Goal: Task Accomplishment & Management: Use online tool/utility

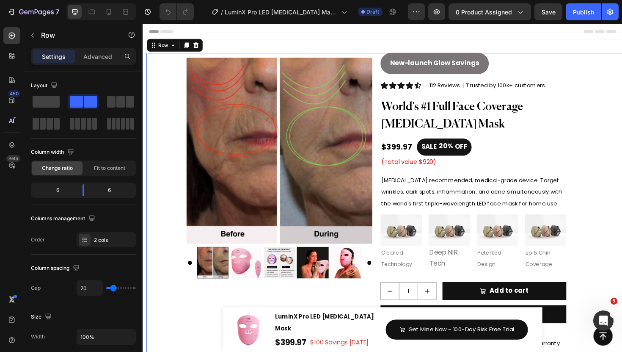
click at [391, 69] on div "New-launch Glow Savings Button Icon Icon Icon Icon Icon Icon List Hoz 112 Revie…" at bounding box center [401, 350] width 508 height 590
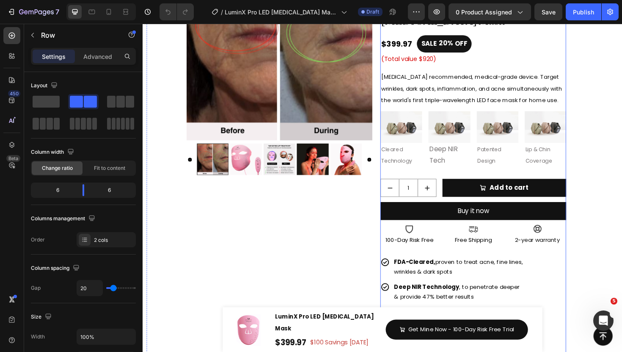
scroll to position [115, 0]
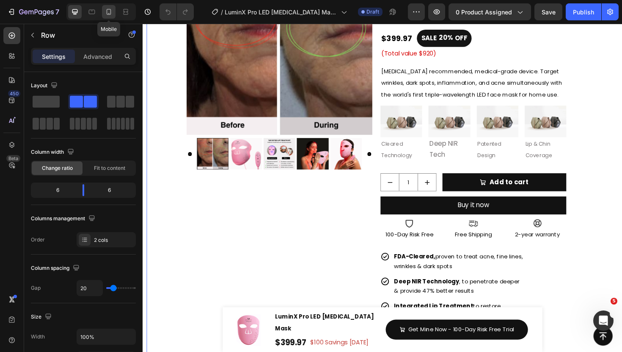
click at [108, 17] on div at bounding box center [109, 12] width 14 height 14
type input "0"
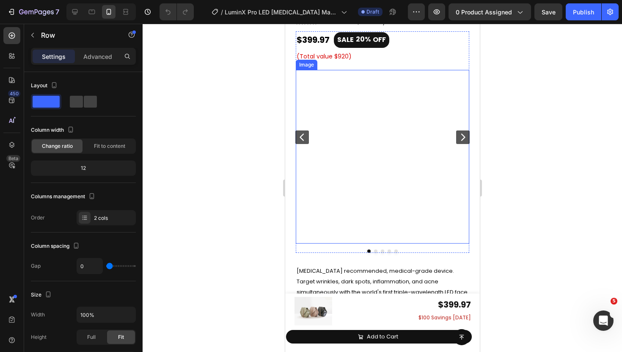
scroll to position [88, 0]
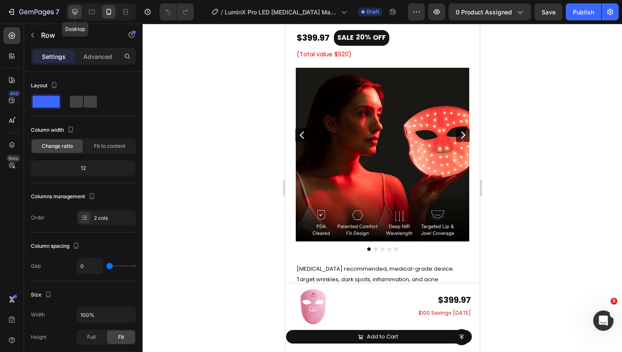
click at [72, 6] on div at bounding box center [75, 12] width 14 height 14
type input "20"
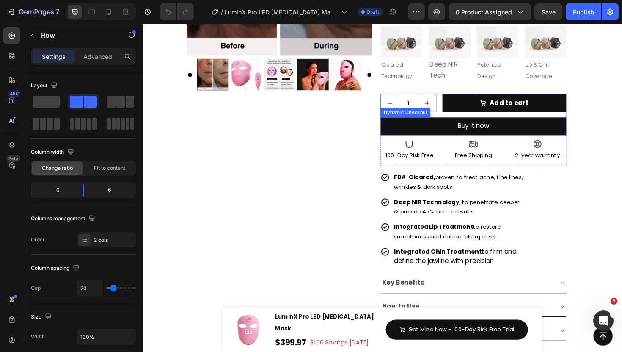
scroll to position [197, 0]
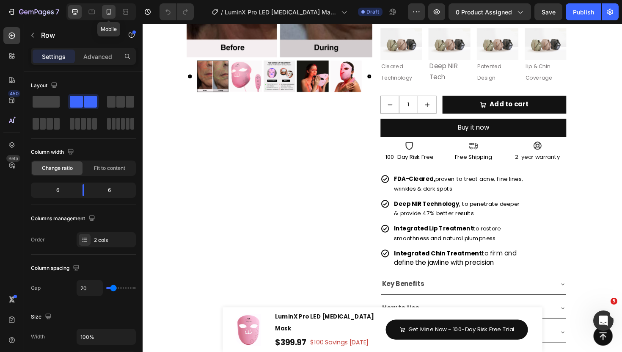
click at [113, 14] on div at bounding box center [109, 12] width 14 height 14
type input "0"
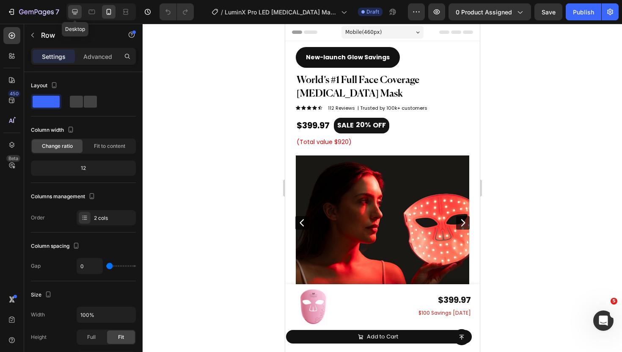
click at [74, 8] on icon at bounding box center [75, 12] width 8 height 8
type input "20"
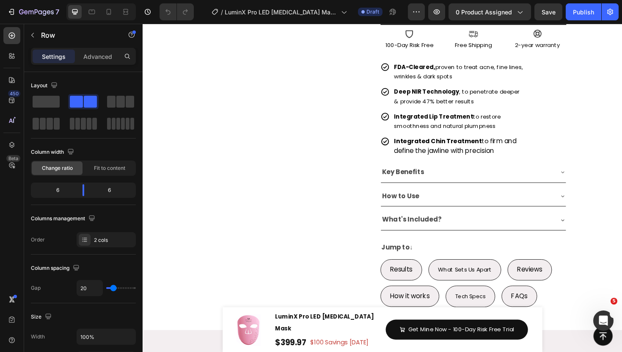
scroll to position [344, 0]
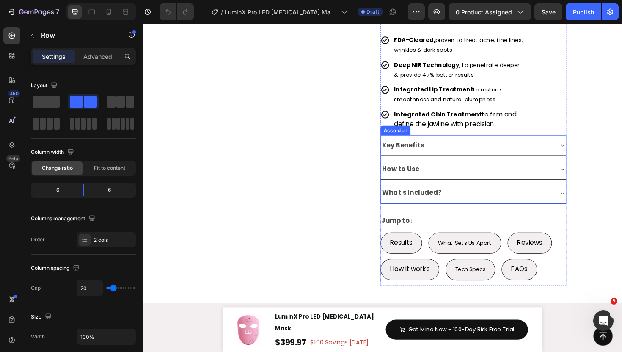
click at [484, 158] on div "Key Benefits" at bounding box center [486, 152] width 182 height 15
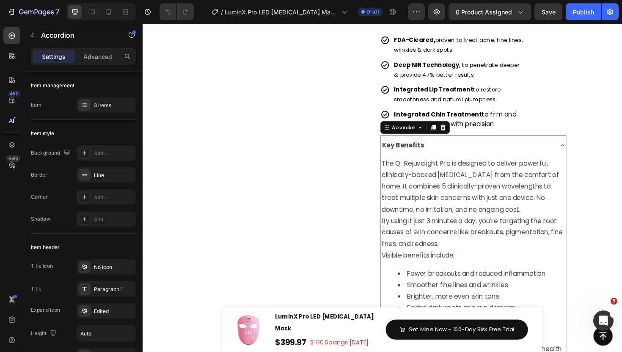
click at [484, 158] on div "Key Benefits" at bounding box center [486, 152] width 182 height 15
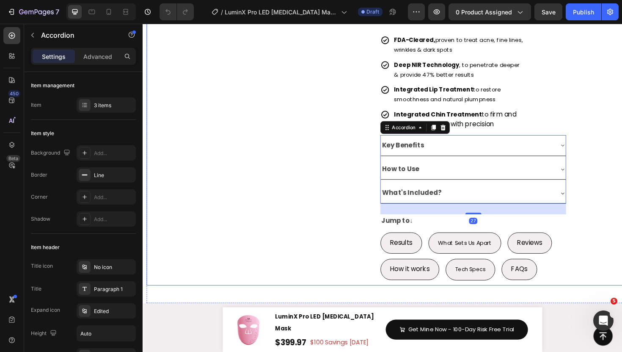
scroll to position [204, 0]
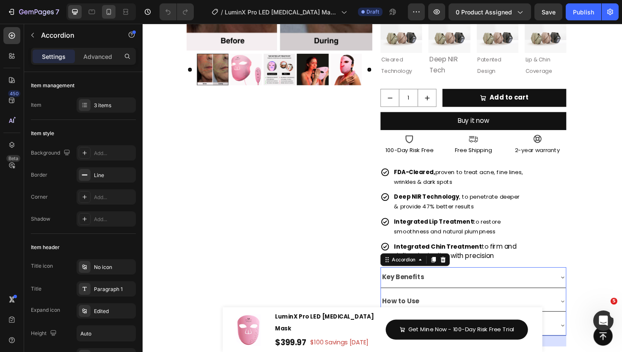
click at [108, 9] on icon at bounding box center [109, 12] width 5 height 6
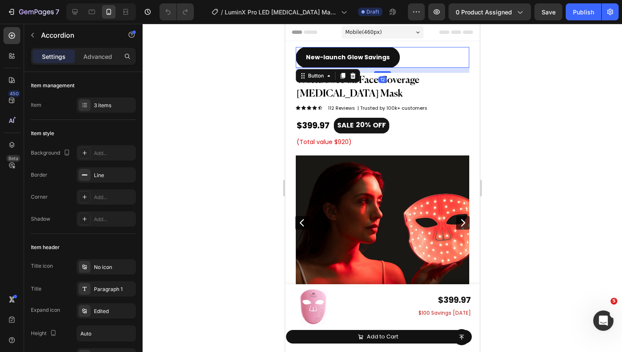
click at [408, 56] on div "New-launch Glow Savings Button 12" at bounding box center [382, 57] width 174 height 21
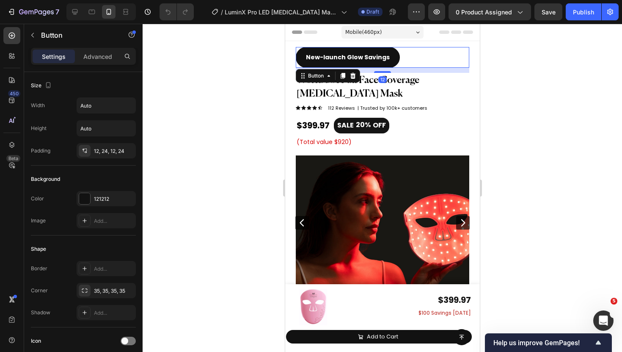
click at [83, 5] on div at bounding box center [100, 11] width 69 height 17
click at [79, 12] on div at bounding box center [75, 12] width 14 height 14
type input "16"
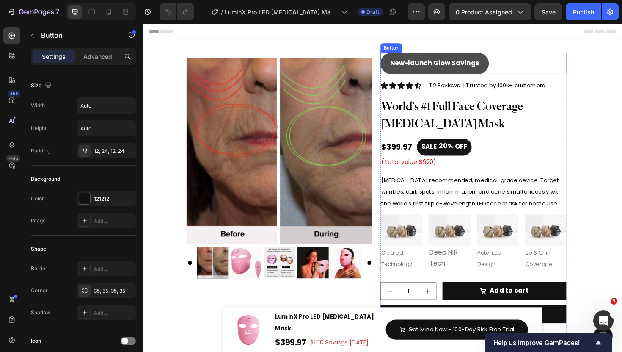
click at [496, 56] on button "New-launch Glow Savings" at bounding box center [451, 66] width 115 height 22
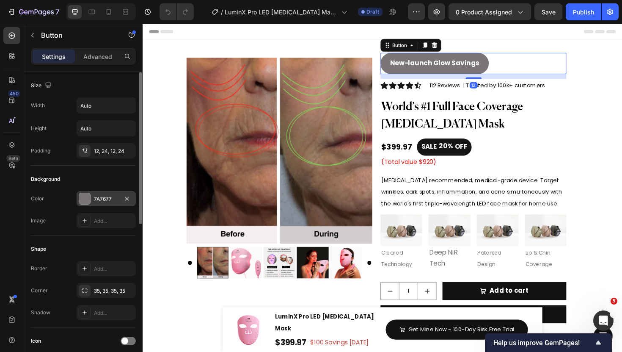
click at [85, 203] on div at bounding box center [84, 198] width 11 height 11
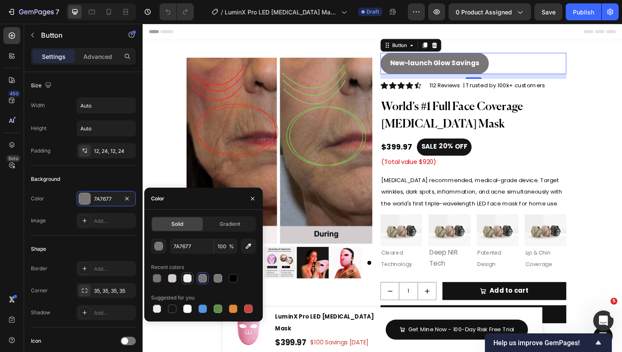
click at [187, 280] on div at bounding box center [187, 278] width 8 height 8
type input "F3EEF0"
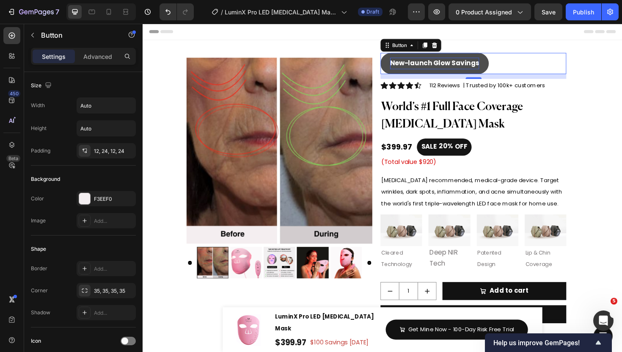
click at [442, 63] on strong "New-launch Glow Savings" at bounding box center [452, 66] width 94 height 10
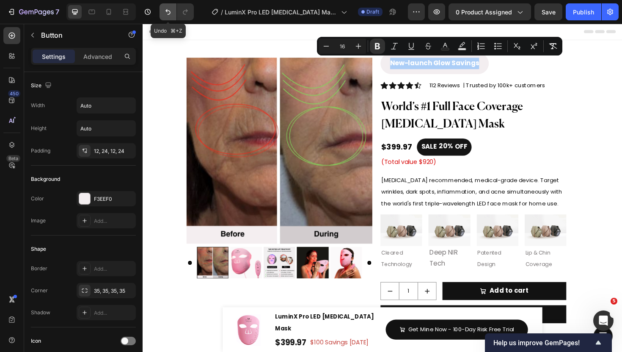
click at [163, 8] on button "Undo/Redo" at bounding box center [168, 11] width 17 height 17
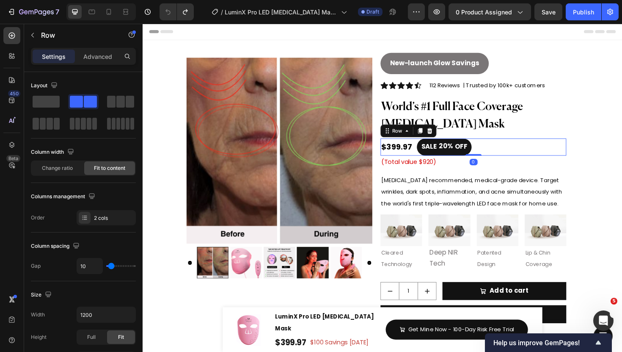
click at [531, 163] on div "$399.97 Product Price Product Price SALE 20% OFF Discount Tag Row 0" at bounding box center [492, 154] width 197 height 18
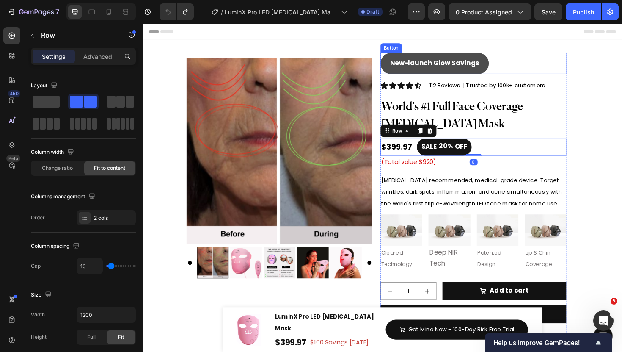
click at [498, 60] on button "New-launch Glow Savings" at bounding box center [451, 66] width 115 height 22
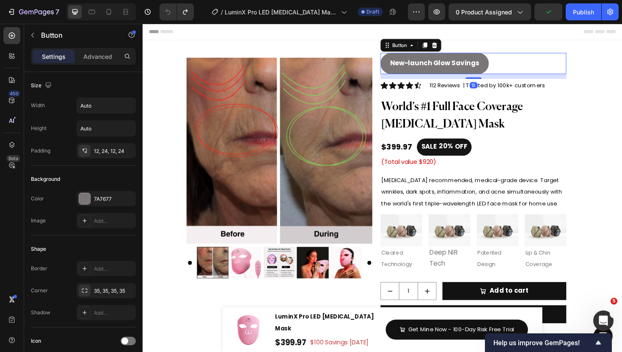
click at [528, 68] on div "New-launch Glow Savings Button 12" at bounding box center [492, 66] width 197 height 22
click at [553, 64] on div "New-launch Glow Savings Button 12" at bounding box center [492, 66] width 197 height 22
click at [456, 46] on div at bounding box center [452, 46] width 10 height 10
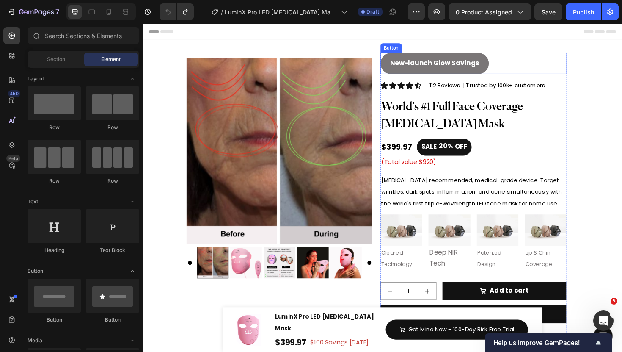
click at [524, 66] on div "New-launch Glow Savings Button" at bounding box center [492, 66] width 197 height 22
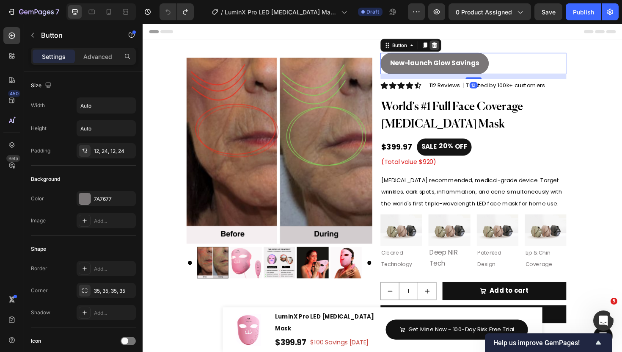
click at [453, 50] on icon at bounding box center [451, 46] width 7 height 7
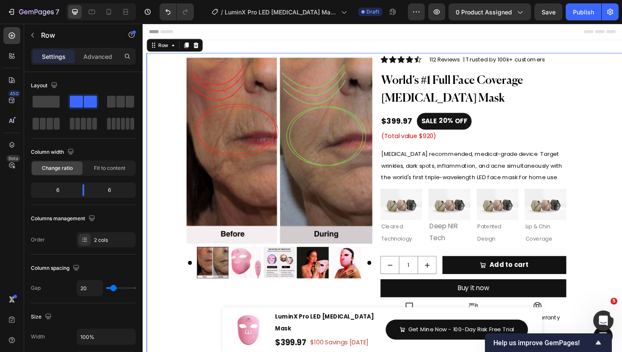
click at [390, 63] on div "Icon Icon Icon Icon Icon Icon List Hoz 112 Reviews | Trusted by 100k+ customers…" at bounding box center [401, 336] width 508 height 563
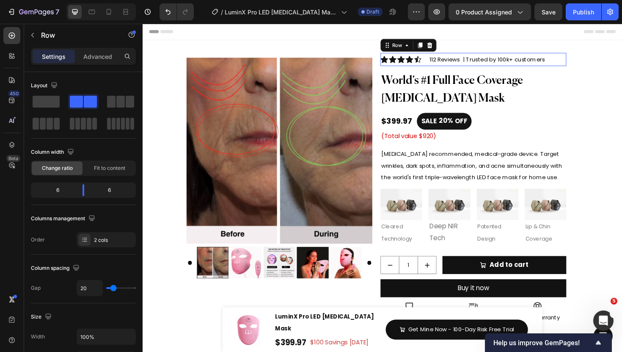
click at [442, 65] on div "Icon Icon Icon Icon Icon Icon List Hoz 112 Reviews | Trusted by 100k+ customers…" at bounding box center [492, 62] width 197 height 14
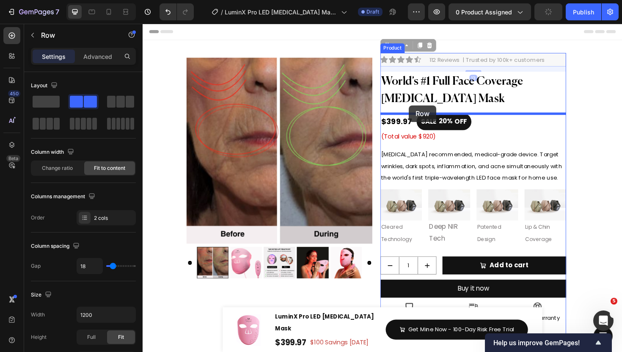
drag, startPoint x: 405, startPoint y: 44, endPoint x: 424, endPoint y: 110, distance: 68.6
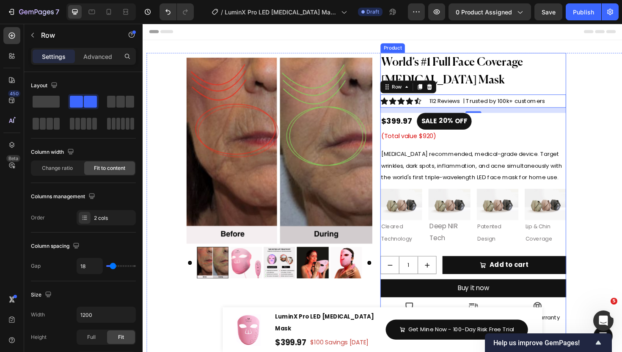
click at [556, 91] on h2 "World’s #1 Full Face Coverage [MEDICAL_DATA] Mask" at bounding box center [475, 74] width 163 height 39
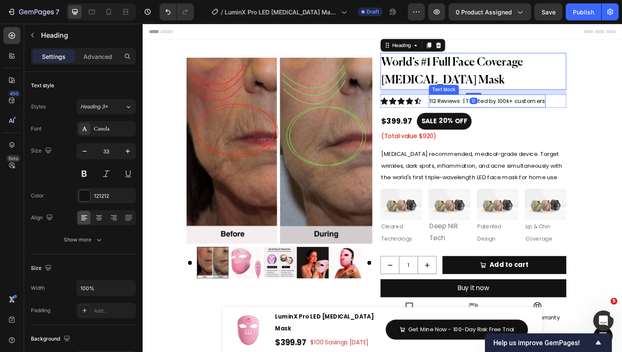
click at [556, 125] on div "$399.97 Product Price Product Price SALE 20% OFF Discount Tag Row" at bounding box center [492, 127] width 197 height 18
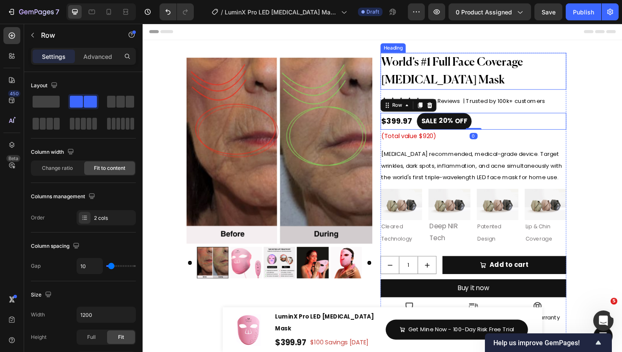
click at [532, 79] on h2 "World’s #1 Full Face Coverage [MEDICAL_DATA] Mask" at bounding box center [475, 74] width 163 height 39
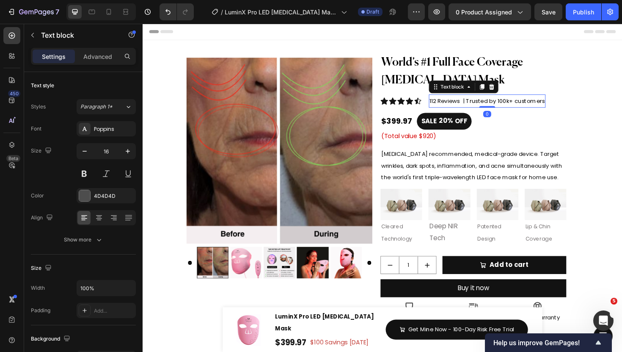
click at [520, 109] on span "112 Reviews | Trusted by 100k+ customers" at bounding box center [508, 105] width 122 height 8
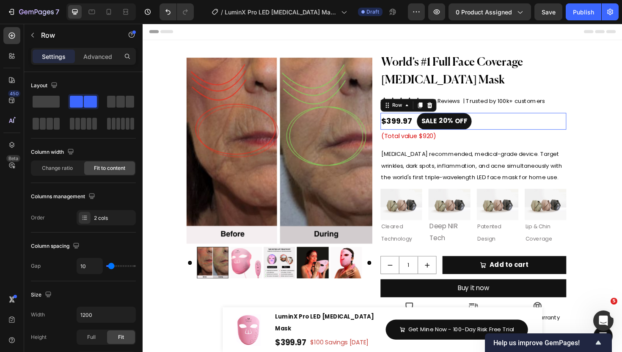
click at [521, 127] on div "$399.97 Product Price Product Price SALE 20% OFF Discount Tag Row 0" at bounding box center [492, 127] width 197 height 18
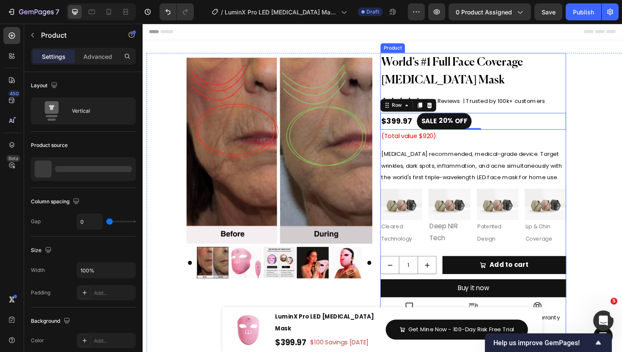
click at [518, 96] on div "World’s #1 Full Face Coverage Light Therapy Mask Heading Icon Icon Icon Icon Ic…" at bounding box center [492, 257] width 197 height 404
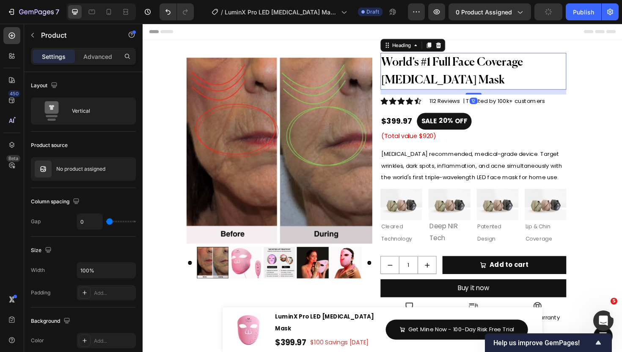
click at [487, 86] on span "World’s #1 Full Face Coverage [MEDICAL_DATA] Mask" at bounding box center [470, 74] width 150 height 30
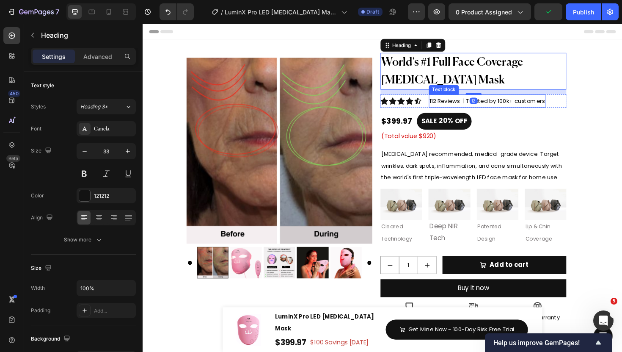
click at [527, 107] on span "112 Reviews | Trusted by 100k+ customers" at bounding box center [508, 105] width 122 height 8
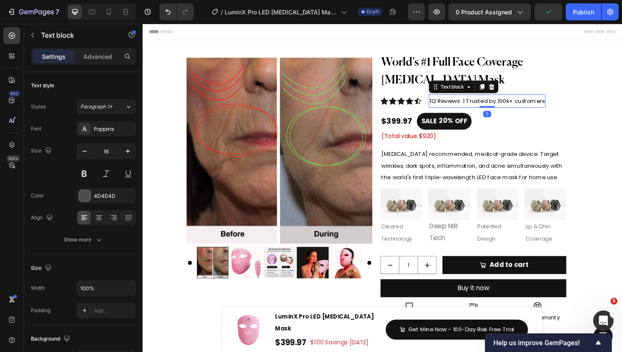
click at [527, 107] on span "112 Reviews | Trusted by 100k+ customers" at bounding box center [508, 105] width 122 height 8
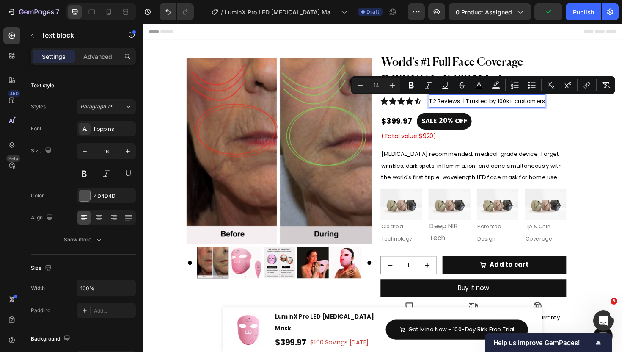
click at [538, 107] on span "112 Reviews | Trusted by 100k+ customers" at bounding box center [508, 105] width 122 height 8
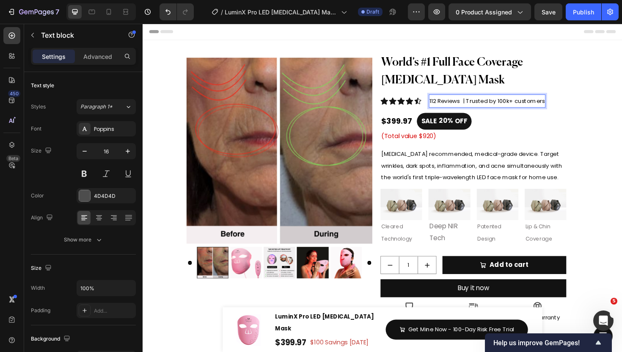
click at [534, 107] on span "112 Reviews | Trusted by 100k+ customers" at bounding box center [508, 105] width 122 height 8
click at [477, 109] on span "112 Reviews | Trusted by 100k+ customers" at bounding box center [508, 105] width 122 height 8
click at [484, 108] on span "112 Reviews | Trusted by 100k+ customers" at bounding box center [508, 105] width 122 height 8
click at [486, 108] on span "112 Reviews | Trusted by 100k+ customers" at bounding box center [508, 105] width 122 height 8
click at [484, 107] on span "112 Reviews | Trusted by 100k+ customers" at bounding box center [508, 105] width 122 height 8
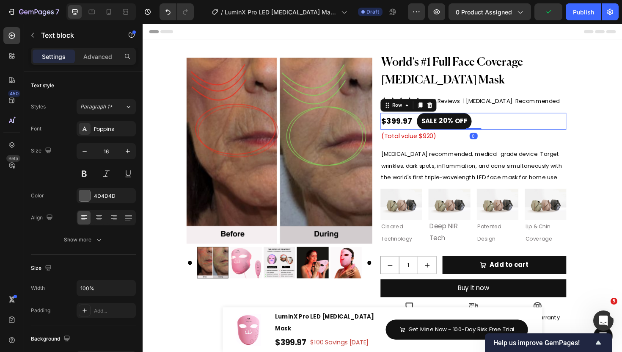
click at [518, 135] on div "$399.97 Product Price Product Price SALE 20% OFF Discount Tag Row 0" at bounding box center [492, 127] width 197 height 18
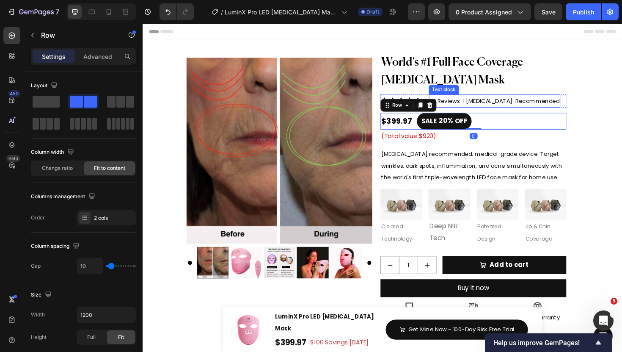
click at [535, 107] on span "112 Reviews | Dermatologist-Recommended" at bounding box center [516, 105] width 138 height 8
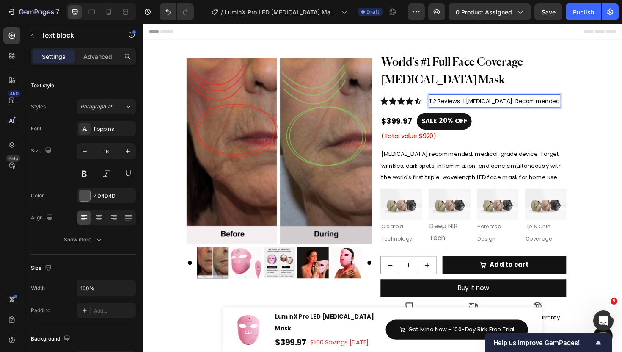
click at [489, 106] on span "112 Reviews | Dermatologist-Recommended" at bounding box center [516, 105] width 138 height 8
click at [486, 106] on span "112 Reviews | Dermatologist-Recommended" at bounding box center [516, 105] width 138 height 8
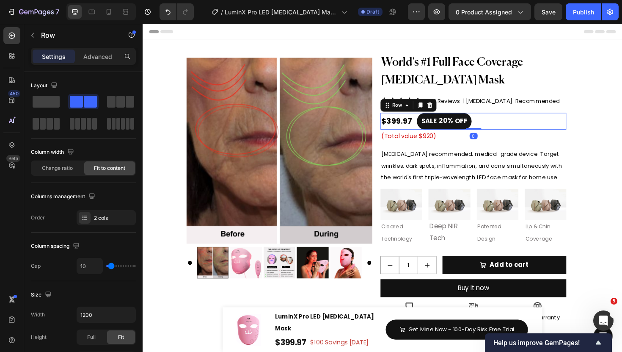
click at [562, 124] on div "$399.97 Product Price Product Price SALE 20% OFF Discount Tag Row 0" at bounding box center [492, 127] width 197 height 18
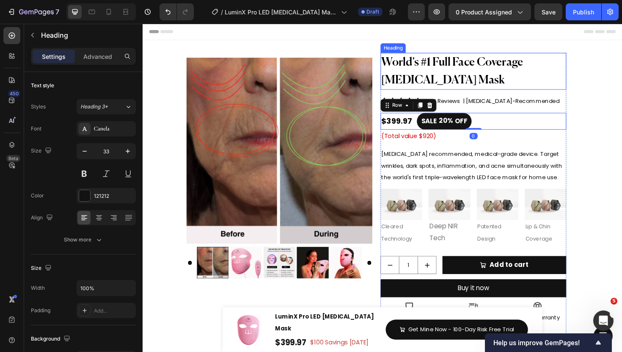
click at [511, 74] on h2 "World’s #1 Full Face Coverage [MEDICAL_DATA] Mask" at bounding box center [475, 74] width 163 height 39
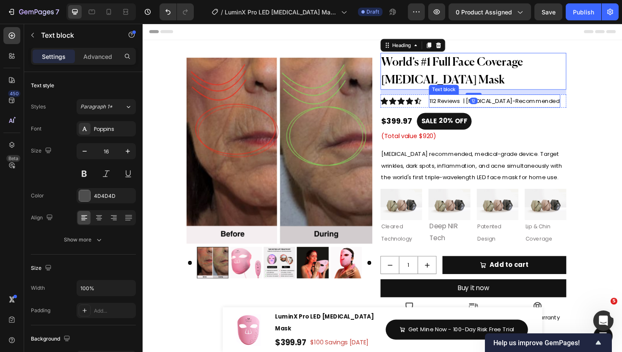
click at [522, 109] on span "112 Reviews | Dermatologist-Recommended" at bounding box center [516, 105] width 138 height 8
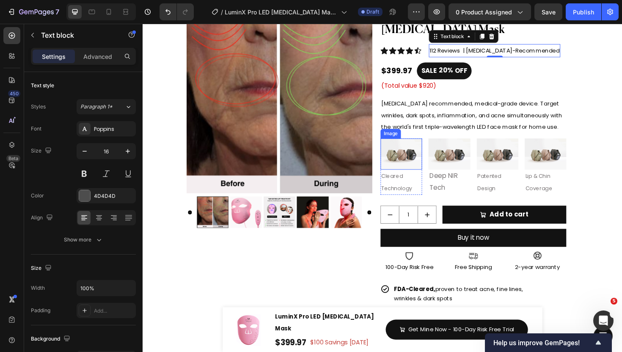
scroll to position [37, 0]
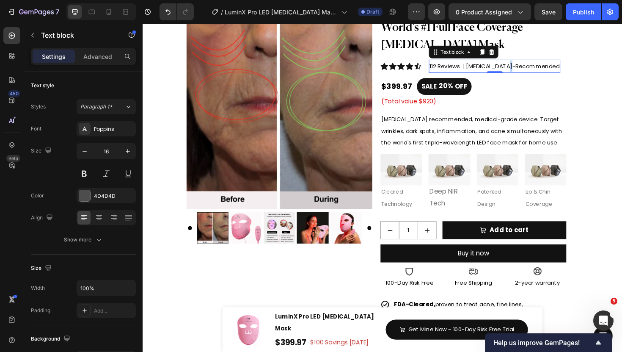
click at [527, 72] on span "112 Reviews | Dermatologist-Recommended" at bounding box center [516, 68] width 138 height 8
click at [487, 70] on span "112 Reviews | Dermatologist-Recommended" at bounding box center [516, 68] width 138 height 8
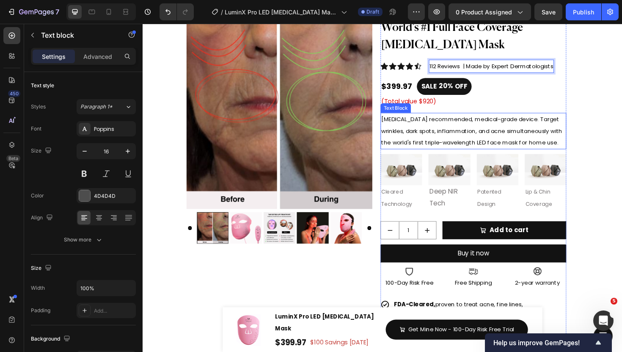
click at [502, 172] on img at bounding box center [518, 178] width 44 height 33
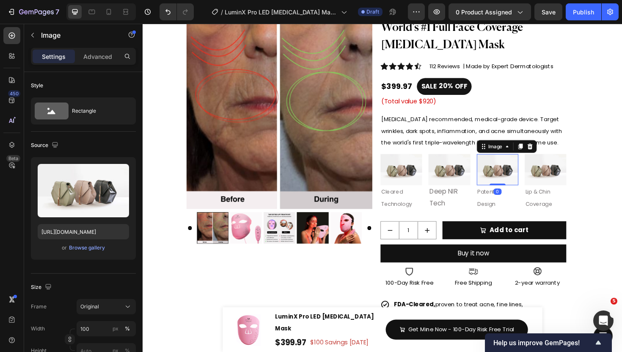
click at [504, 115] on div "World’s #1 Full Face Coverage Light Therapy Mask Heading Icon Icon Icon Icon Ic…" at bounding box center [492, 220] width 197 height 404
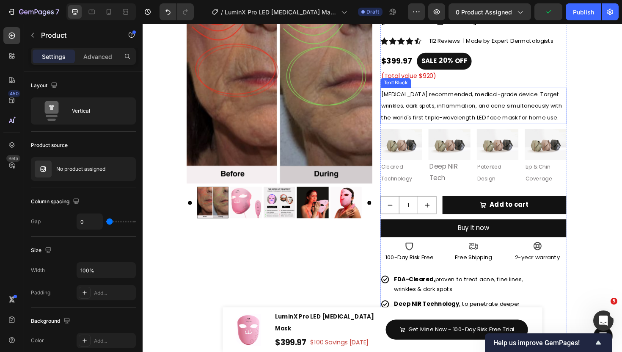
scroll to position [51, 0]
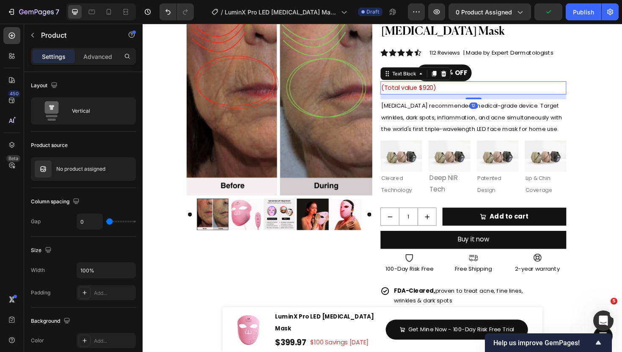
click at [512, 99] on div "(Total value $920)" at bounding box center [492, 92] width 197 height 14
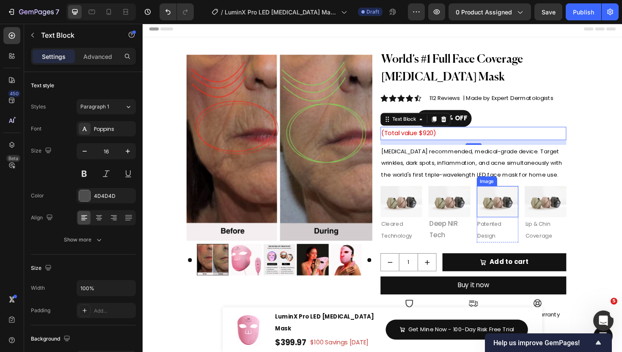
scroll to position [24, 0]
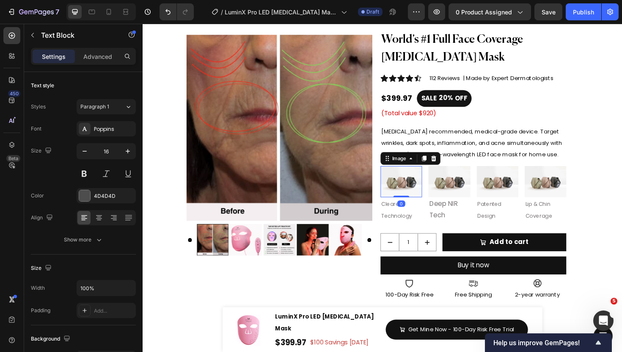
click at [418, 198] on img at bounding box center [416, 190] width 44 height 33
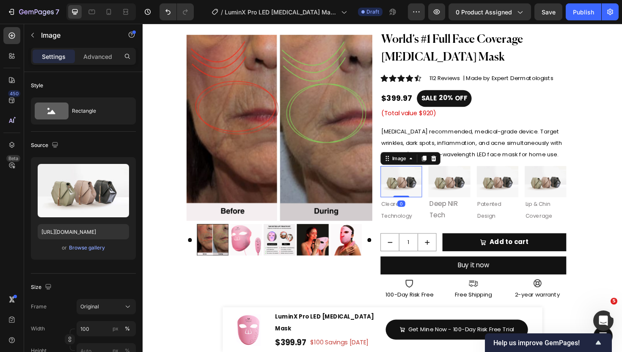
click at [450, 198] on img at bounding box center [467, 190] width 44 height 33
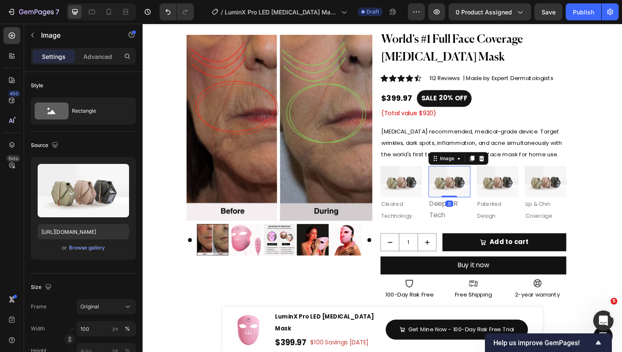
click at [503, 201] on img at bounding box center [518, 190] width 44 height 33
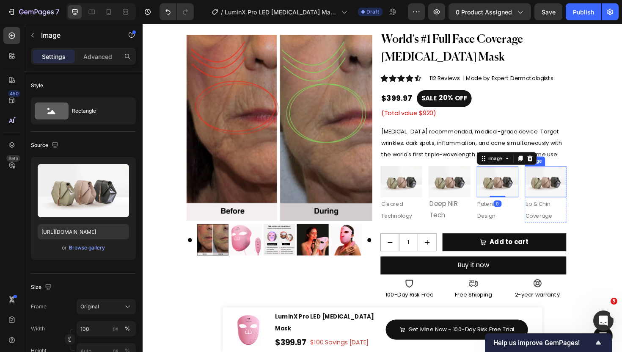
click at [557, 197] on img at bounding box center [569, 190] width 44 height 33
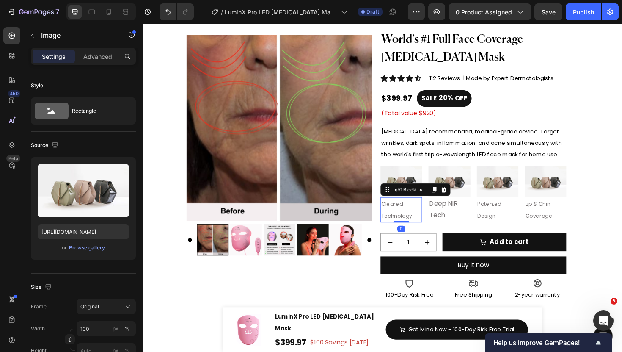
click at [415, 230] on span "Cleared Technology" at bounding box center [411, 220] width 33 height 21
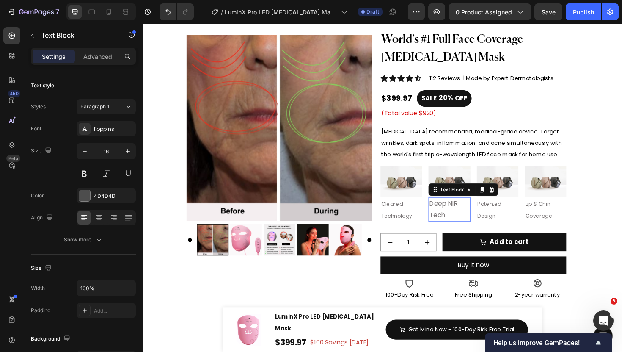
click at [473, 230] on p "Deep NIR Tech" at bounding box center [467, 220] width 42 height 25
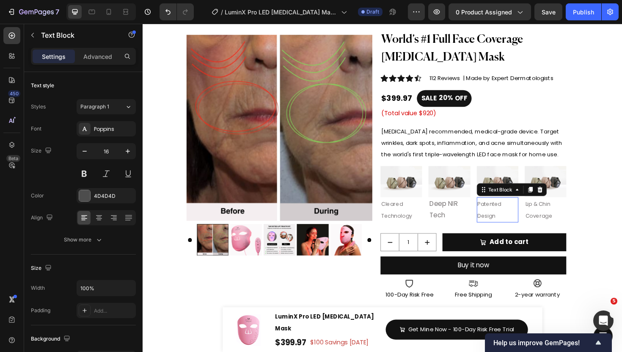
click at [532, 230] on p "Patented Design" at bounding box center [518, 220] width 42 height 25
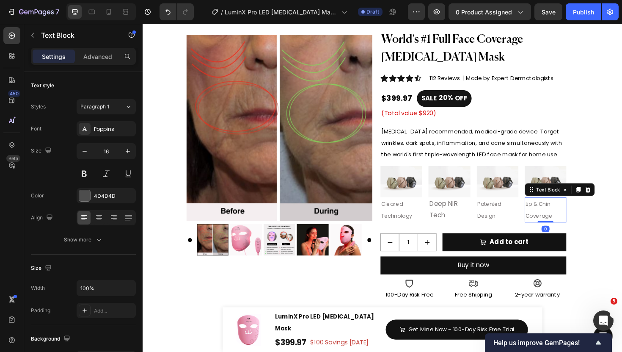
click at [563, 228] on span "Lip & Chin Coverage" at bounding box center [562, 220] width 28 height 21
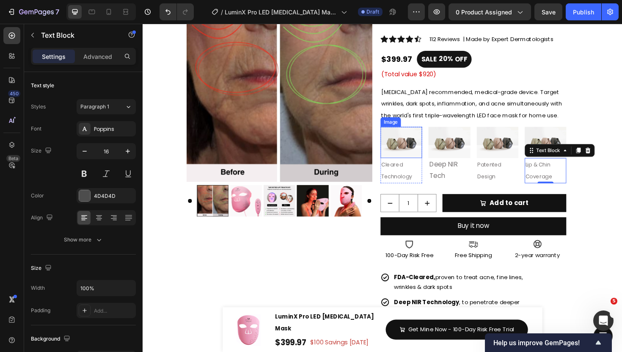
scroll to position [70, 0]
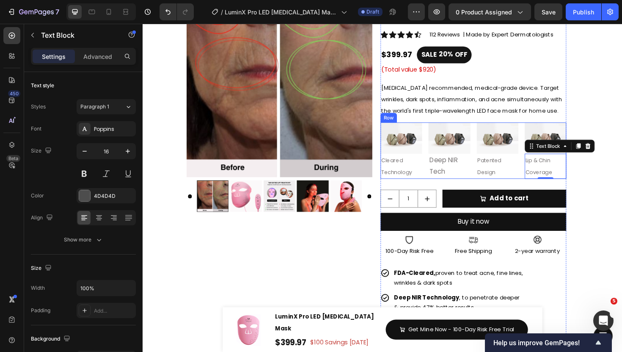
click at [441, 160] on div "Image Cleared Technology Text Block Row Image Deep NIR Tech Text Block Row Imag…" at bounding box center [492, 158] width 197 height 60
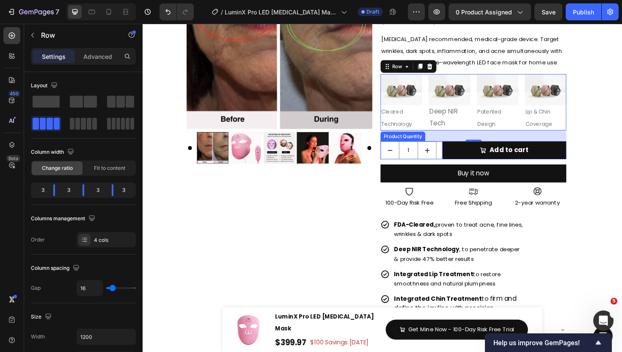
scroll to position [117, 0]
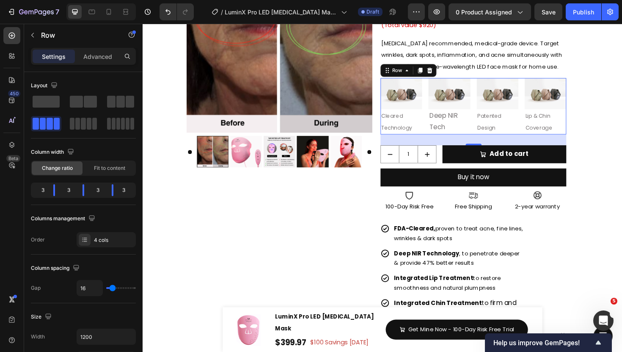
click at [441, 119] on div "Image Cleared Technology Text Block Row Image Deep NIR Tech Text Block Row Imag…" at bounding box center [492, 111] width 197 height 60
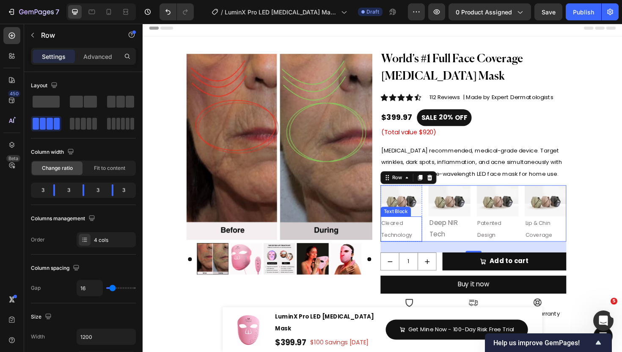
scroll to position [3, 0]
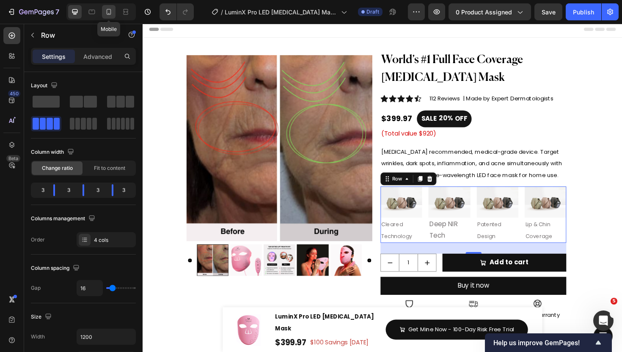
drag, startPoint x: 110, startPoint y: 12, endPoint x: 34, endPoint y: 87, distance: 106.8
click at [110, 12] on icon at bounding box center [109, 12] width 8 height 8
type input "0"
type input "100%"
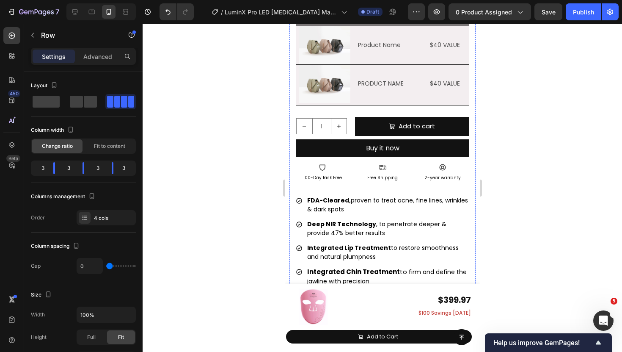
scroll to position [485, 0]
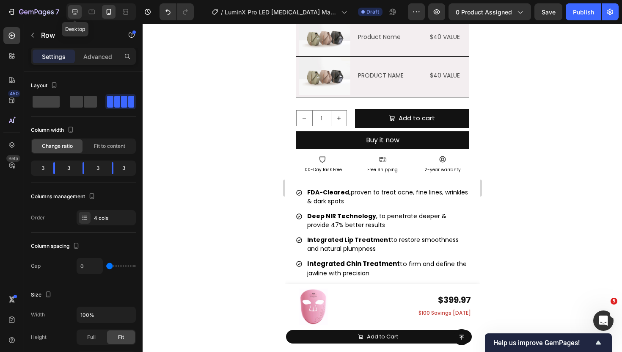
click at [79, 10] on icon at bounding box center [75, 12] width 8 height 8
type input "16"
type input "1200"
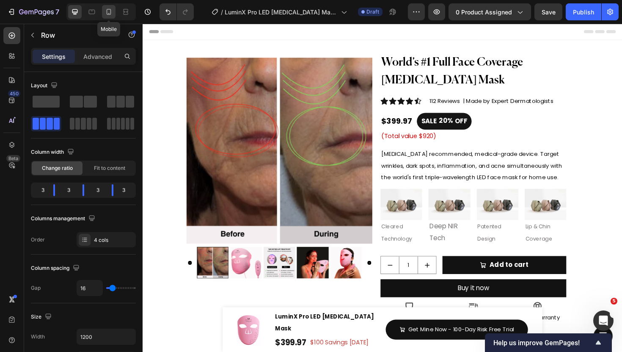
click at [110, 17] on div at bounding box center [109, 12] width 14 height 14
type input "0"
type input "100%"
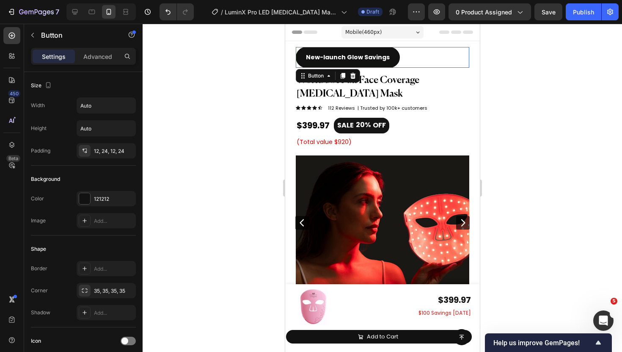
click at [408, 53] on div "New-launch Glow Savings Button 0" at bounding box center [382, 57] width 174 height 21
click at [353, 75] on icon at bounding box center [353, 76] width 6 height 6
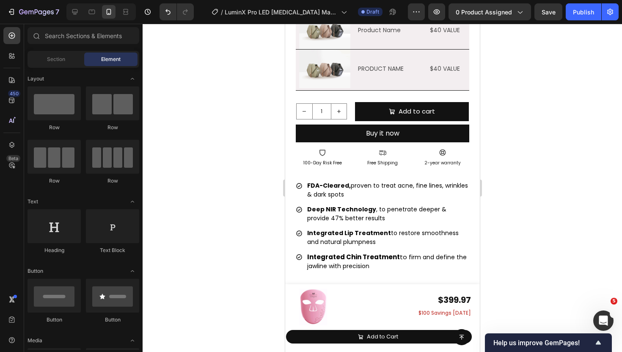
scroll to position [464, 0]
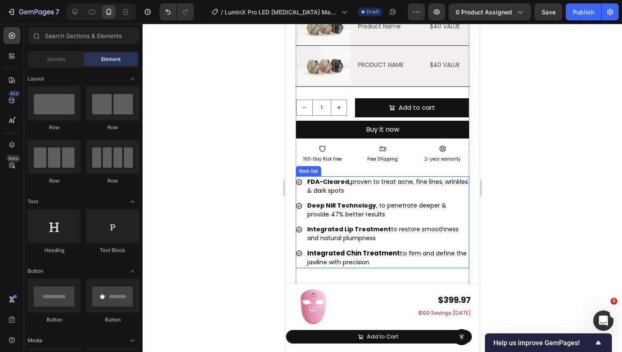
click at [362, 197] on div "FDA-Cleared, proven to treat acne, fine lines, wrinkles & dark spots Deep NIR T…" at bounding box center [382, 222] width 174 height 92
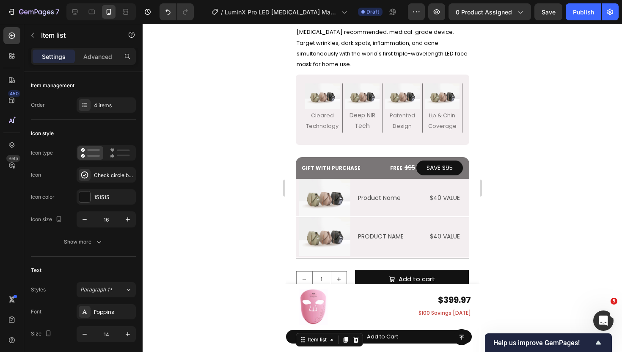
scroll to position [267, 0]
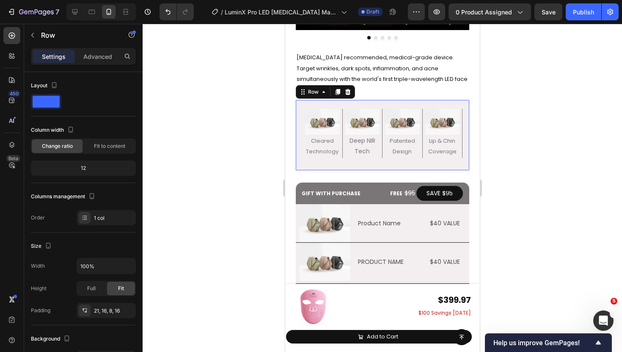
click at [300, 106] on div "Image Cleared Technology Text Block Row Image Deep NIR Tech Text Block Row Imag…" at bounding box center [382, 135] width 174 height 70
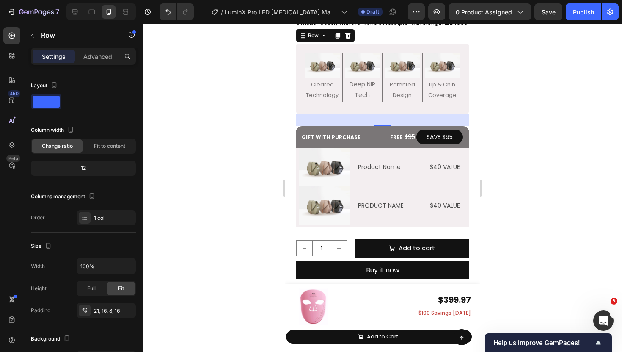
scroll to position [319, 0]
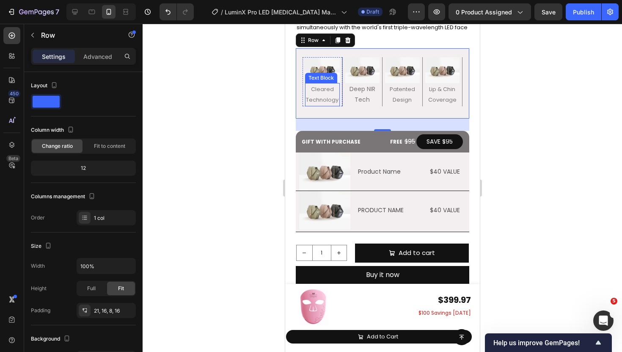
click at [320, 93] on p "Cleared Technology" at bounding box center [322, 94] width 33 height 21
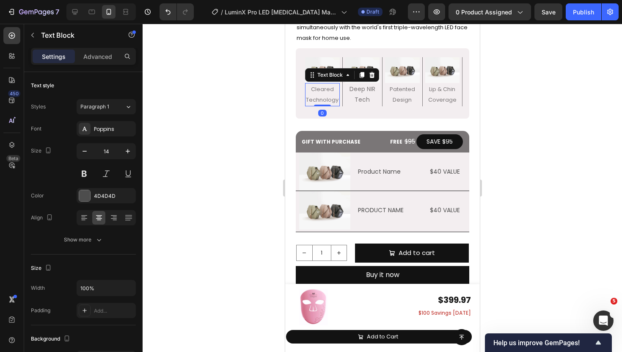
click at [322, 69] on div "Text Block" at bounding box center [342, 75] width 74 height 14
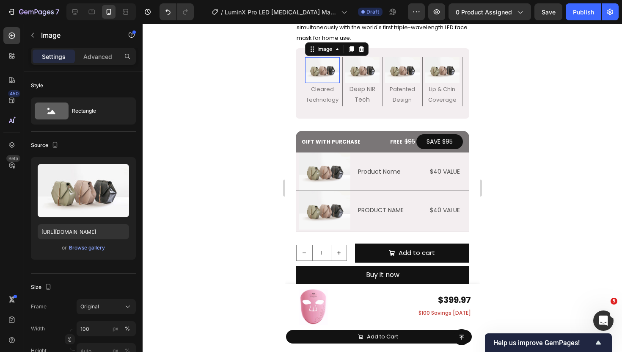
click at [322, 61] on img at bounding box center [322, 70] width 35 height 26
click at [364, 71] on img at bounding box center [362, 70] width 35 height 26
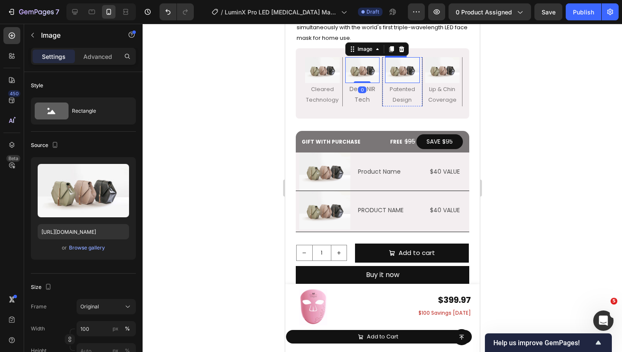
click at [398, 71] on img at bounding box center [402, 70] width 35 height 26
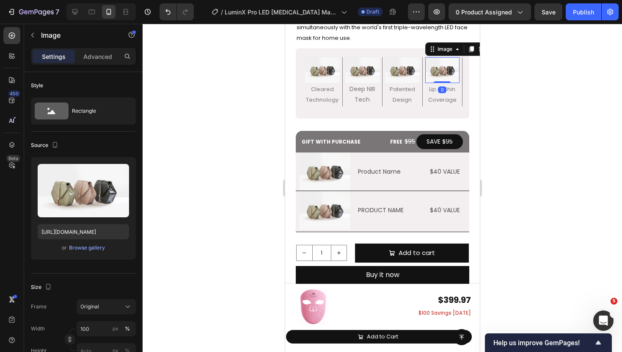
click at [443, 72] on img at bounding box center [442, 70] width 35 height 26
click at [416, 149] on div "SAVE $95 Button" at bounding box center [439, 141] width 47 height 17
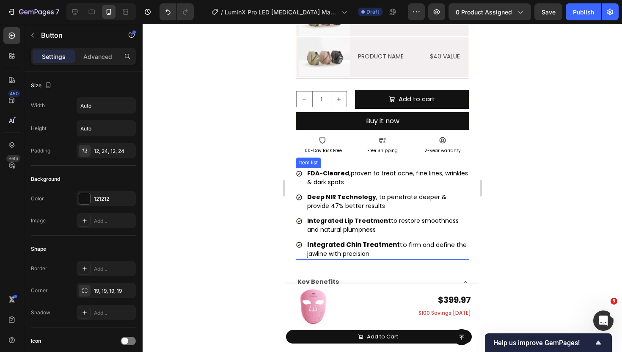
scroll to position [310, 0]
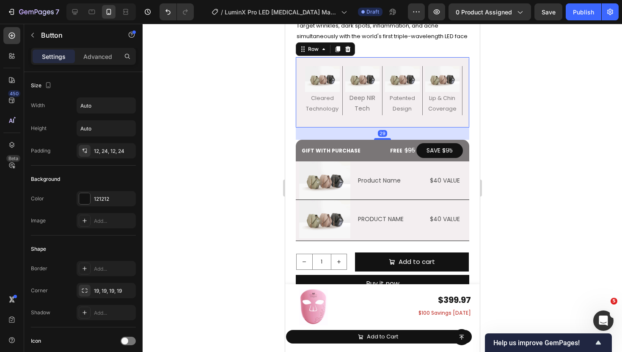
click at [300, 66] on div "Image Cleared Technology Text Block Row Image Deep NIR Tech Text Block Row Imag…" at bounding box center [382, 92] width 174 height 70
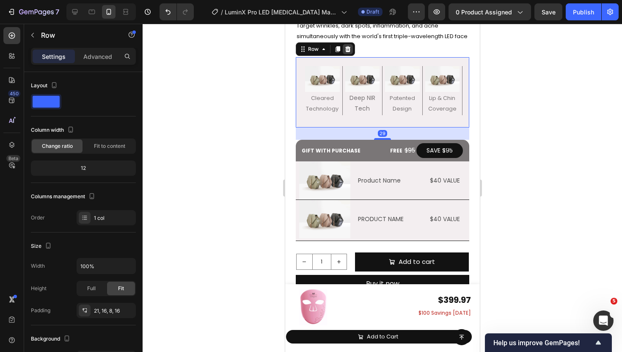
click at [346, 52] on icon at bounding box center [348, 49] width 6 height 6
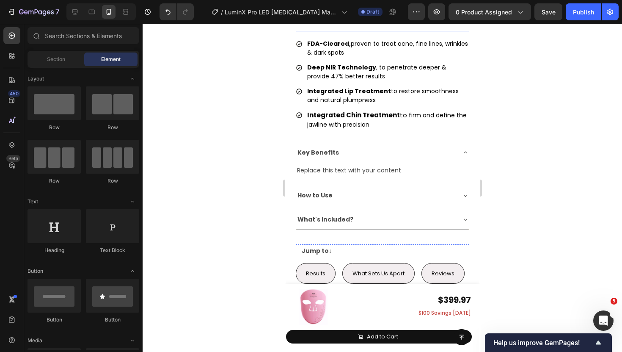
scroll to position [571, 0]
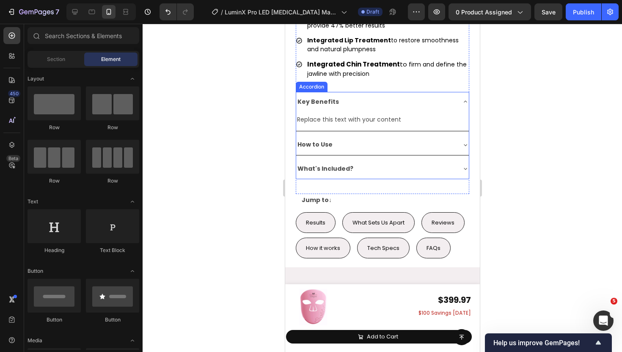
click at [406, 100] on div "Key Benefits" at bounding box center [375, 101] width 159 height 13
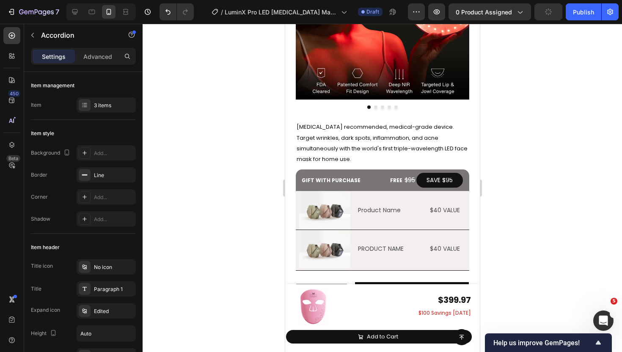
scroll to position [198, 0]
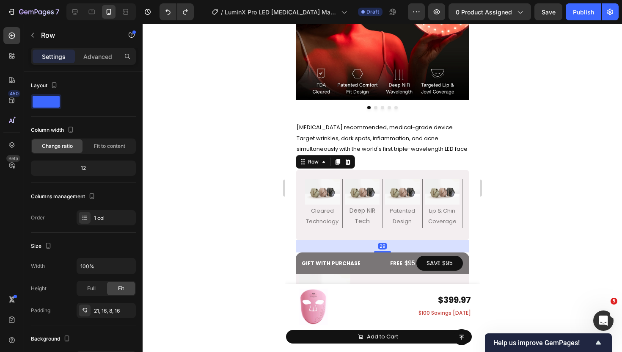
click at [304, 174] on div "Image Cleared Technology Text Block Row Image Deep NIR Tech Text Block Row Imag…" at bounding box center [382, 205] width 174 height 70
click at [99, 56] on p "Advanced" at bounding box center [97, 56] width 29 height 9
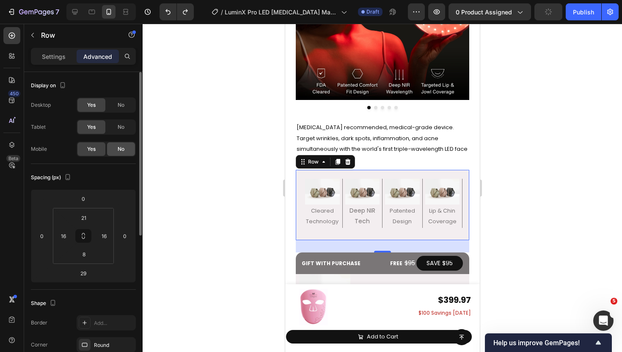
click at [115, 154] on div "No" at bounding box center [121, 149] width 28 height 14
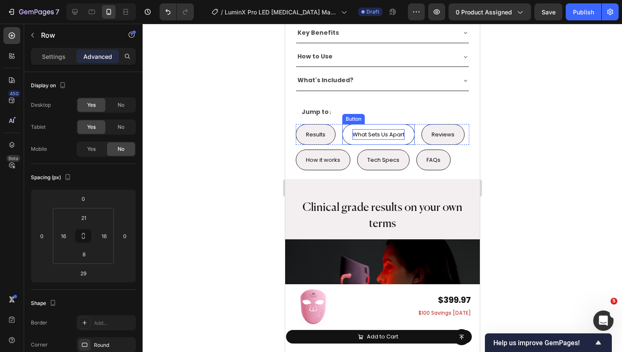
scroll to position [643, 0]
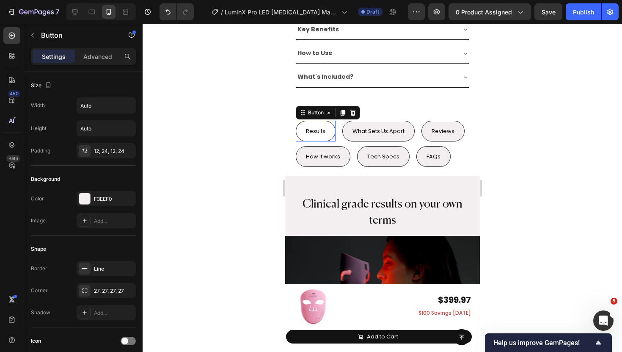
click at [304, 132] on button "Results" at bounding box center [315, 131] width 40 height 21
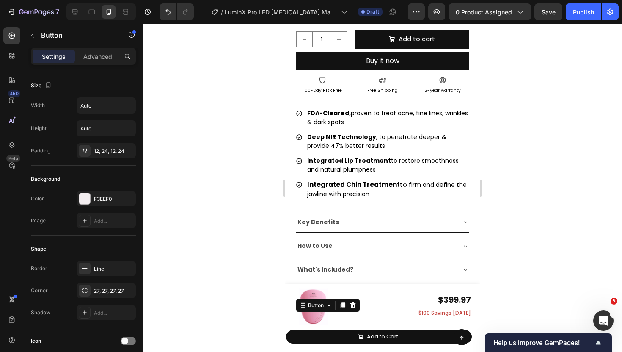
scroll to position [450, 0]
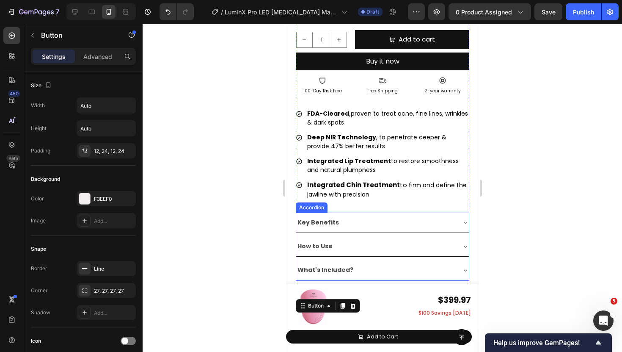
click at [316, 207] on div "Accordion" at bounding box center [311, 208] width 28 height 8
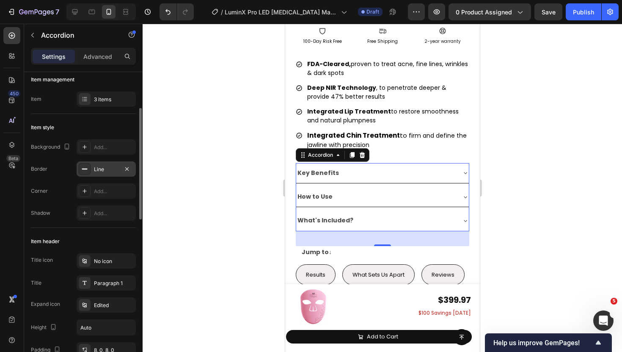
scroll to position [0, 0]
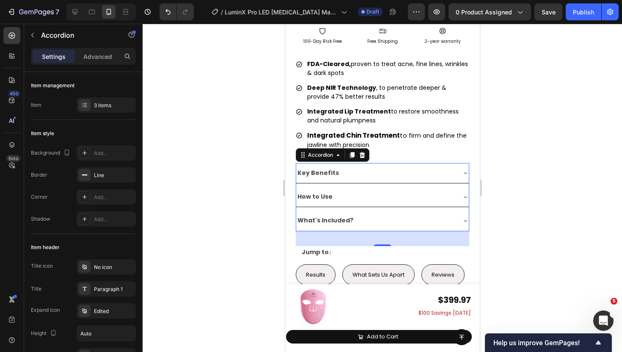
click at [264, 168] on div at bounding box center [383, 188] width 480 height 328
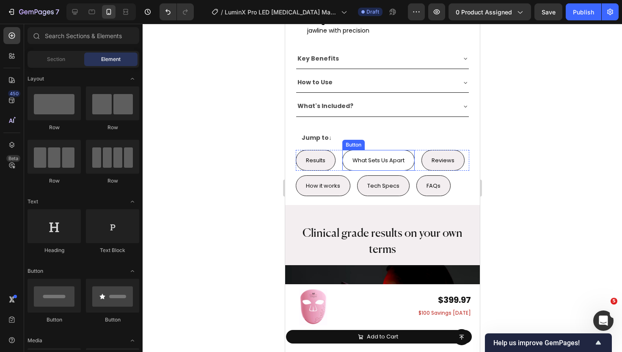
scroll to position [615, 0]
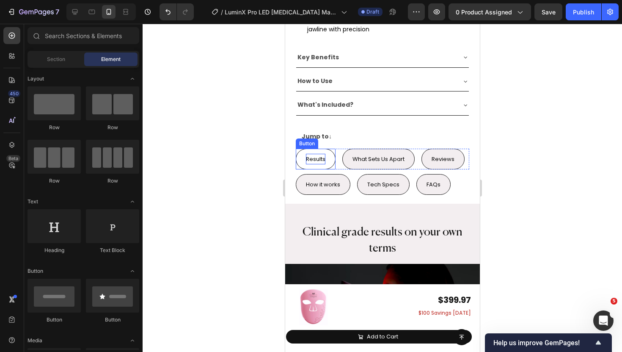
click at [313, 154] on p "Results" at bounding box center [315, 159] width 19 height 11
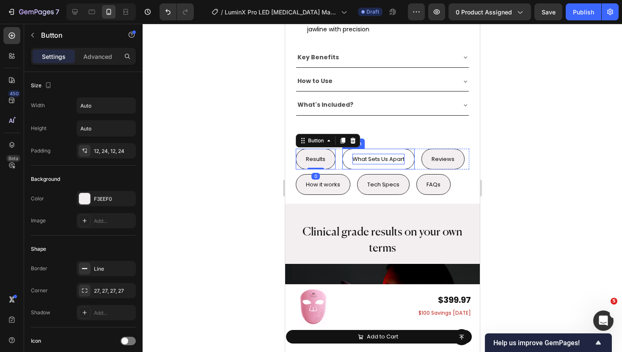
click at [363, 157] on span "What Sets Us Apart" at bounding box center [378, 159] width 52 height 8
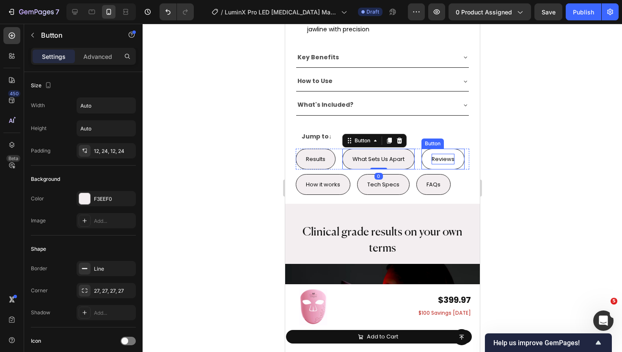
click at [448, 158] on span "Reviews" at bounding box center [442, 159] width 23 height 8
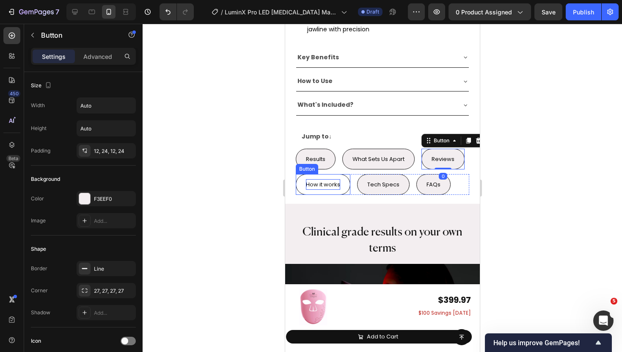
click at [328, 185] on span "How it works" at bounding box center [323, 184] width 34 height 8
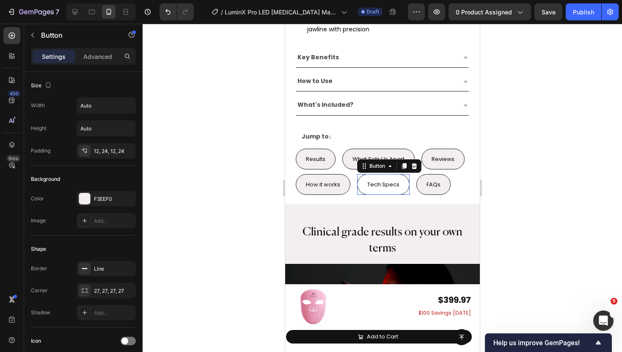
click at [398, 181] on button "Tech Specs" at bounding box center [383, 184] width 52 height 21
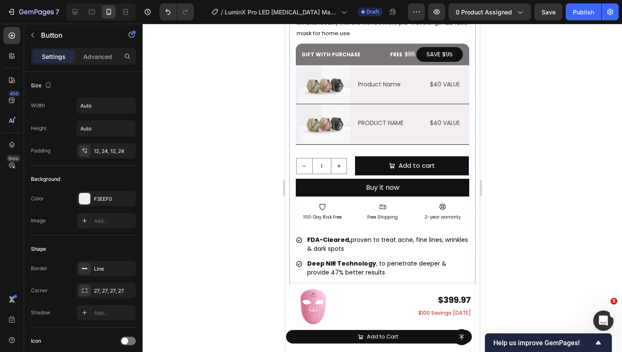
scroll to position [325, 0]
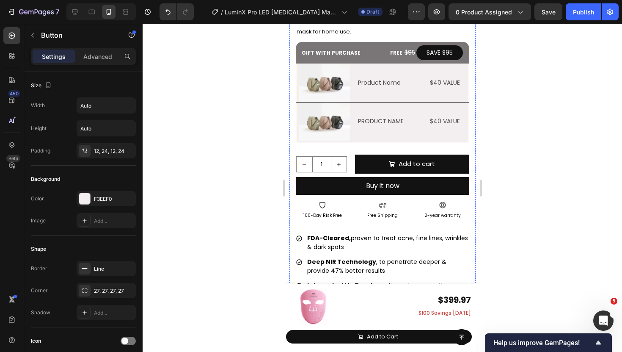
click at [339, 229] on div "Dermatologist recommended, medical-grade device. Target wrinkles, dark spots, i…" at bounding box center [382, 165] width 174 height 344
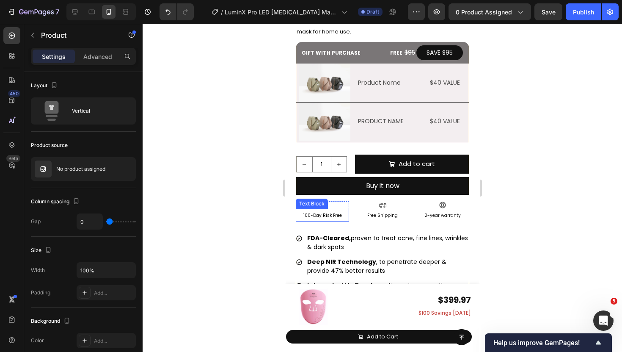
click at [334, 218] on span "100-Day Risk Free" at bounding box center [322, 215] width 39 height 6
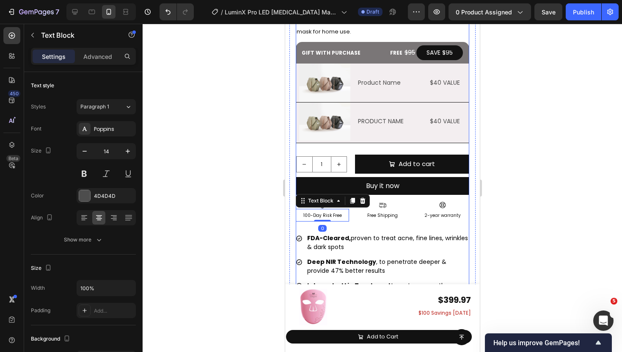
click at [349, 229] on div "Dermatologist recommended, medical-grade device. Target wrinkles, dark spots, i…" at bounding box center [382, 165] width 174 height 344
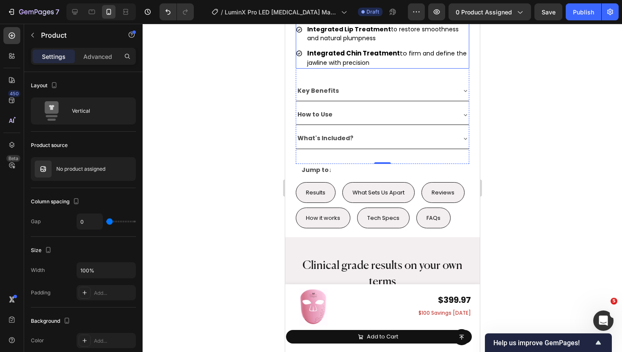
scroll to position [584, 0]
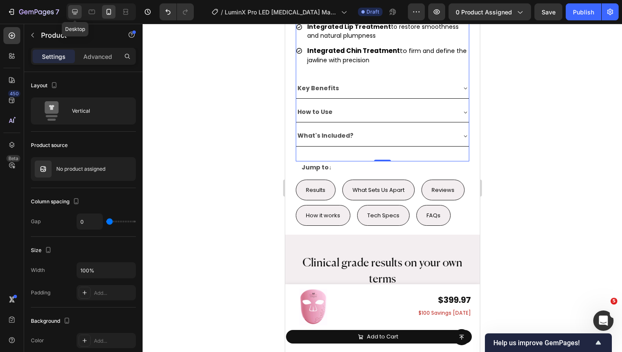
click at [81, 17] on div at bounding box center [75, 12] width 14 height 14
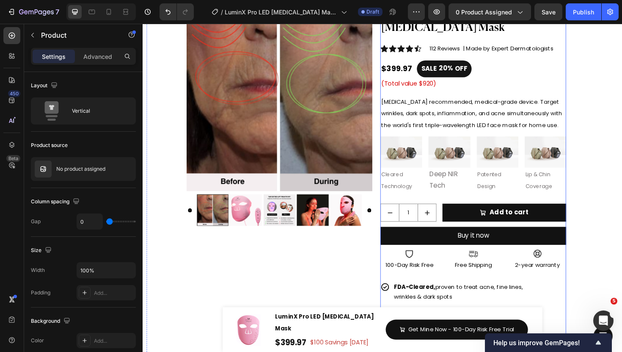
scroll to position [37, 0]
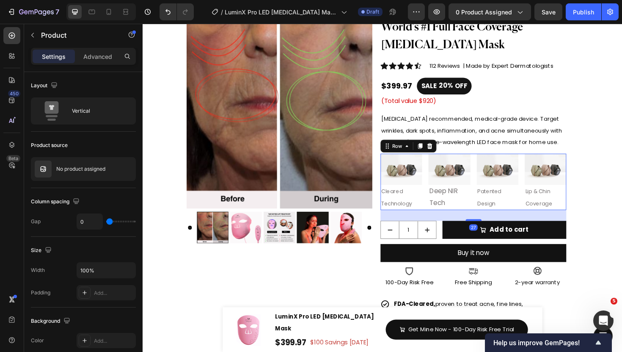
click at [545, 172] on div "Image Cleared Technology Text Block Row Image Deep NIR Tech Text Block Row Imag…" at bounding box center [492, 191] width 197 height 60
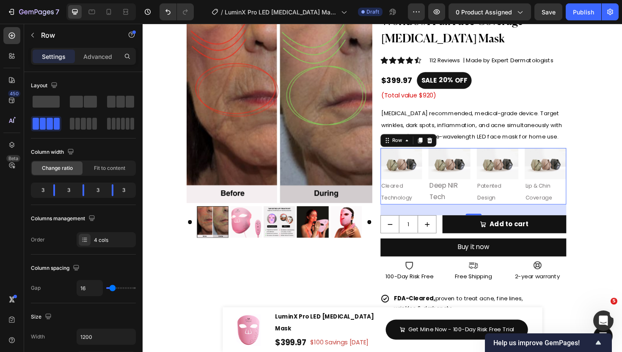
scroll to position [0, 0]
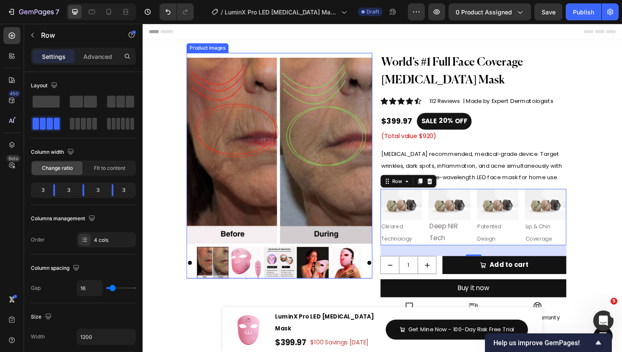
click at [254, 189] on img at bounding box center [287, 158] width 197 height 197
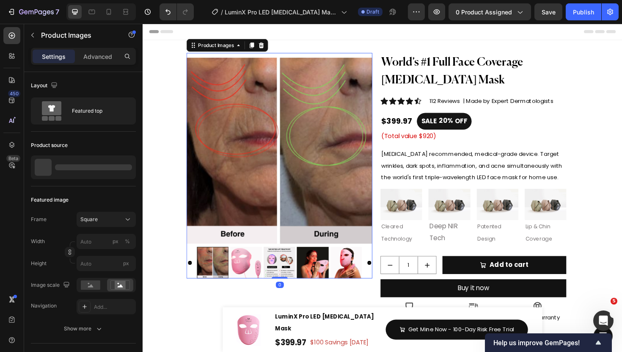
click at [306, 168] on img at bounding box center [287, 158] width 197 height 197
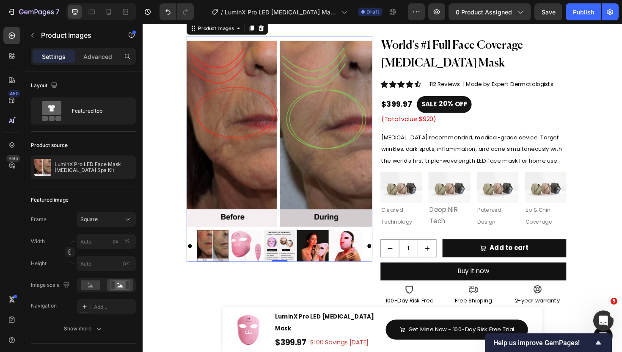
scroll to position [1, 0]
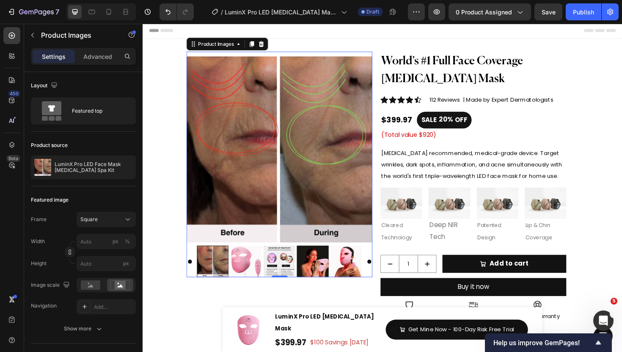
click at [265, 187] on img at bounding box center [287, 156] width 197 height 197
click at [215, 279] on div at bounding box center [216, 275] width 33 height 33
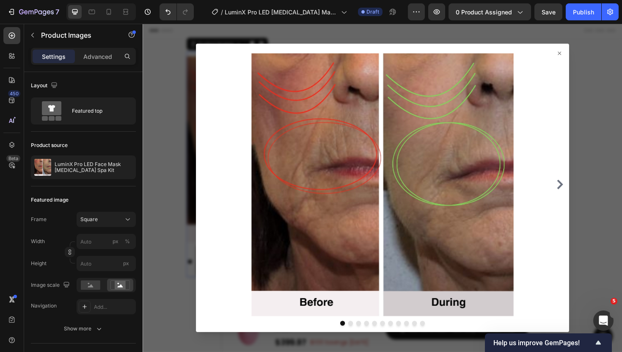
click at [186, 121] on div at bounding box center [397, 197] width 508 height 347
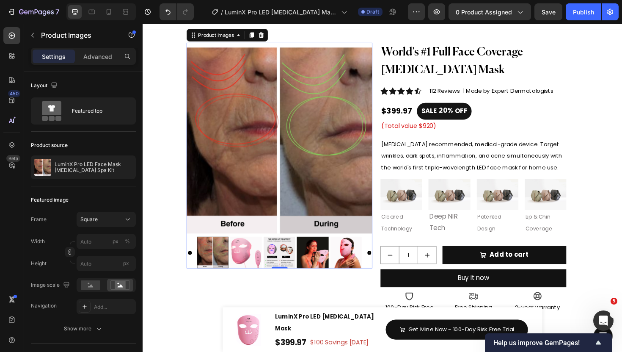
scroll to position [9, 0]
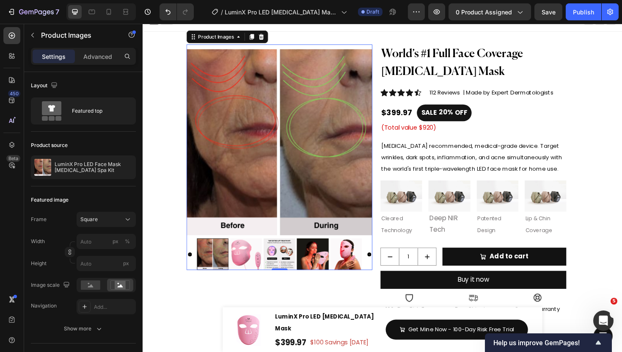
click at [302, 194] on img at bounding box center [287, 149] width 197 height 197
click at [217, 265] on div at bounding box center [216, 267] width 33 height 33
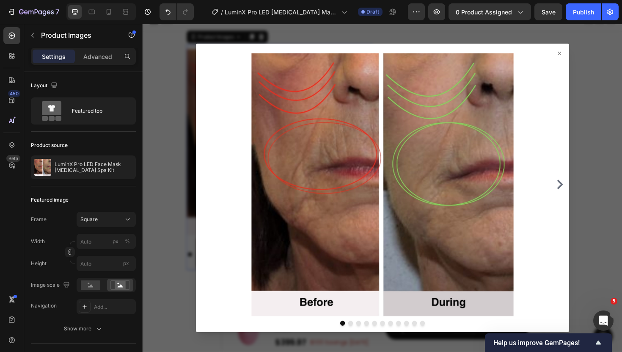
click at [585, 196] on icon "Carousel Next Arrow" at bounding box center [584, 194] width 10 height 10
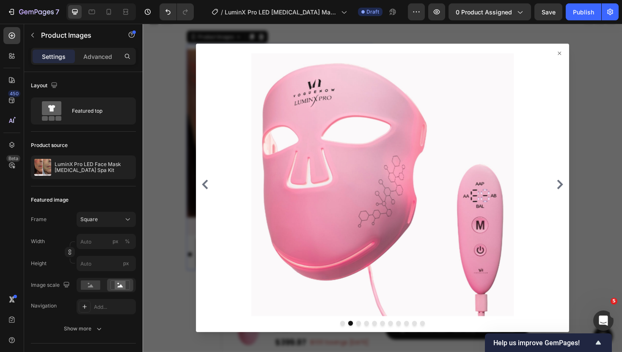
click at [585, 196] on icon "Carousel Next Arrow" at bounding box center [584, 194] width 10 height 10
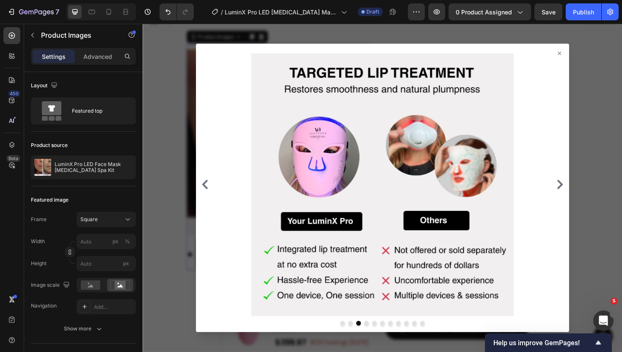
click at [583, 196] on icon "Carousel Next Arrow" at bounding box center [585, 194] width 6 height 10
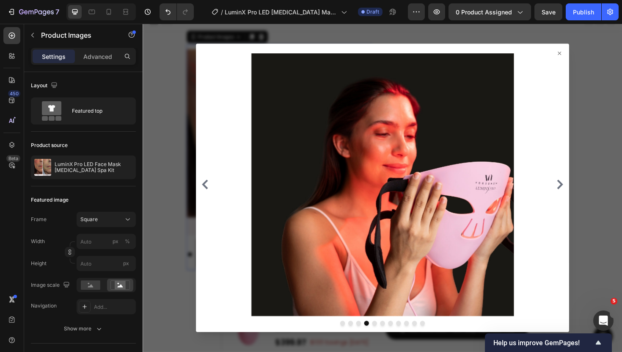
click at [583, 196] on icon "Carousel Next Arrow" at bounding box center [585, 194] width 6 height 10
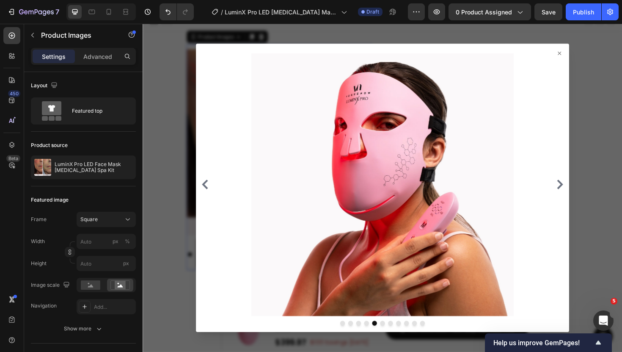
click at [583, 196] on icon "Carousel Next Arrow" at bounding box center [585, 194] width 6 height 10
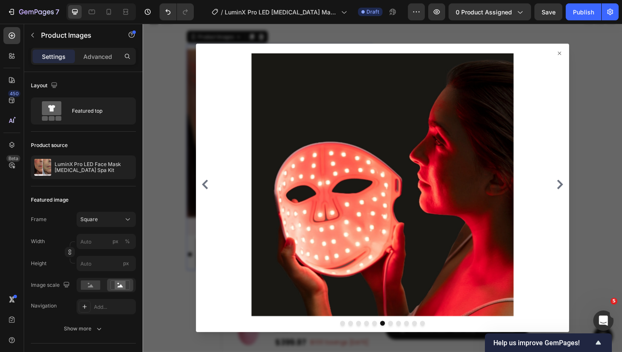
click at [583, 196] on icon "Carousel Next Arrow" at bounding box center [585, 194] width 6 height 10
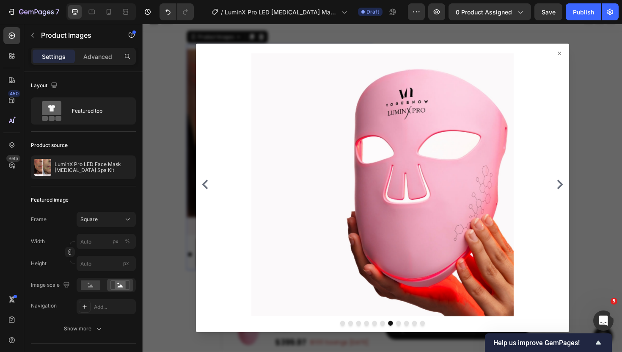
click at [583, 196] on icon "Carousel Next Arrow" at bounding box center [585, 194] width 6 height 10
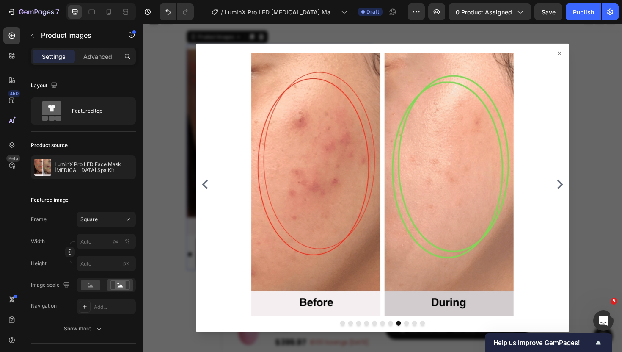
click at [584, 197] on icon "Carousel Next Arrow" at bounding box center [584, 194] width 10 height 10
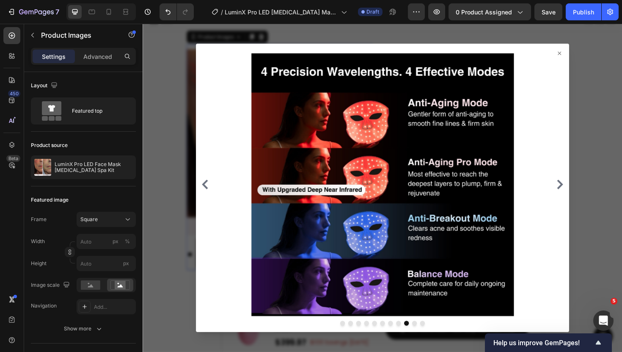
click at [584, 197] on icon "Carousel Next Arrow" at bounding box center [584, 194] width 10 height 10
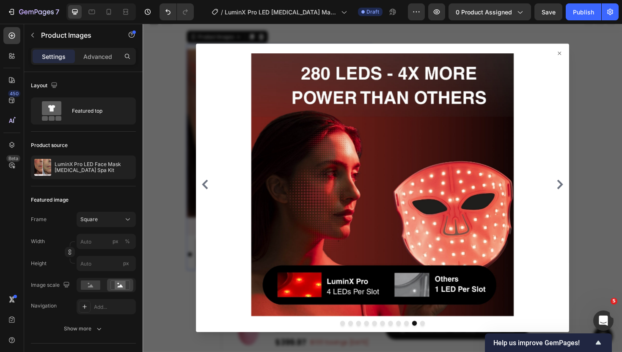
click at [584, 197] on icon "Carousel Next Arrow" at bounding box center [584, 194] width 10 height 10
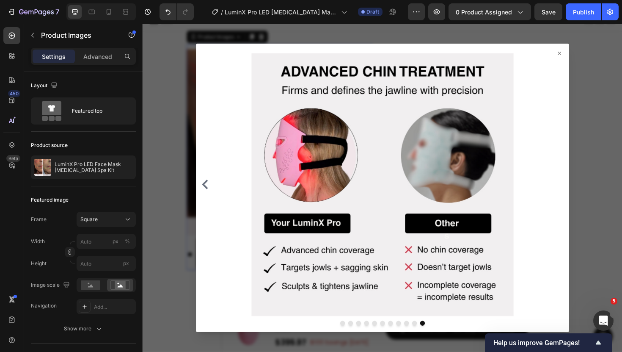
click at [584, 197] on div at bounding box center [396, 194] width 389 height 278
click at [579, 57] on div at bounding box center [396, 194] width 389 height 278
click at [582, 54] on icon at bounding box center [584, 55] width 7 height 7
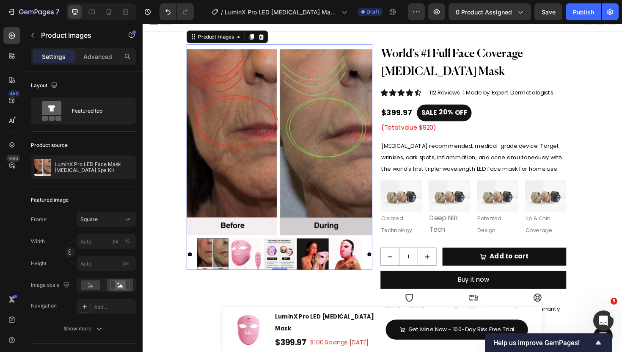
click at [214, 267] on div at bounding box center [216, 267] width 33 height 33
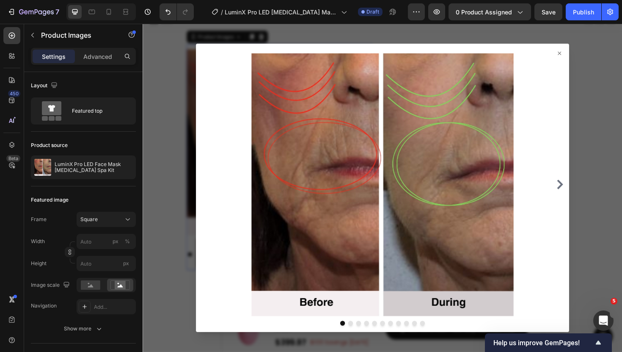
click at [581, 190] on icon "Carousel Next Arrow" at bounding box center [584, 194] width 10 height 10
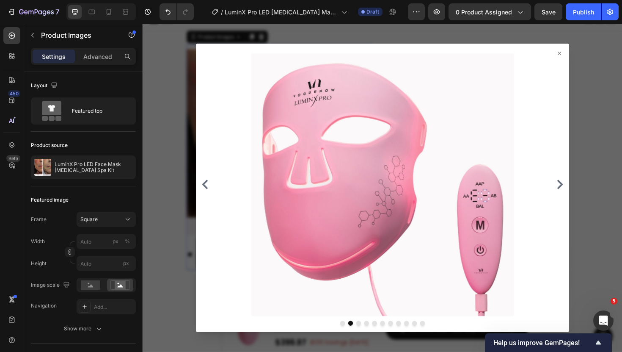
click at [581, 190] on icon "Carousel Next Arrow" at bounding box center [584, 194] width 10 height 10
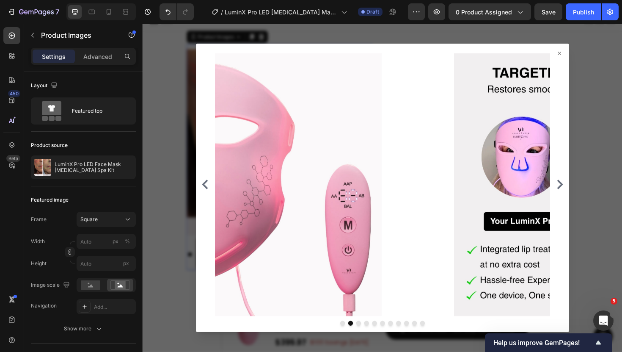
click at [581, 190] on icon "Carousel Next Arrow" at bounding box center [584, 194] width 10 height 10
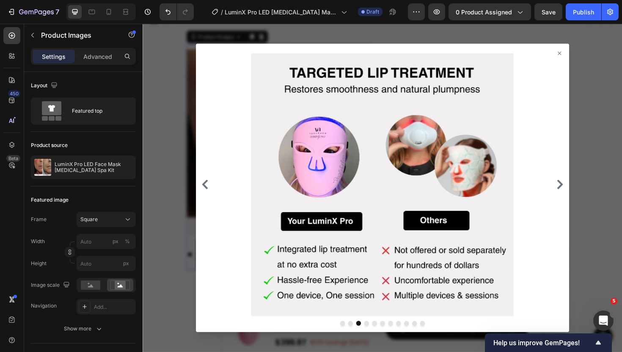
click at [581, 190] on icon "Carousel Next Arrow" at bounding box center [584, 194] width 10 height 10
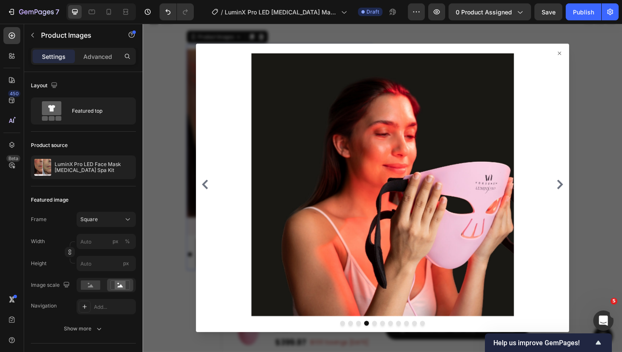
click at [581, 190] on icon "Carousel Next Arrow" at bounding box center [584, 194] width 10 height 10
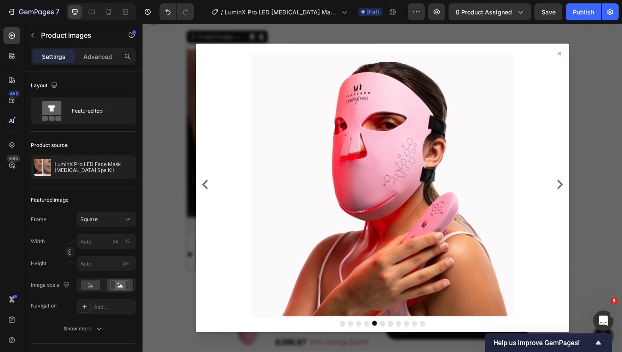
click at [580, 55] on div at bounding box center [396, 194] width 389 height 278
click at [582, 55] on icon at bounding box center [584, 55] width 7 height 7
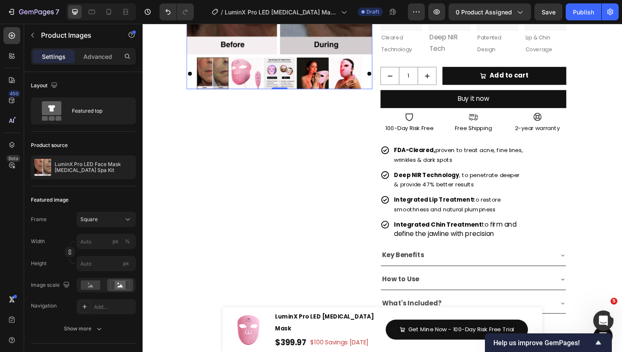
scroll to position [243, 0]
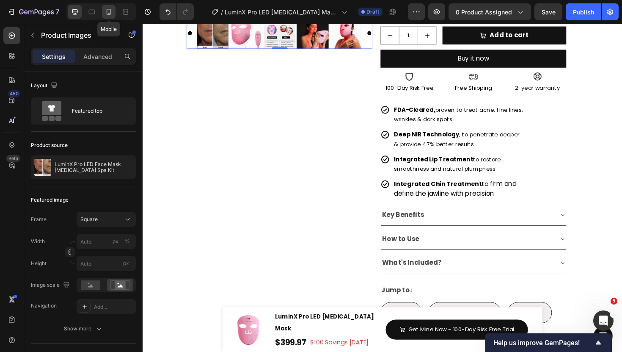
click at [106, 11] on icon at bounding box center [109, 12] width 8 height 8
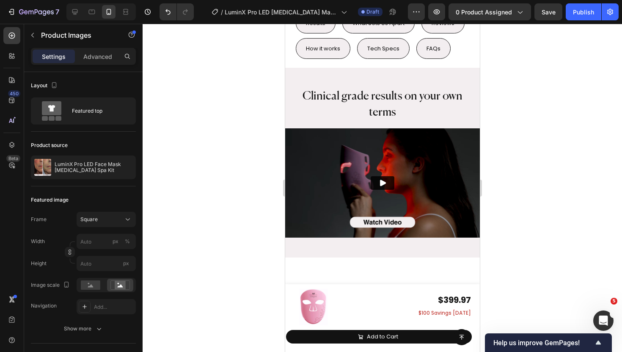
scroll to position [756, 0]
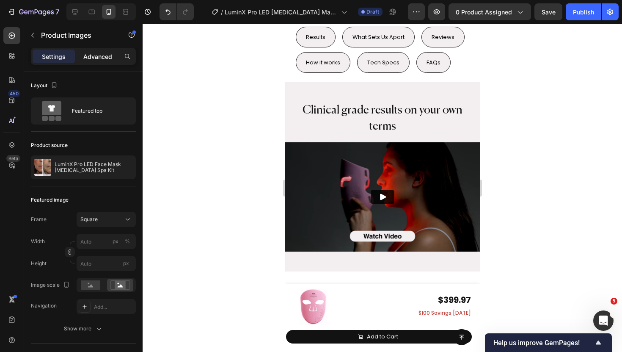
click at [96, 55] on p "Advanced" at bounding box center [97, 56] width 29 height 9
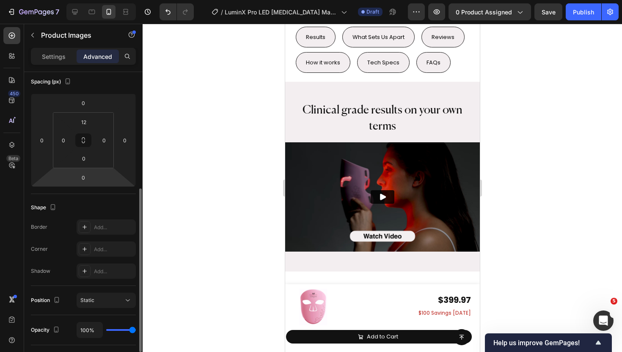
scroll to position [0, 0]
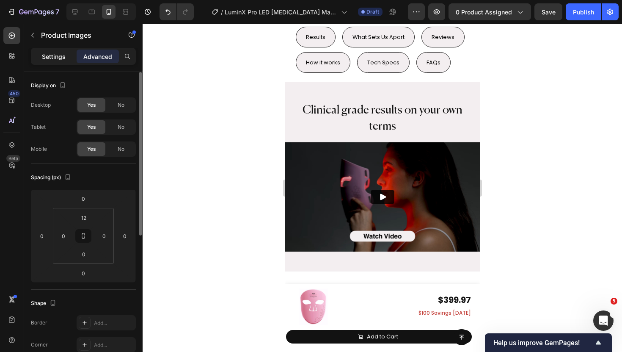
click at [39, 60] on div "Settings" at bounding box center [54, 57] width 42 height 14
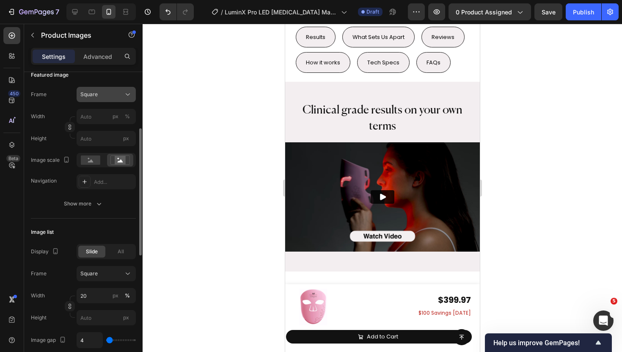
scroll to position [128, 0]
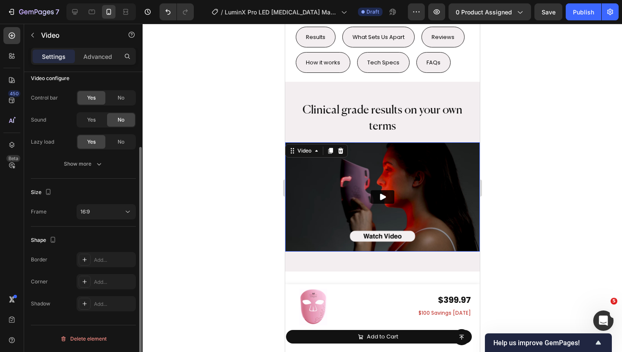
click at [328, 151] on img at bounding box center [382, 197] width 195 height 110
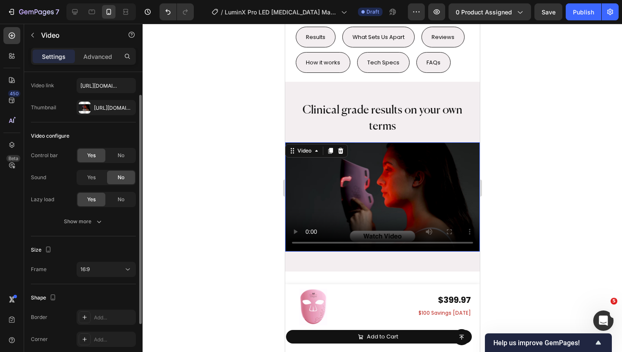
scroll to position [42, 0]
click at [75, 15] on icon at bounding box center [75, 12] width 8 height 8
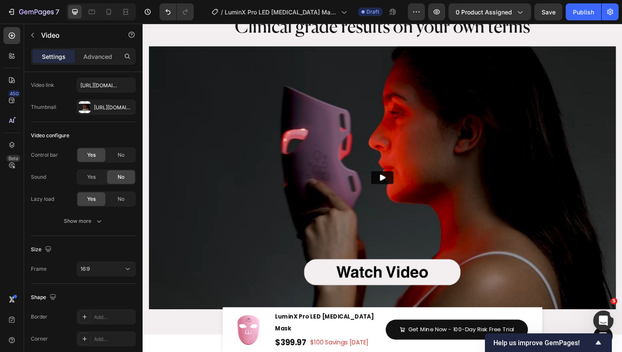
scroll to position [643, 0]
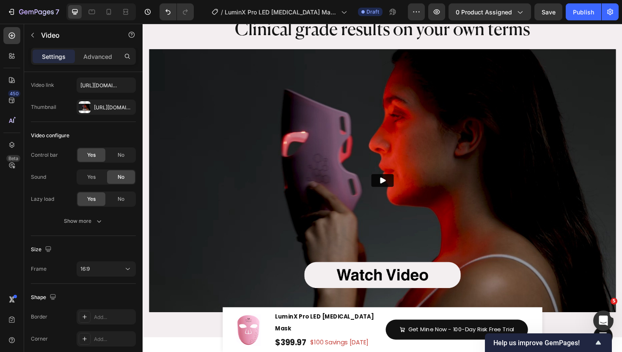
scroll to position [647, 0]
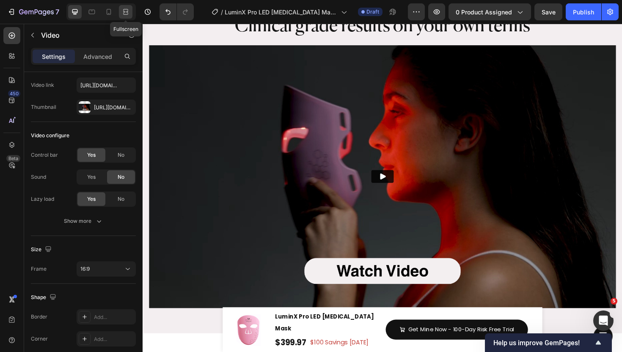
click at [129, 9] on icon at bounding box center [125, 12] width 8 height 8
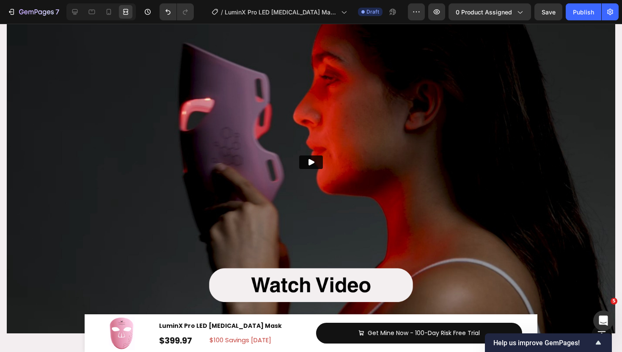
scroll to position [712, 0]
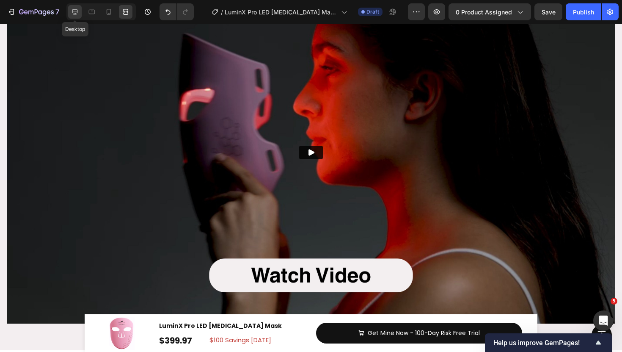
click at [80, 16] on div at bounding box center [75, 12] width 14 height 14
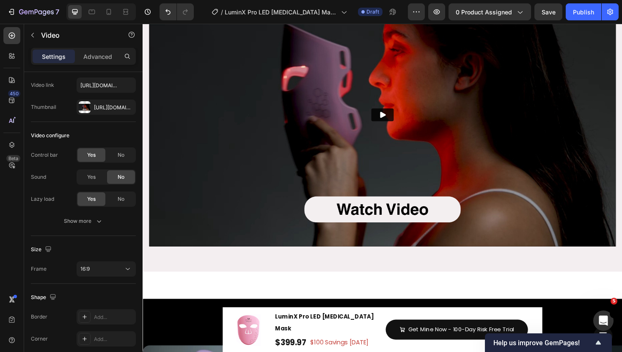
scroll to position [701, 0]
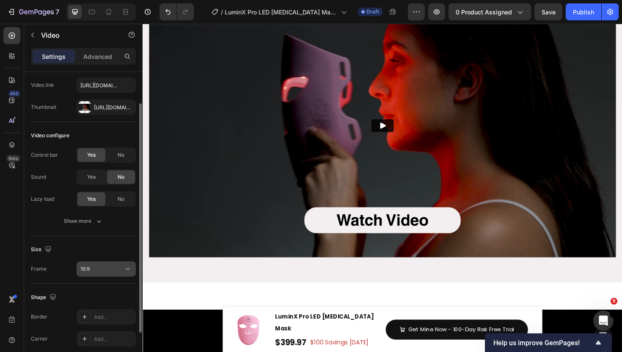
click at [100, 262] on button "16:9" at bounding box center [106, 268] width 59 height 15
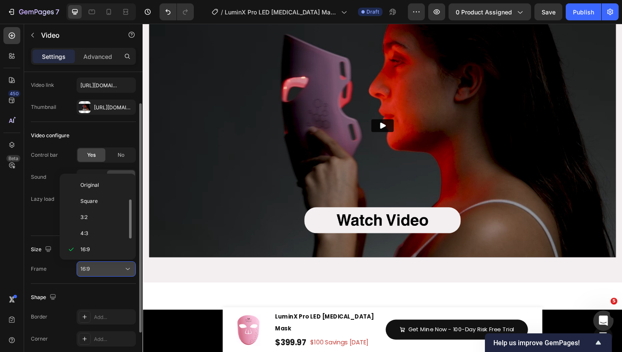
scroll to position [15, 0]
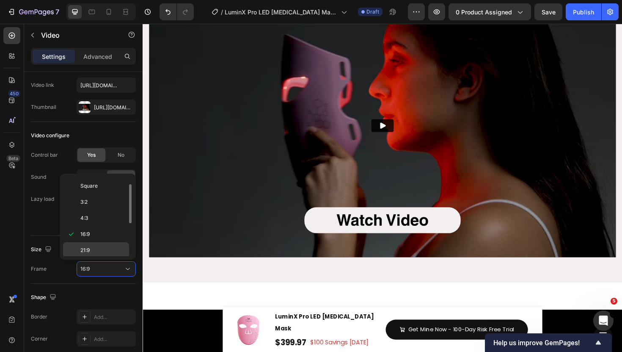
click at [93, 251] on p "21:9" at bounding box center [102, 250] width 45 height 8
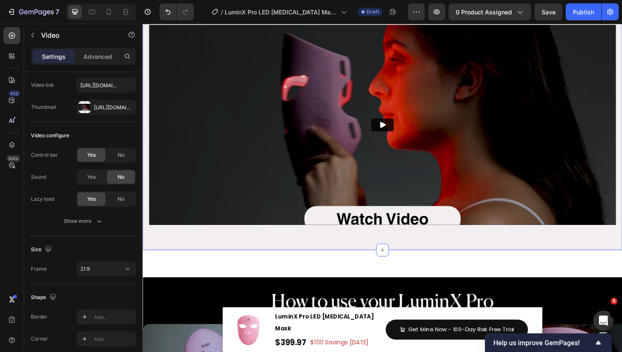
scroll to position [648, 0]
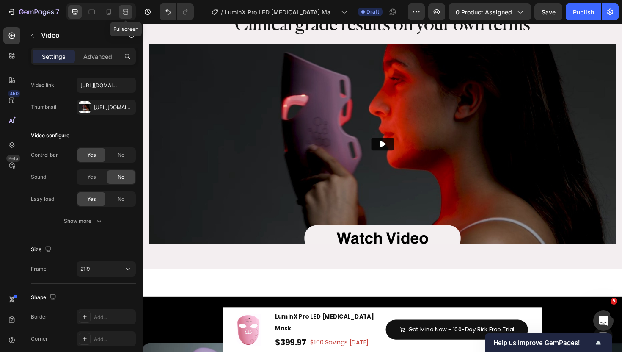
click at [128, 10] on icon at bounding box center [125, 12] width 8 height 8
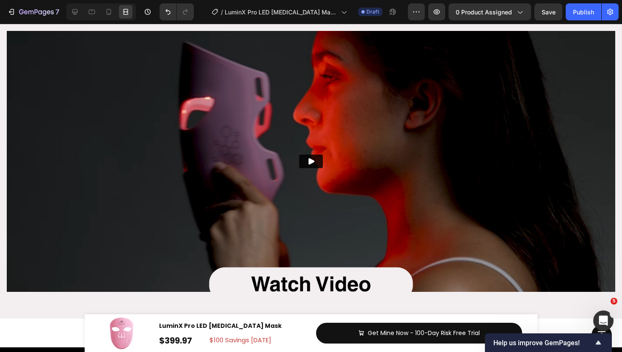
scroll to position [649, 0]
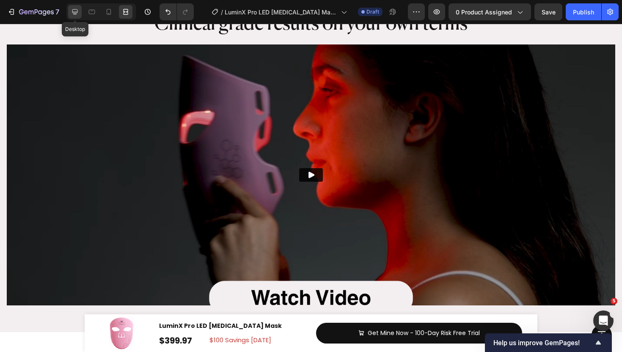
click at [74, 11] on icon at bounding box center [75, 12] width 8 height 8
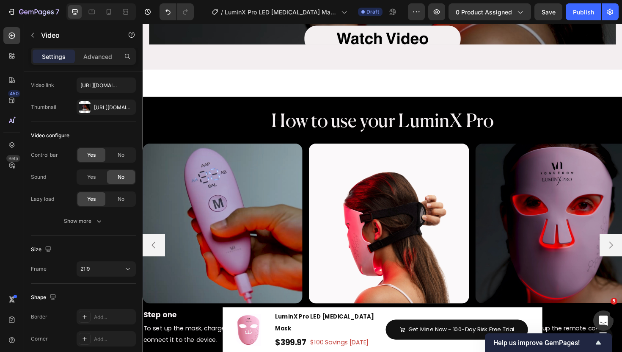
scroll to position [862, 0]
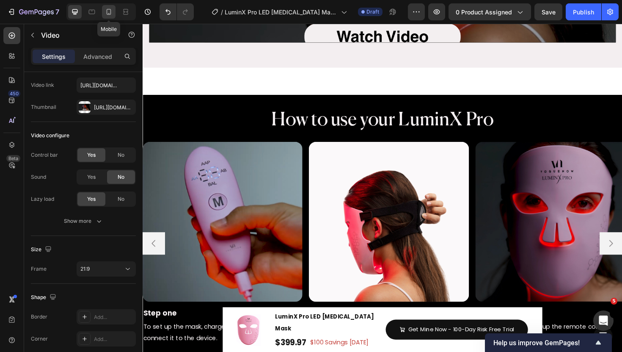
click at [105, 14] on icon at bounding box center [109, 12] width 8 height 8
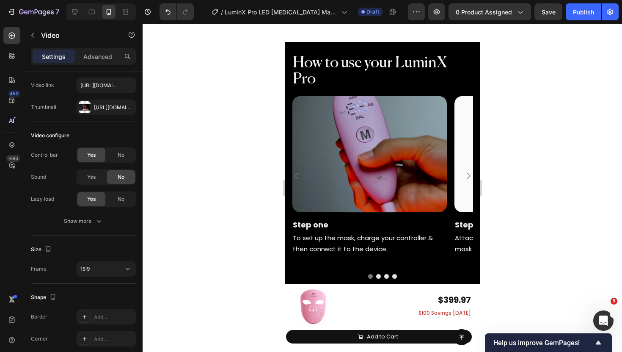
scroll to position [1002, 0]
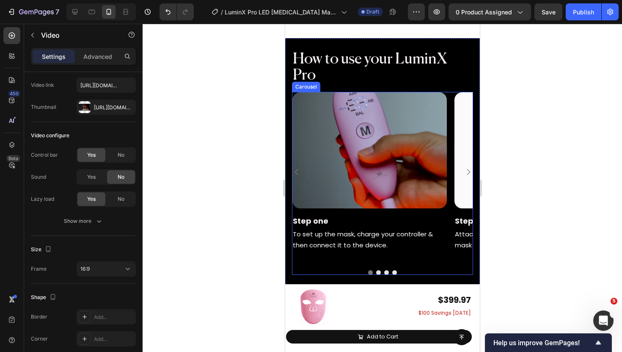
click at [466, 168] on icon "Carousel Next Arrow" at bounding box center [468, 172] width 8 height 8
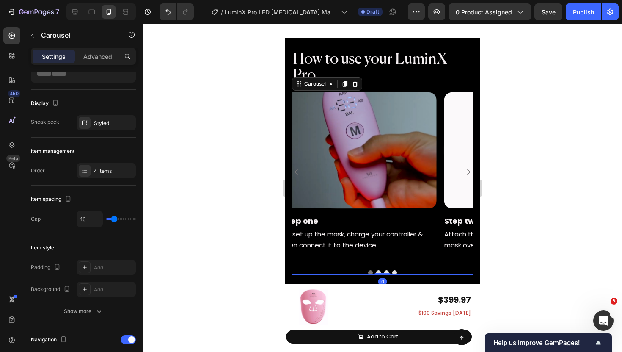
scroll to position [0, 0]
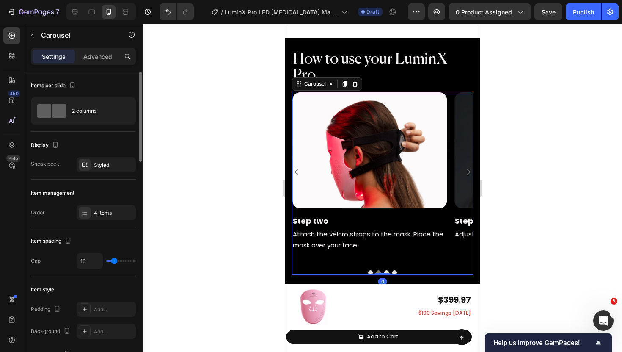
click at [466, 168] on icon "Carousel Next Arrow" at bounding box center [468, 172] width 8 height 8
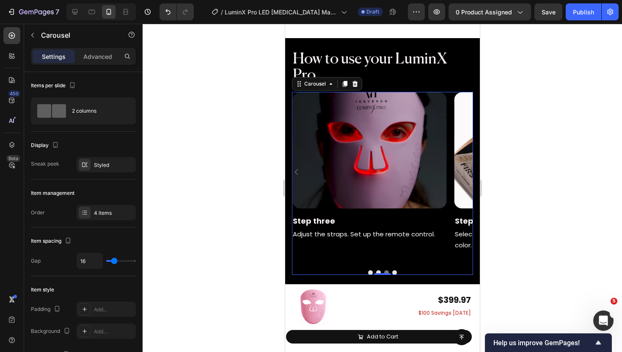
click at [467, 169] on icon "Carousel Next Arrow" at bounding box center [468, 172] width 3 height 6
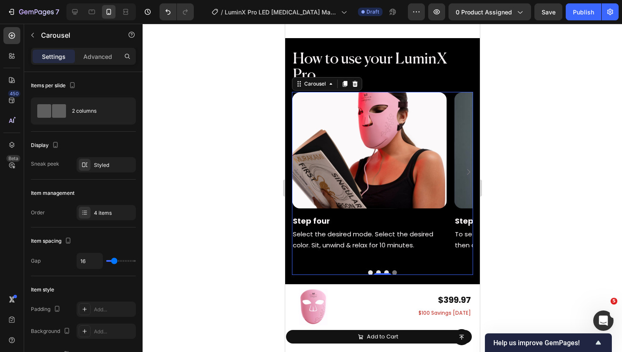
click at [467, 169] on icon "Carousel Next Arrow" at bounding box center [468, 172] width 3 height 6
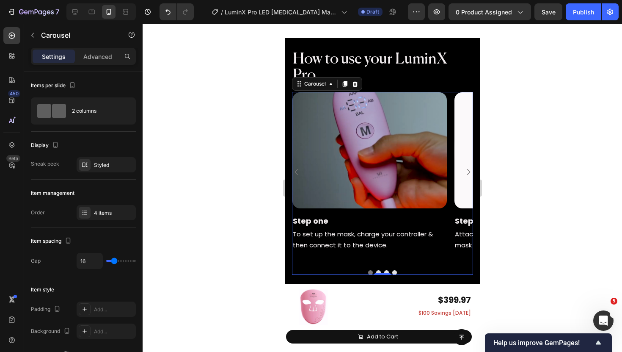
click at [467, 169] on icon "Carousel Next Arrow" at bounding box center [468, 172] width 3 height 6
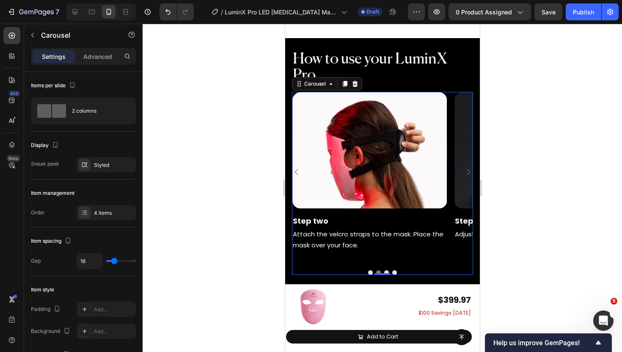
click at [293, 171] on icon "Carousel Back Arrow" at bounding box center [296, 172] width 8 height 8
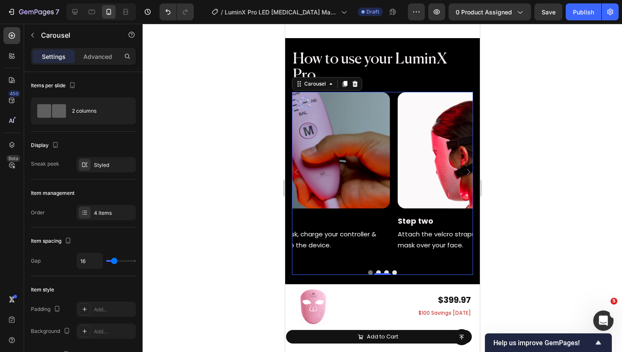
click at [293, 171] on icon "Carousel Back Arrow" at bounding box center [296, 172] width 8 height 8
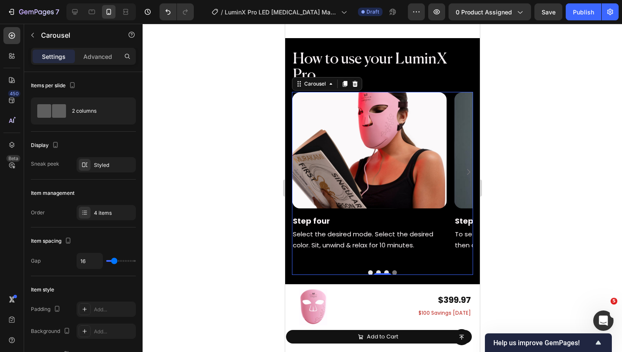
click at [293, 171] on icon "Carousel Back Arrow" at bounding box center [296, 172] width 8 height 8
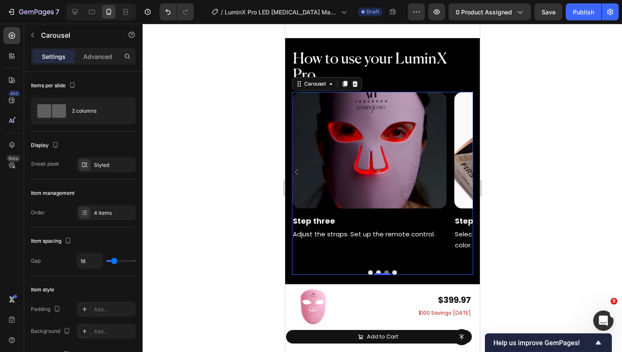
click at [295, 171] on icon "Carousel Back Arrow" at bounding box center [296, 172] width 3 height 6
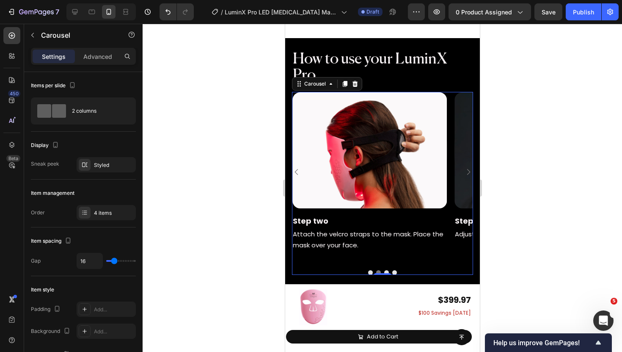
click at [295, 171] on icon "Carousel Back Arrow" at bounding box center [296, 172] width 3 height 6
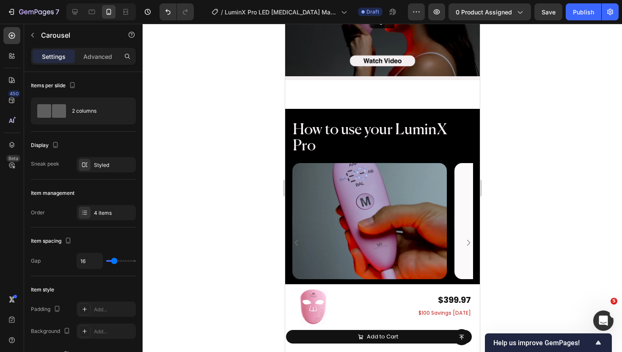
scroll to position [956, 0]
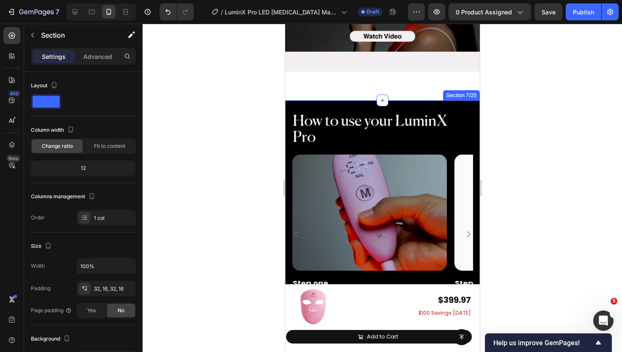
click at [462, 100] on div "How to use your LuminX Pro Heading How to use your LuminX Pro Heading Image Ste…" at bounding box center [382, 225] width 195 height 250
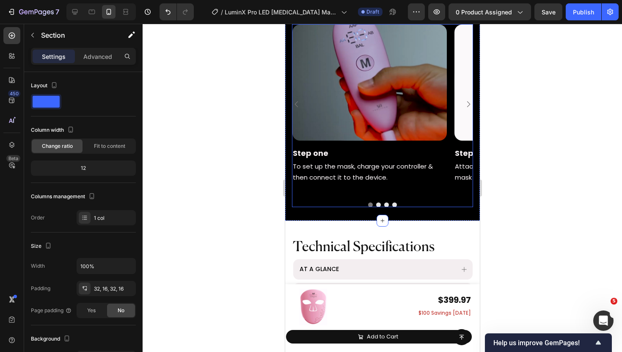
scroll to position [1072, 0]
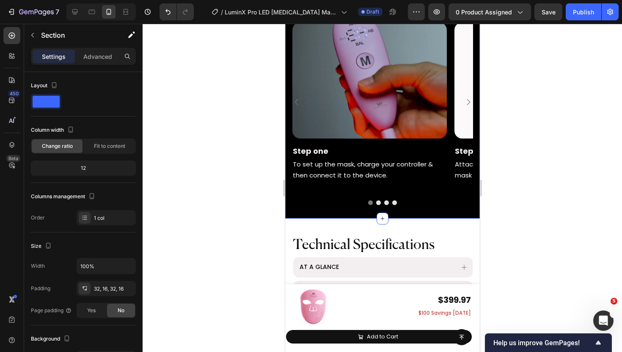
click at [312, 214] on div "How to use your LuminX Pro Heading How to use your LuminX Pro Heading Image Ste…" at bounding box center [382, 93] width 195 height 250
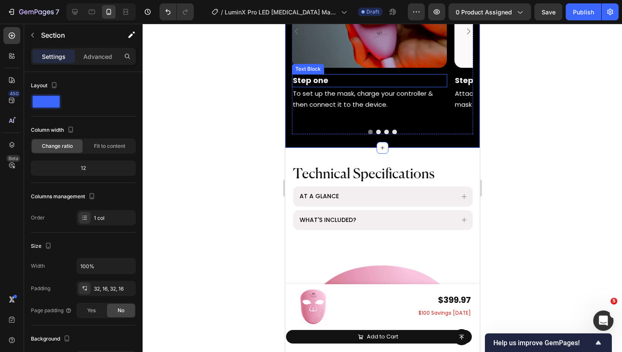
scroll to position [1143, 0]
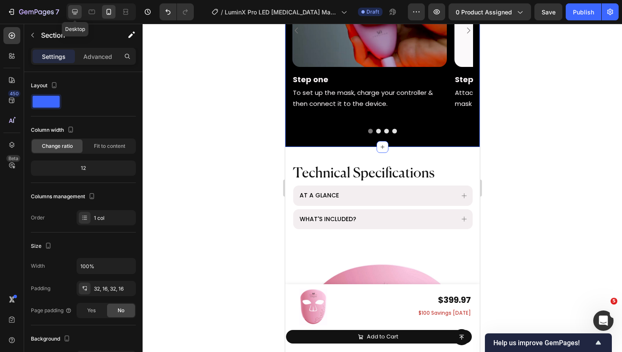
click at [80, 17] on div at bounding box center [75, 12] width 14 height 14
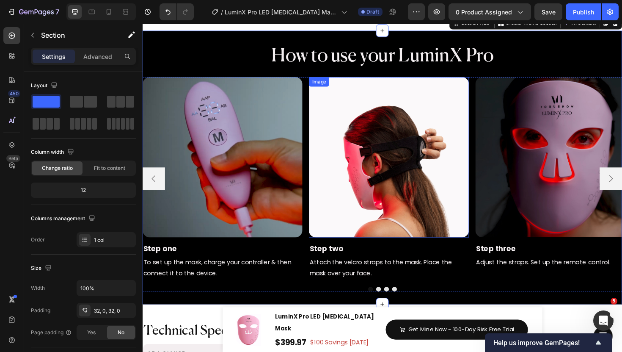
scroll to position [997, 0]
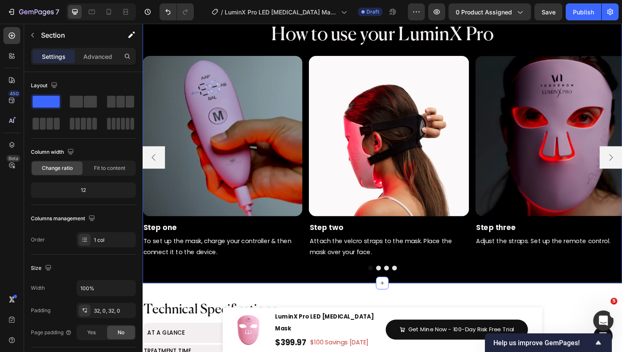
click at [302, 286] on div "How to use your LuminX Pro Heading How to use your LuminX Pro Heading Image Ste…" at bounding box center [397, 154] width 508 height 290
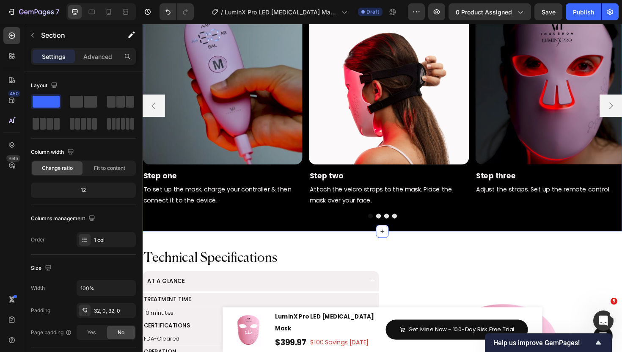
scroll to position [1050, 0]
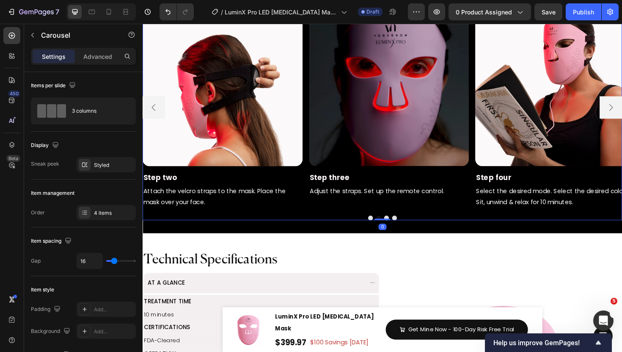
click at [156, 115] on icon "Carousel Back Arrow" at bounding box center [154, 113] width 10 height 10
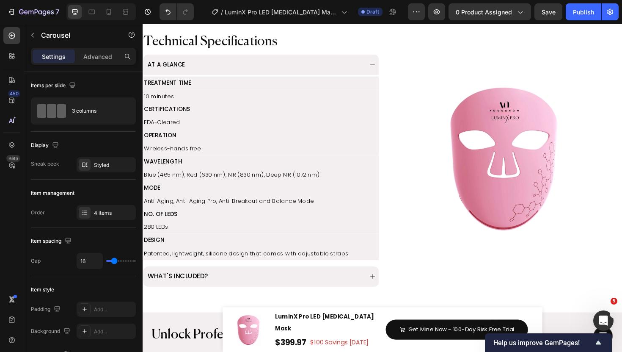
scroll to position [1288, 0]
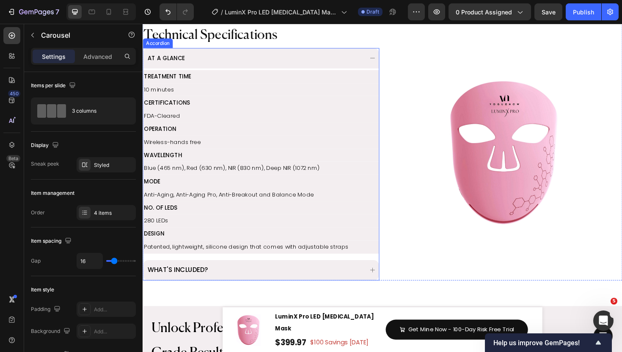
click at [299, 61] on div "AT A GLANCE" at bounding box center [260, 60] width 229 height 15
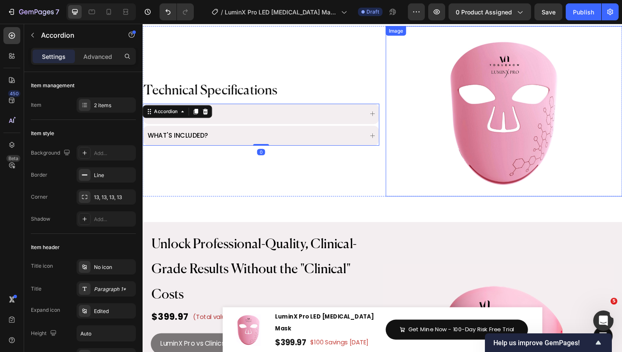
scroll to position [1234, 0]
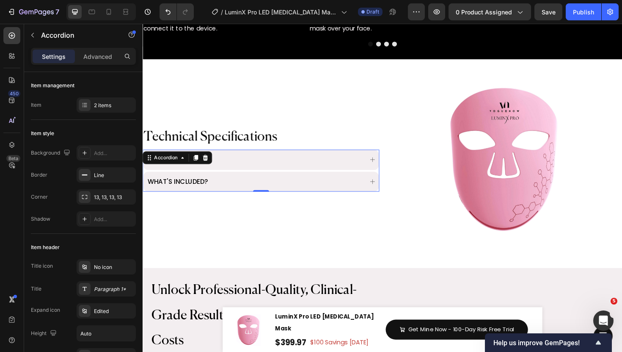
click at [391, 171] on div "AT A GLANCE" at bounding box center [268, 168] width 250 height 22
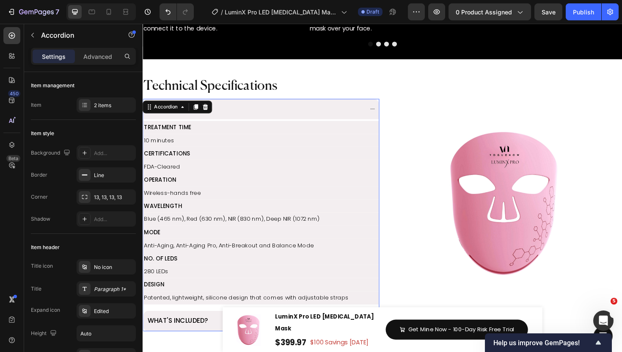
click at [301, 111] on div "AT A GLANCE" at bounding box center [260, 114] width 229 height 15
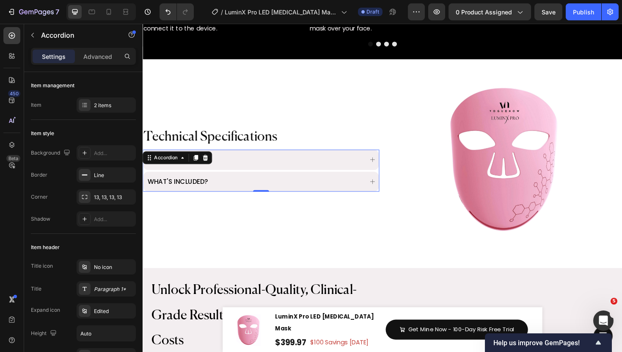
click at [290, 168] on div "AT A GLANCE" at bounding box center [260, 167] width 229 height 15
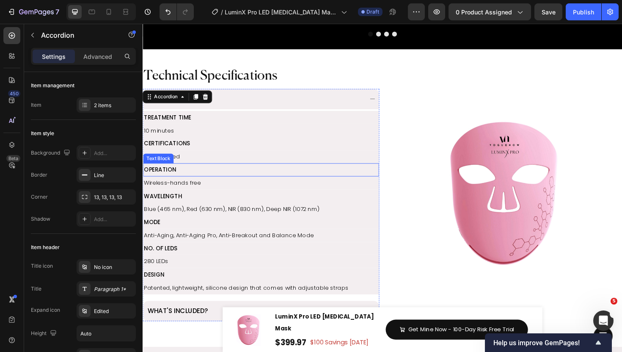
scroll to position [1250, 0]
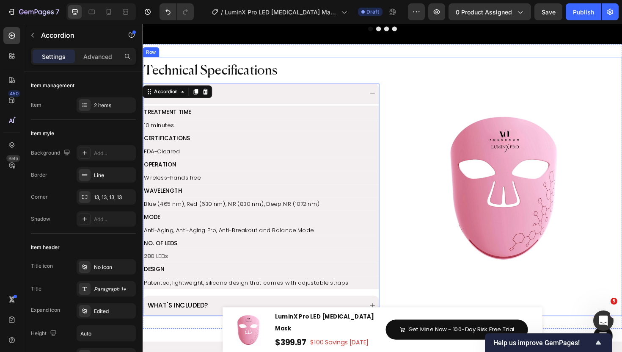
click at [395, 156] on div "Technical Specifications Heading AT A GLANCE TREATMENT TIME Text Block 10 minut…" at bounding box center [397, 196] width 508 height 274
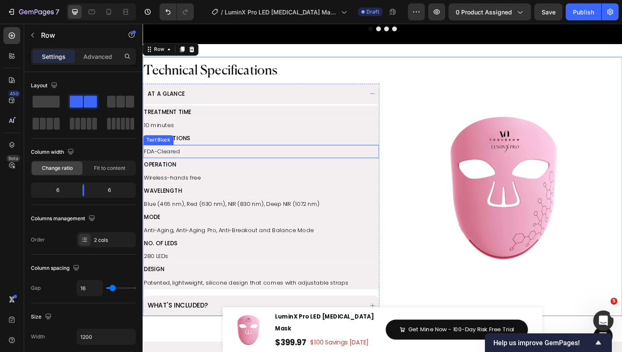
click at [208, 163] on p "FDA-Cleared" at bounding box center [268, 159] width 248 height 12
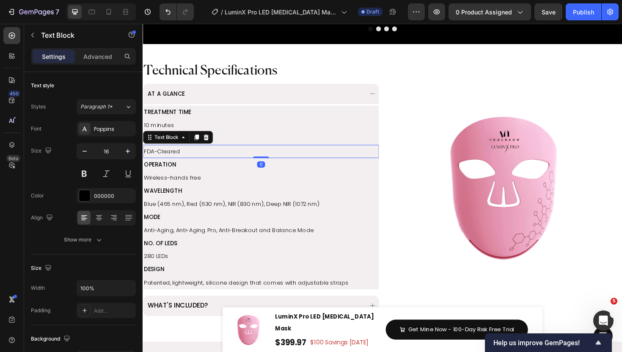
click at [208, 163] on p "FDA-Cleared" at bounding box center [268, 159] width 248 height 12
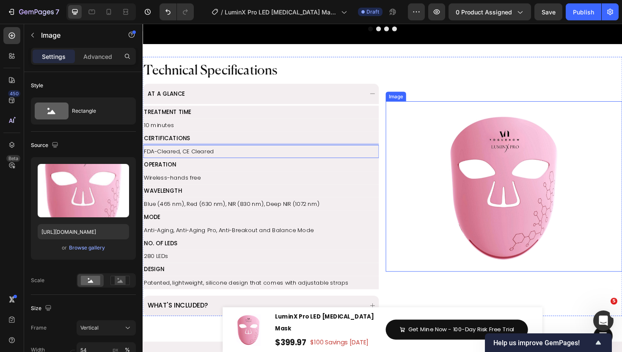
click at [431, 197] on div at bounding box center [525, 196] width 251 height 180
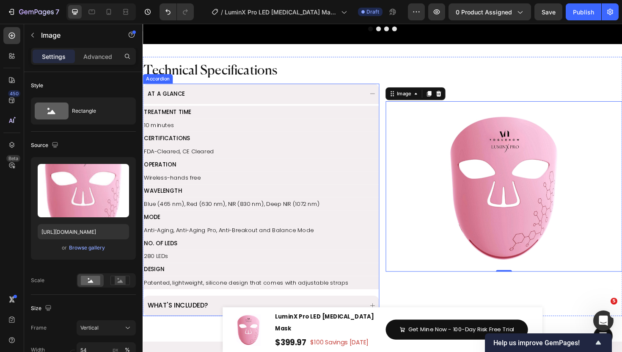
click at [386, 101] on icon at bounding box center [386, 97] width 7 height 7
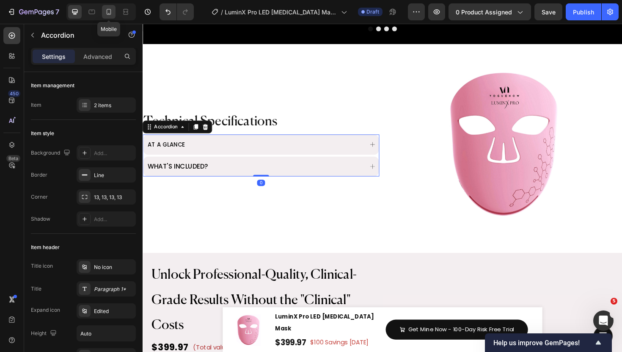
click at [113, 17] on div at bounding box center [109, 12] width 14 height 14
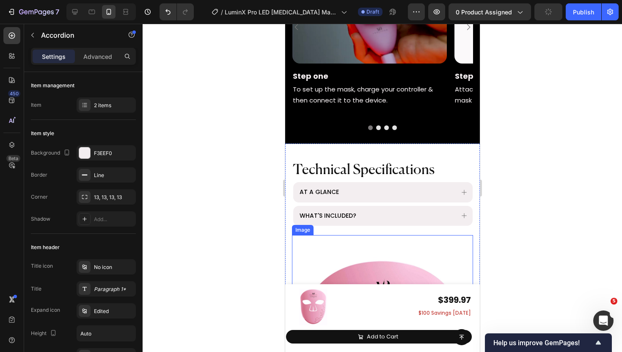
scroll to position [1150, 0]
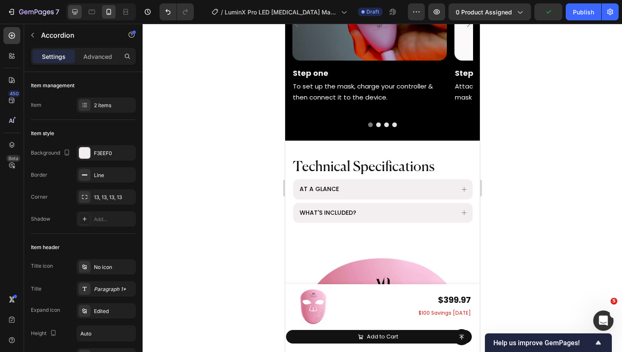
click at [71, 10] on icon at bounding box center [75, 12] width 8 height 8
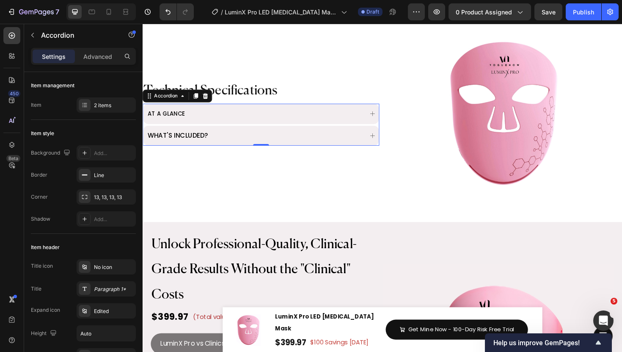
scroll to position [1257, 0]
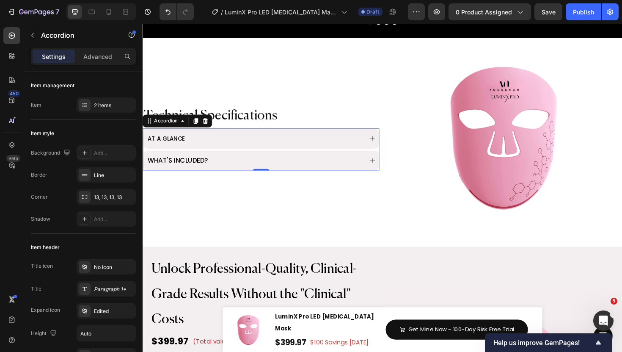
click at [376, 149] on div "AT A GLANCE" at bounding box center [268, 146] width 250 height 22
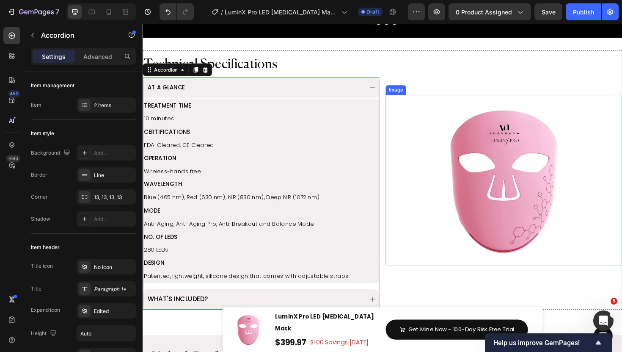
click at [426, 191] on div at bounding box center [525, 189] width 251 height 180
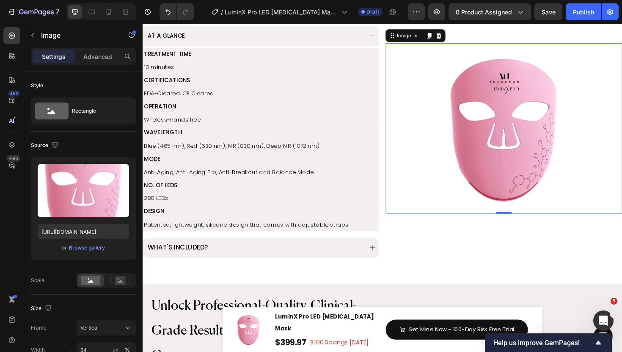
scroll to position [1316, 0]
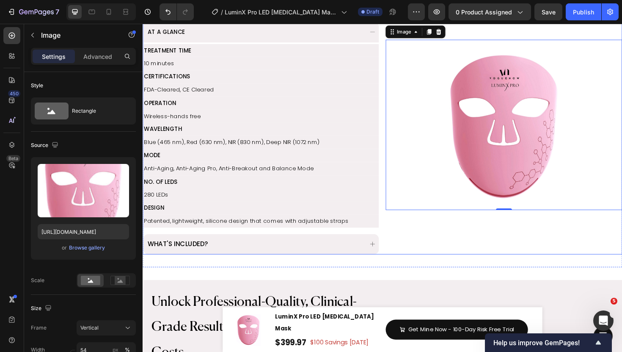
click at [433, 238] on div "Image 0" at bounding box center [525, 131] width 251 height 274
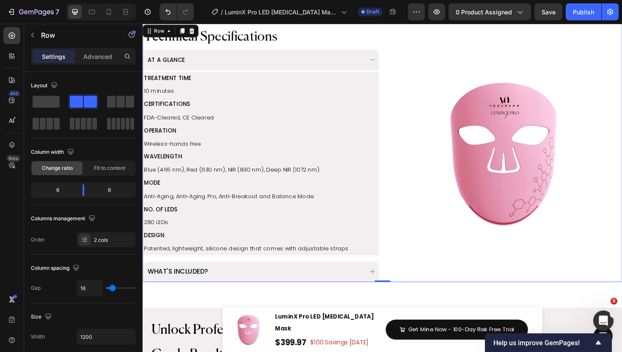
scroll to position [1290, 0]
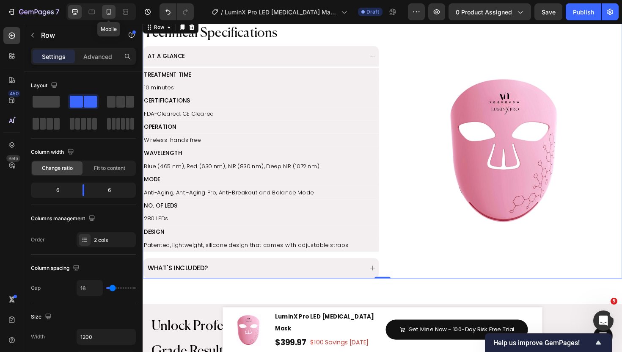
click at [110, 11] on icon at bounding box center [109, 12] width 8 height 8
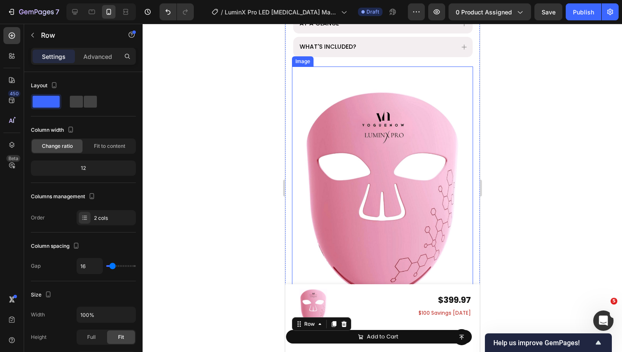
scroll to position [1361, 0]
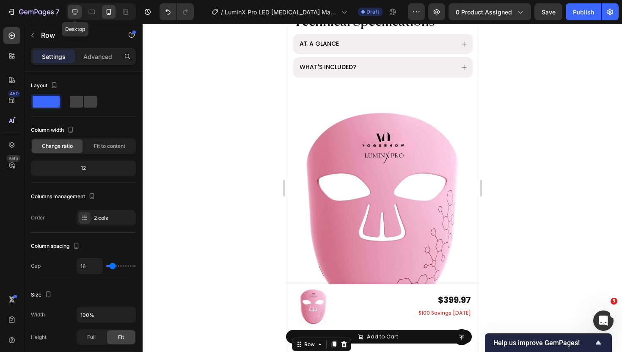
click at [74, 17] on div at bounding box center [75, 12] width 14 height 14
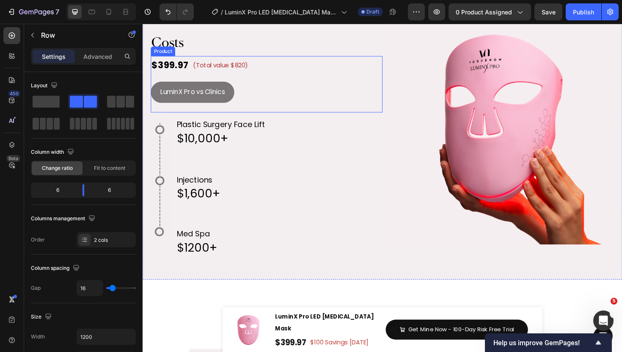
scroll to position [1470, 0]
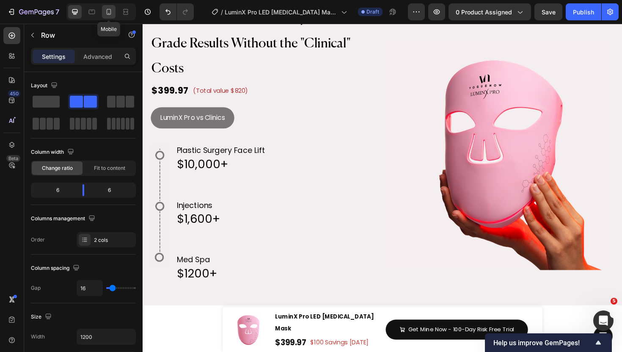
click at [112, 8] on icon at bounding box center [109, 12] width 8 height 8
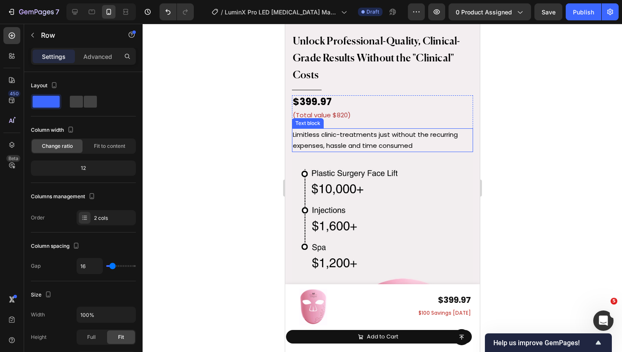
scroll to position [1686, 0]
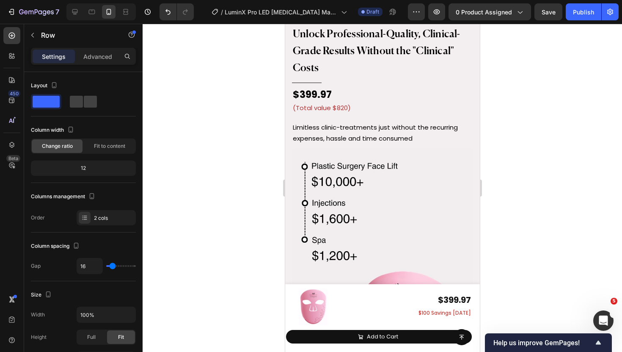
click at [81, 18] on div at bounding box center [75, 12] width 14 height 14
click at [70, 13] on div at bounding box center [75, 12] width 14 height 14
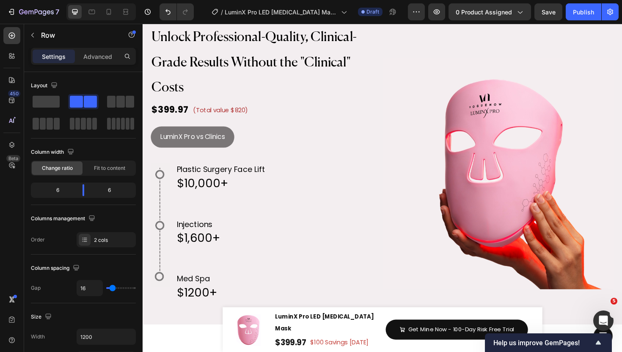
scroll to position [1500, 0]
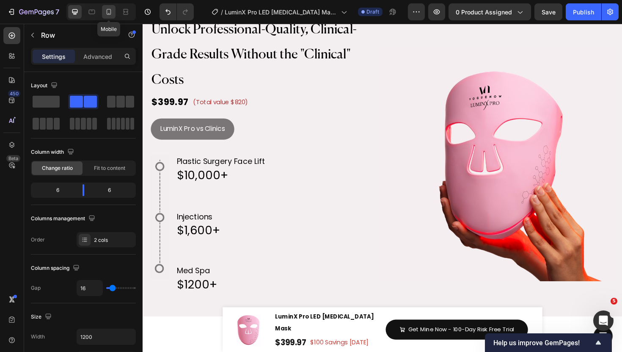
click at [114, 14] on div at bounding box center [109, 12] width 14 height 14
type input "100%"
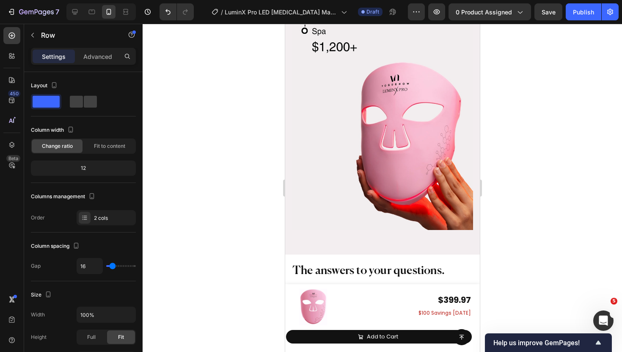
scroll to position [1899, 0]
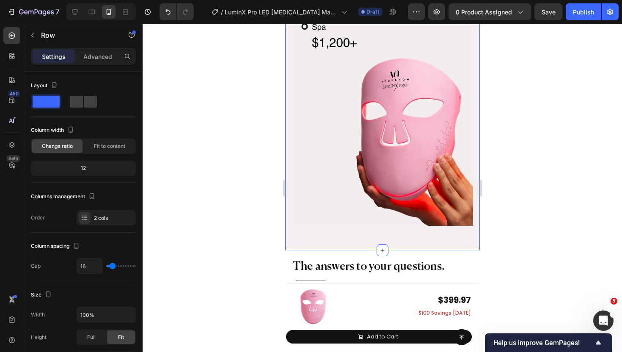
click at [421, 232] on div "Unlock Professional-Quality, Clinical-Grade Results Without the "Clinical" Cost…" at bounding box center [382, 20] width 195 height 431
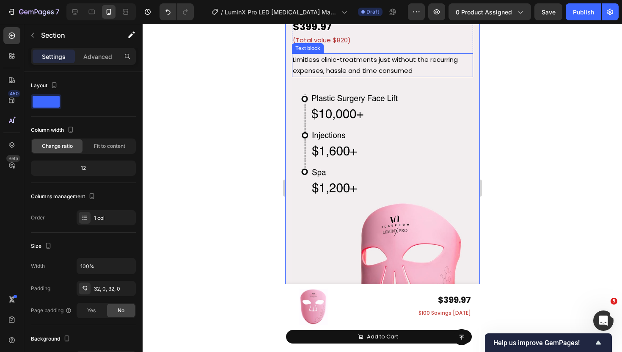
scroll to position [1751, 0]
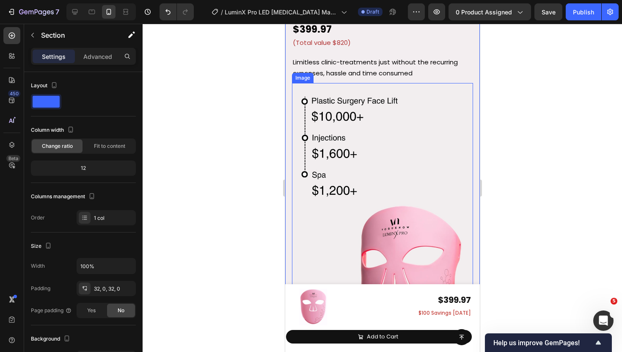
click at [343, 144] on img at bounding box center [382, 228] width 181 height 290
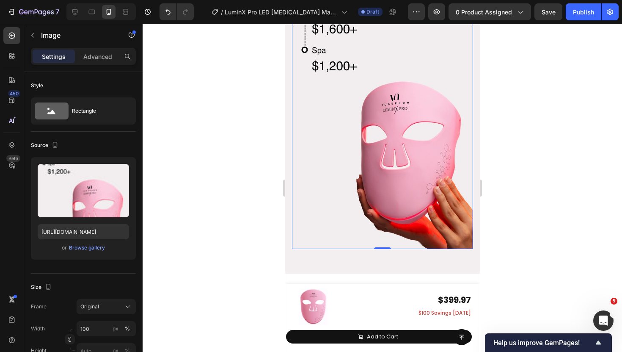
scroll to position [1889, 0]
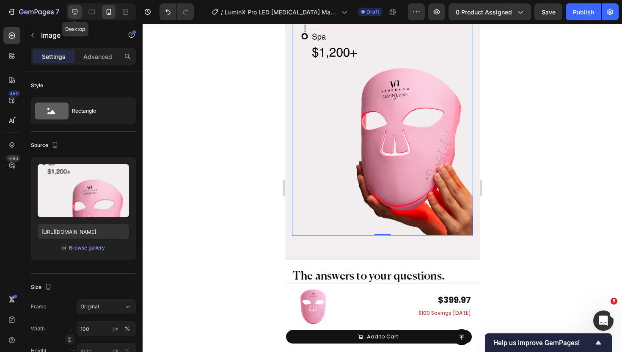
click at [77, 9] on icon at bounding box center [75, 12] width 8 height 8
type input "https://cdn.shopify.com/s/files/1/2005/9307/files/image_demo.jpg"
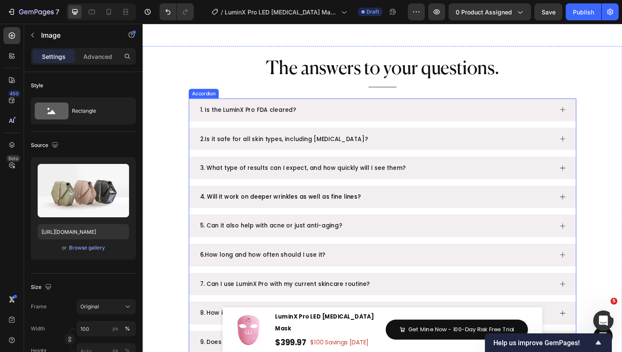
scroll to position [2075, 0]
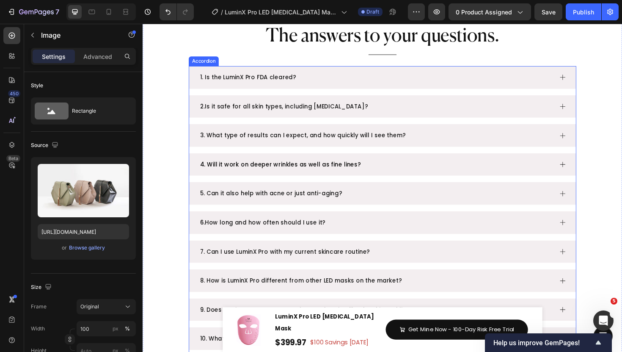
click at [423, 77] on div "1. Is the LuminX Pro FDA cleared?" at bounding box center [389, 80] width 375 height 17
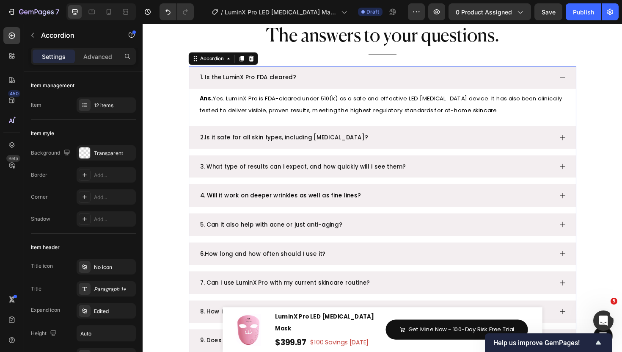
click at [423, 77] on div "1. Is the LuminX Pro FDA cleared?" at bounding box center [389, 80] width 375 height 17
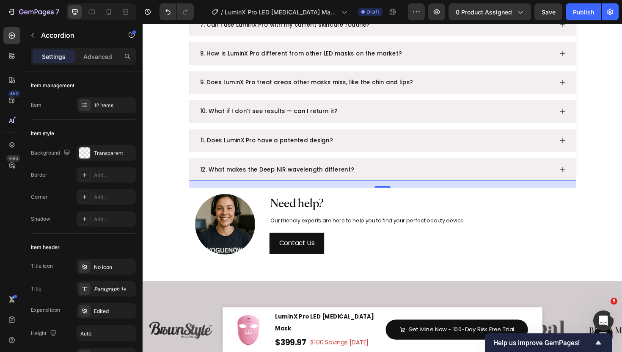
scroll to position [2321, 0]
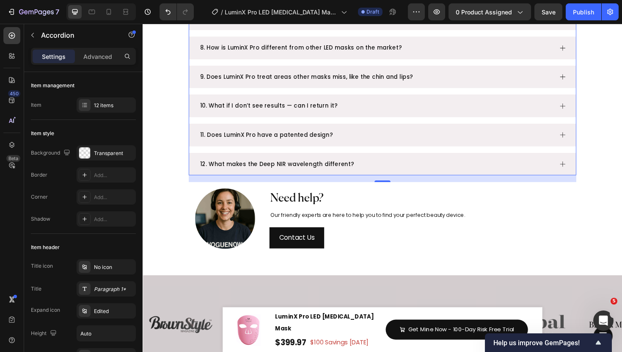
click at [396, 189] on div "17" at bounding box center [396, 187] width 411 height 7
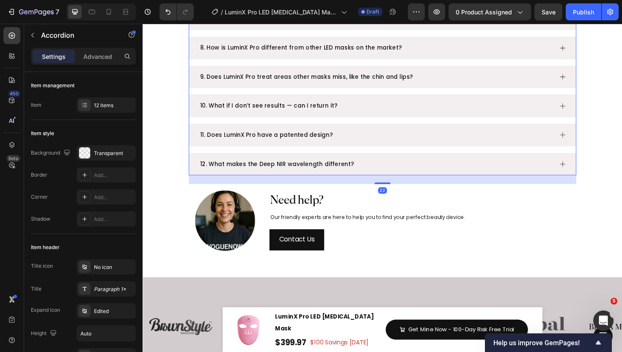
drag, startPoint x: 396, startPoint y: 190, endPoint x: 408, endPoint y: 238, distance: 49.2
click at [396, 193] on div at bounding box center [396, 193] width 17 height 2
type input "100%"
type input "100"
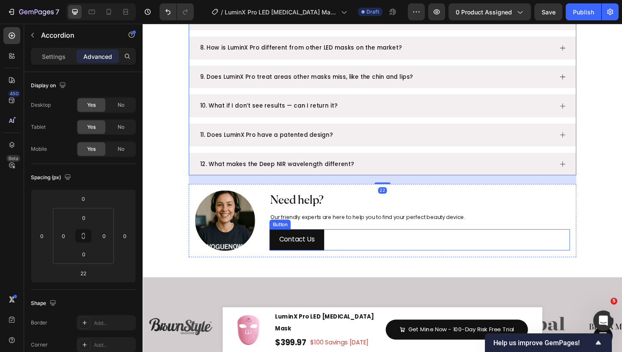
click at [409, 244] on div "Contact Us Button" at bounding box center [436, 252] width 318 height 22
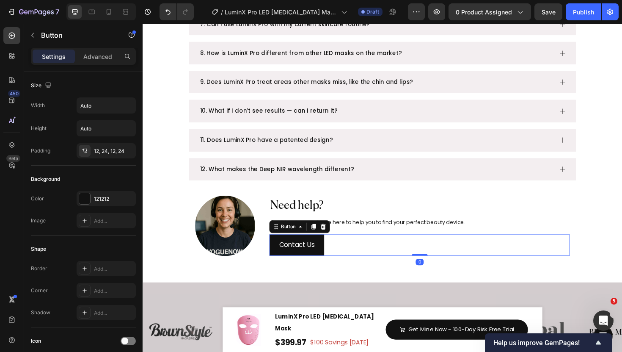
scroll to position [2522, 0]
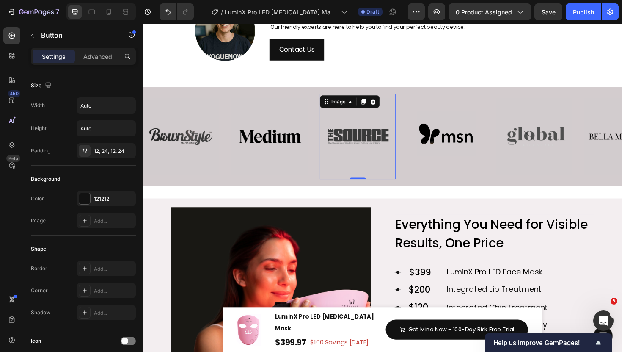
click at [368, 119] on img at bounding box center [370, 143] width 80 height 80
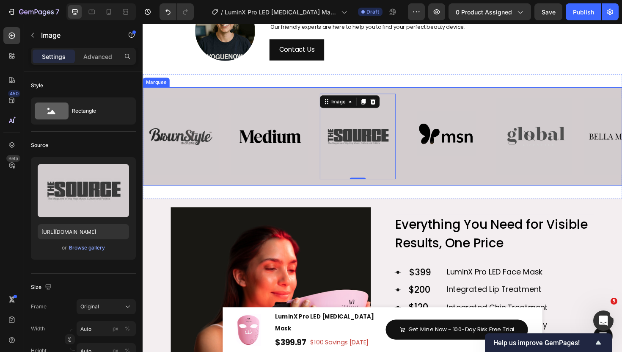
click at [318, 99] on div "Image" at bounding box center [284, 143] width 94 height 91
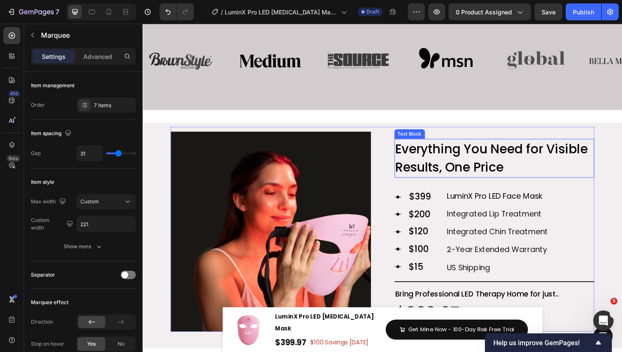
scroll to position [2651, 0]
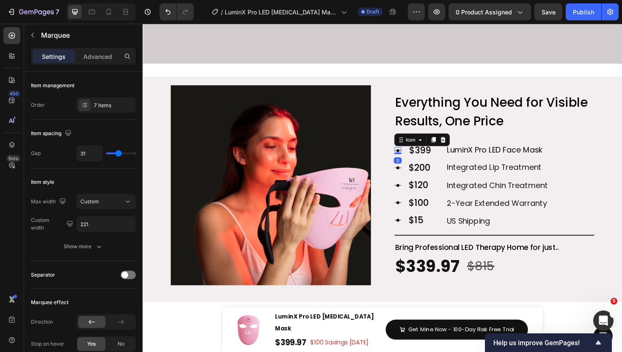
click at [412, 157] on icon at bounding box center [412, 157] width 7 height 3
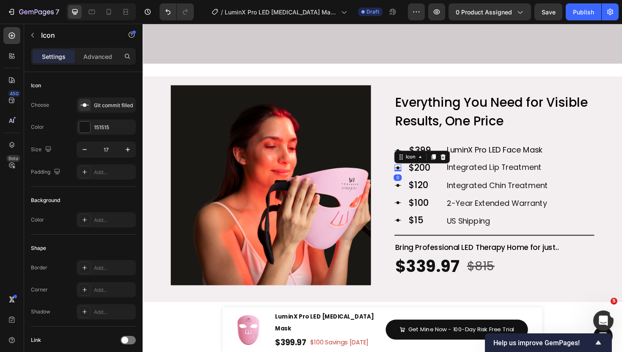
click at [412, 174] on icon at bounding box center [412, 176] width 7 height 7
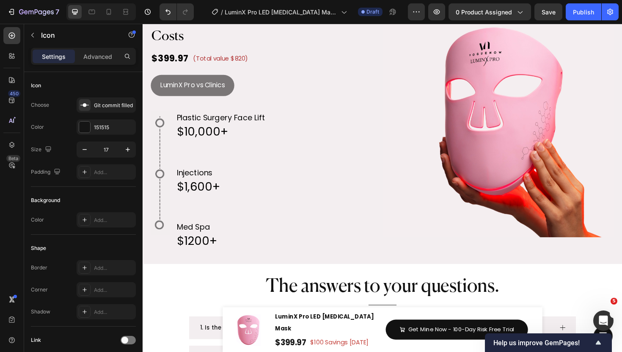
scroll to position [1788, 0]
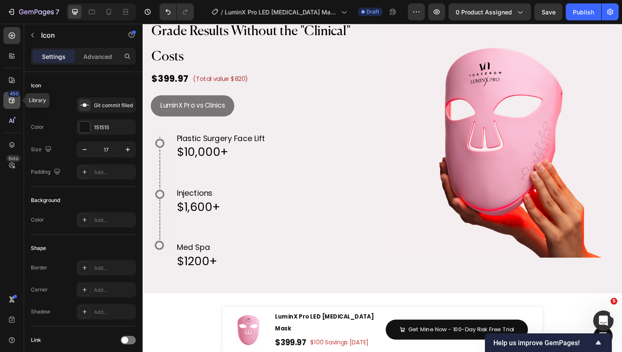
click at [13, 99] on icon at bounding box center [12, 100] width 8 height 8
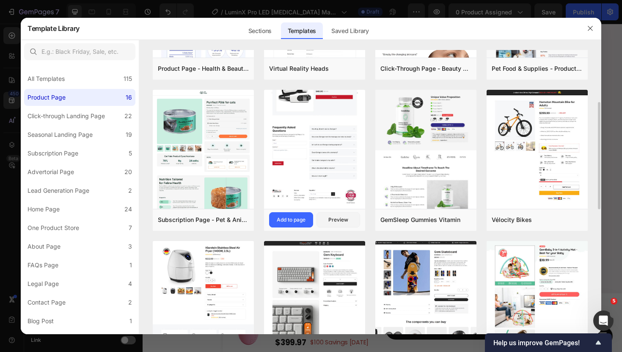
scroll to position [119, 0]
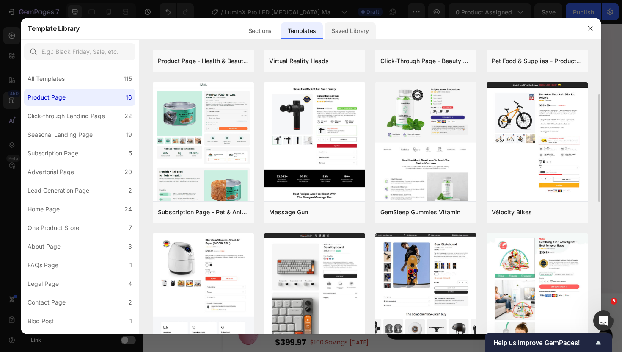
click at [356, 35] on div "Saved Library" at bounding box center [350, 30] width 51 height 17
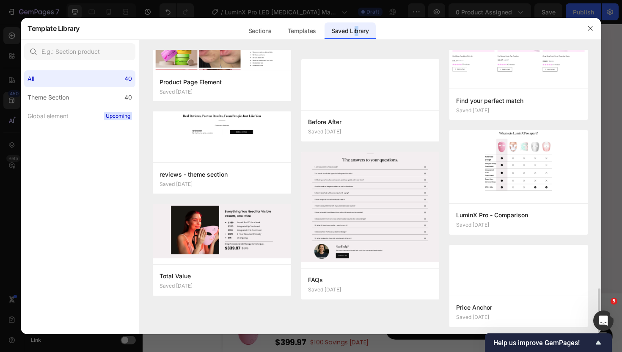
scroll to position [1471, 0]
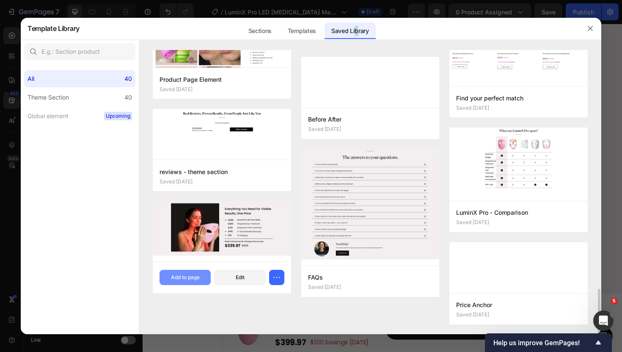
click at [196, 274] on div "Add to page" at bounding box center [185, 277] width 29 height 8
click at [592, 26] on icon "button" at bounding box center [590, 28] width 5 height 5
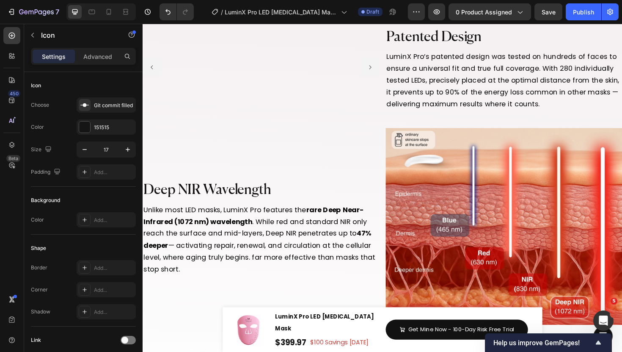
scroll to position [3506, 0]
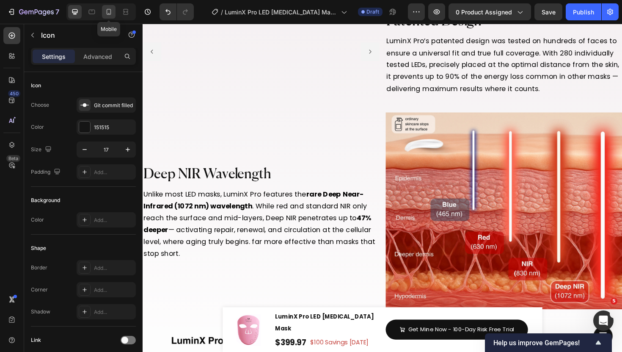
click at [113, 13] on div at bounding box center [109, 12] width 14 height 14
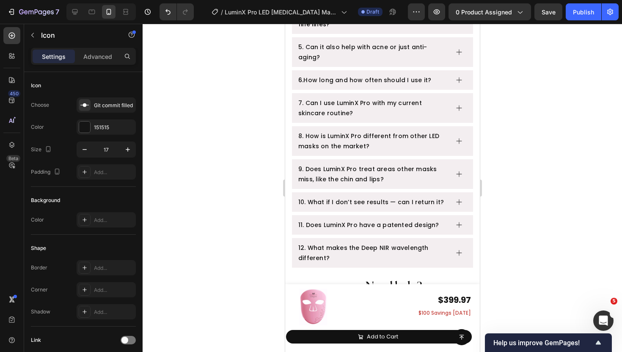
scroll to position [2080, 0]
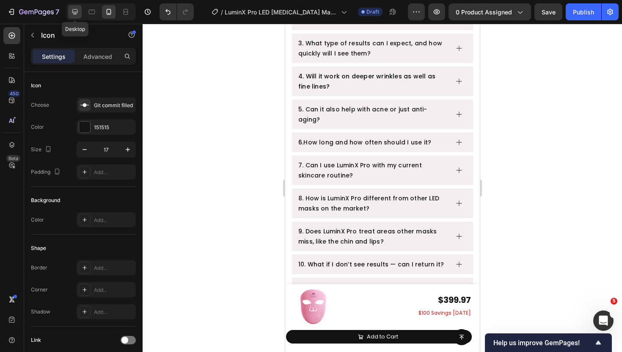
click at [75, 17] on div at bounding box center [75, 12] width 14 height 14
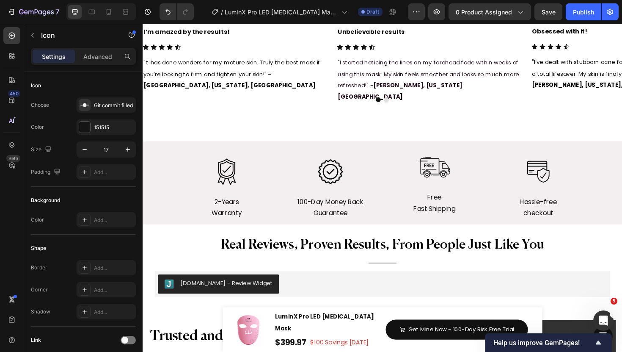
scroll to position [6069, 0]
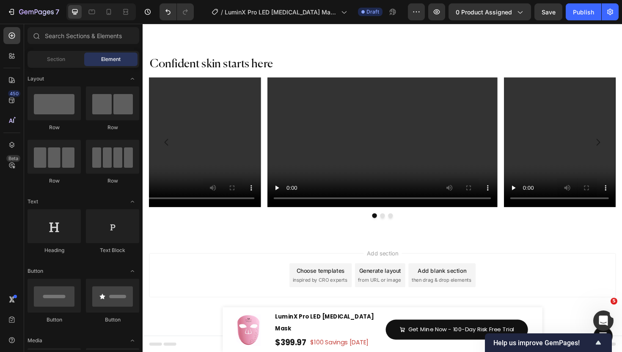
click at [453, 278] on div "Add blank section then drag & drop elements" at bounding box center [459, 289] width 71 height 25
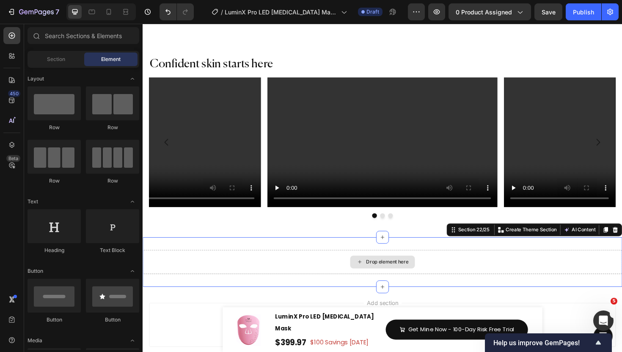
click at [304, 268] on div "Drop element here" at bounding box center [397, 275] width 508 height 25
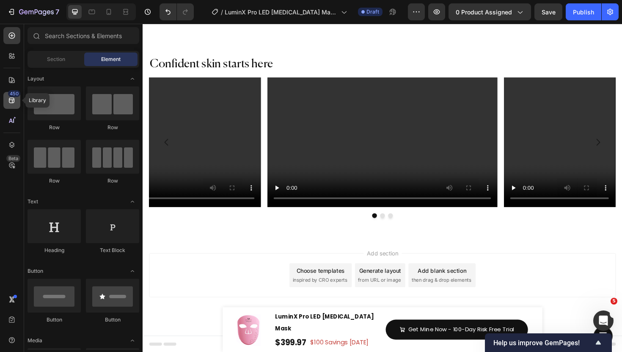
click at [11, 106] on div "450" at bounding box center [11, 100] width 17 height 17
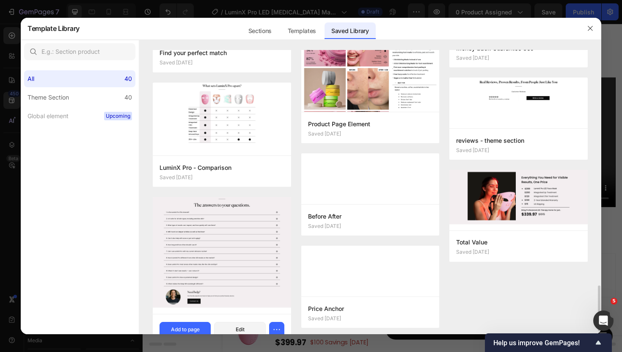
scroll to position [1485, 0]
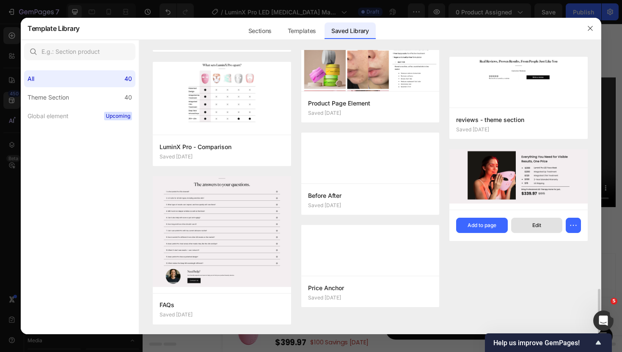
click at [534, 223] on div "Edit" at bounding box center [536, 225] width 9 height 8
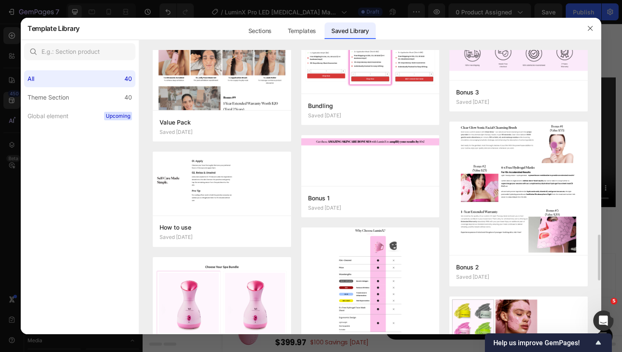
scroll to position [837, 0]
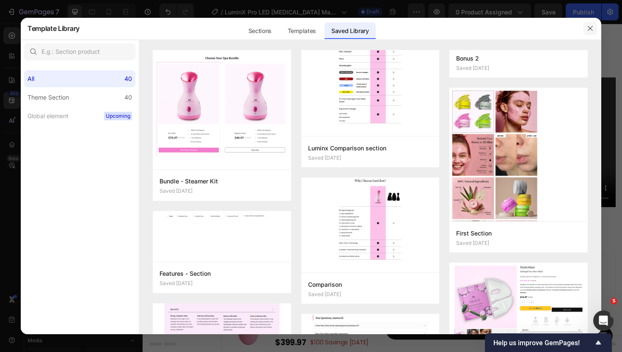
click at [593, 26] on icon "button" at bounding box center [590, 28] width 5 height 5
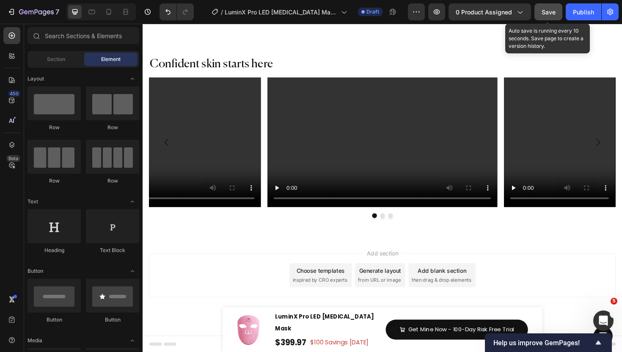
click at [547, 13] on span "Save" at bounding box center [549, 11] width 14 height 7
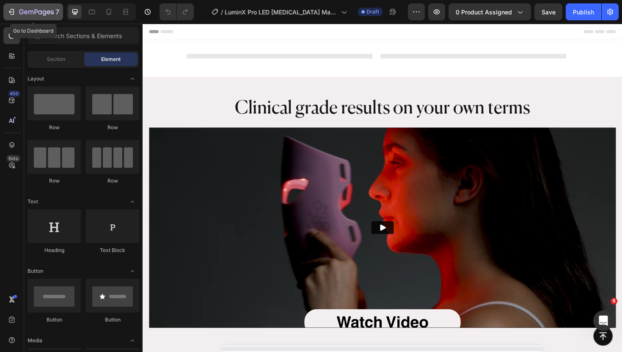
click at [11, 11] on icon "button" at bounding box center [11, 12] width 8 height 8
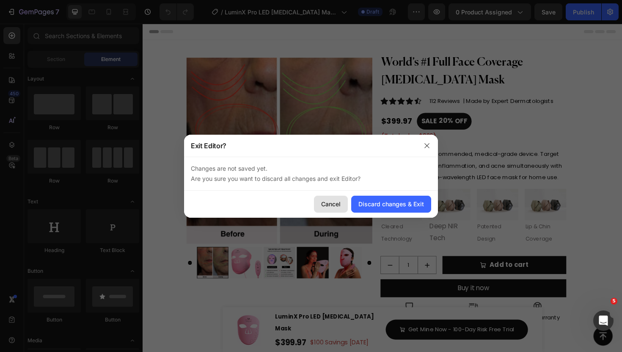
click at [327, 204] on div "Cancel" at bounding box center [330, 203] width 19 height 9
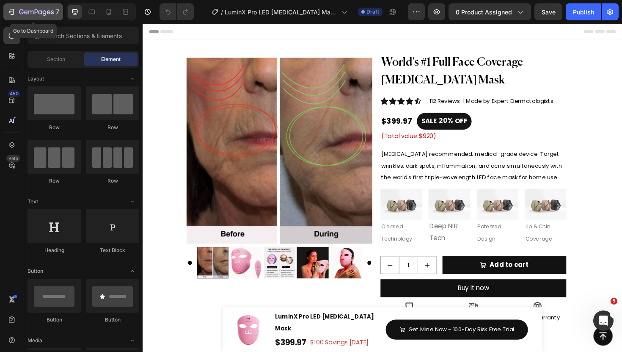
click at [17, 11] on div "7" at bounding box center [33, 12] width 52 height 10
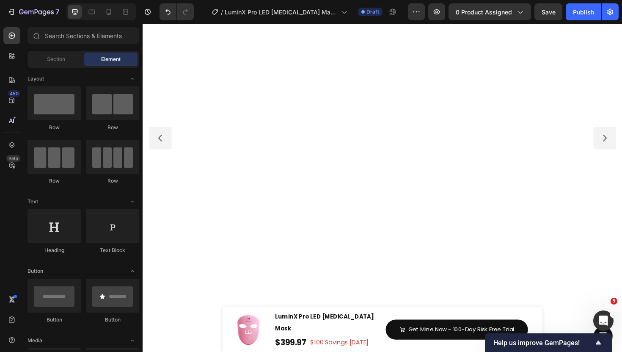
scroll to position [4232, 0]
click at [110, 13] on icon at bounding box center [109, 12] width 5 height 6
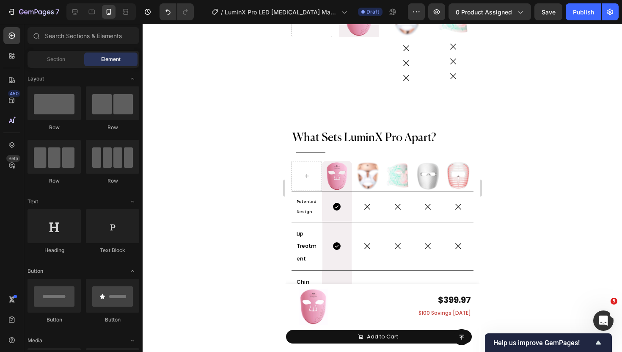
scroll to position [2864, 0]
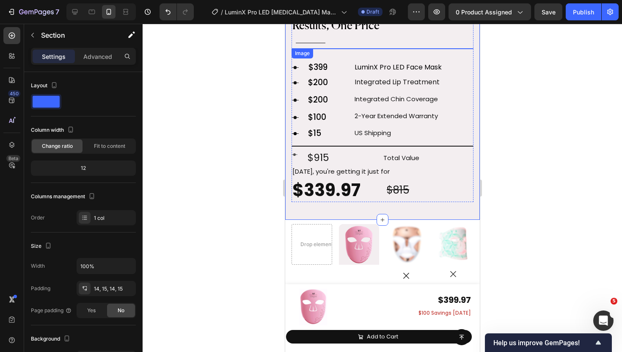
scroll to position [3445, 0]
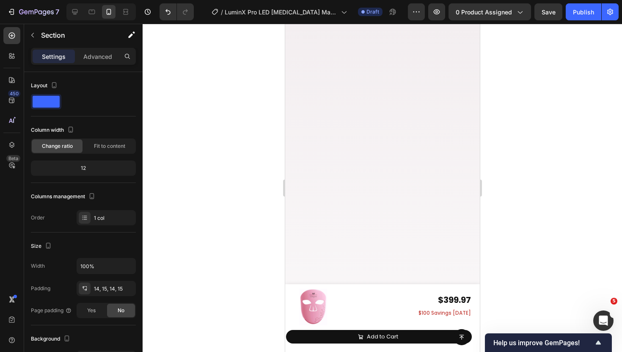
click at [71, 13] on icon at bounding box center [75, 12] width 8 height 8
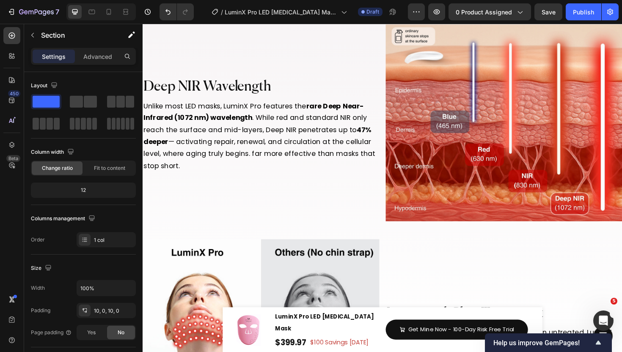
click at [534, 129] on div at bounding box center [383, 188] width 480 height 328
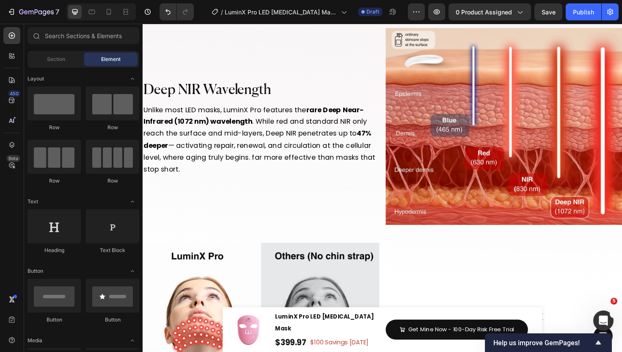
scroll to position [3439, 0]
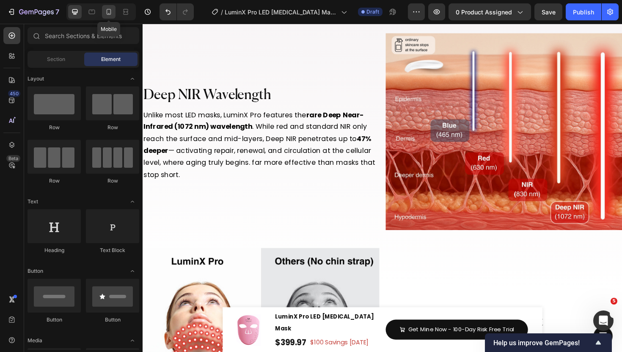
drag, startPoint x: 111, startPoint y: 14, endPoint x: 112, endPoint y: 39, distance: 25.0
click at [111, 14] on icon at bounding box center [109, 12] width 8 height 8
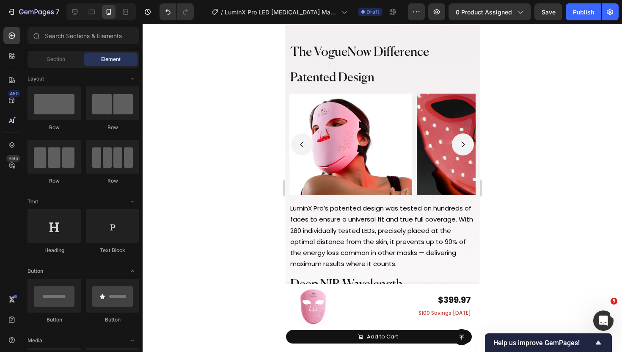
scroll to position [3361, 0]
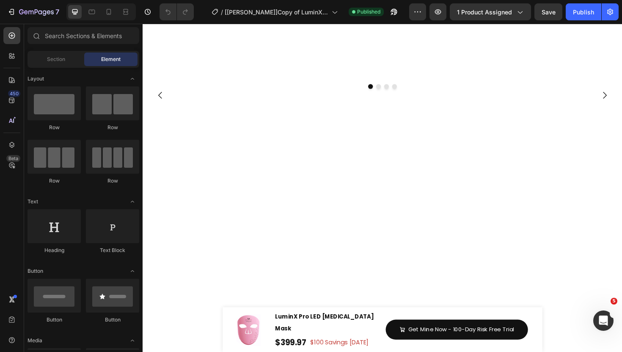
scroll to position [1173, 0]
click at [27, 14] on icon "button" at bounding box center [26, 12] width 4 height 4
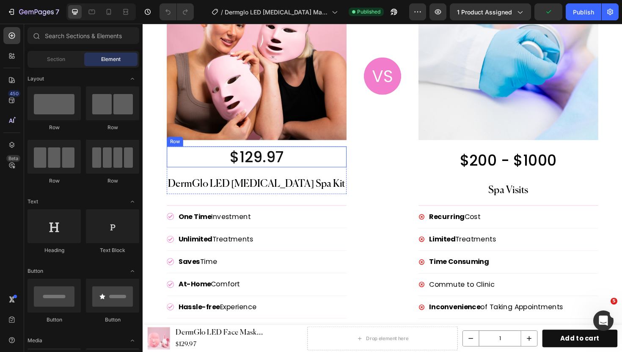
scroll to position [3339, 0]
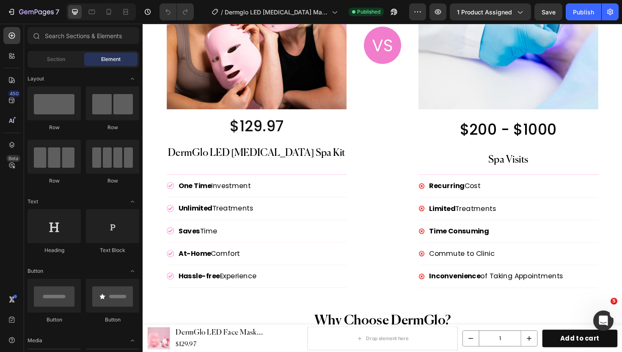
click at [413, 127] on div "Image" at bounding box center [396, 116] width 76 height 385
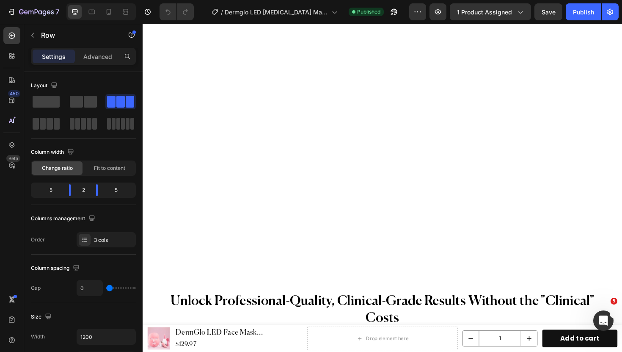
scroll to position [3173, 0]
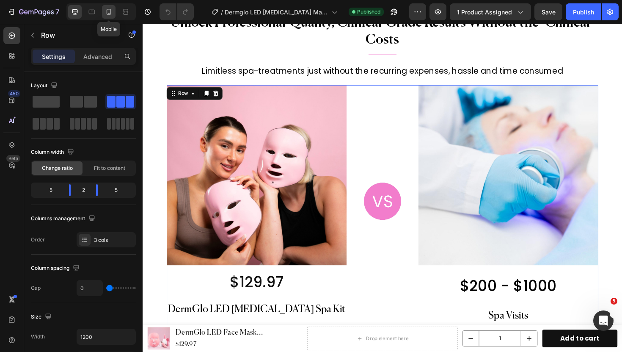
click at [105, 7] on div at bounding box center [109, 12] width 14 height 14
type input "100%"
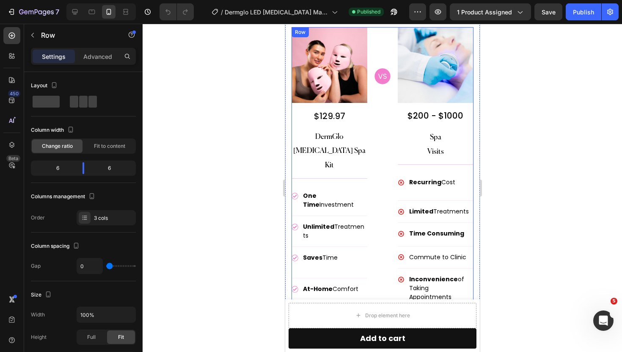
scroll to position [4287, 0]
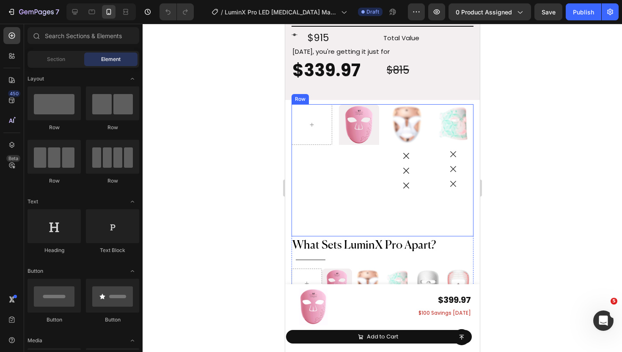
scroll to position [2404, 0]
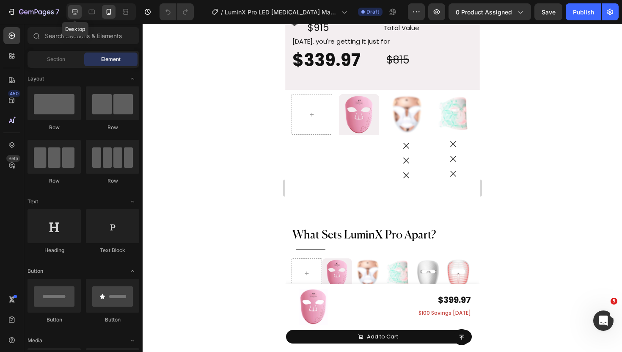
click at [77, 14] on icon at bounding box center [75, 12] width 8 height 8
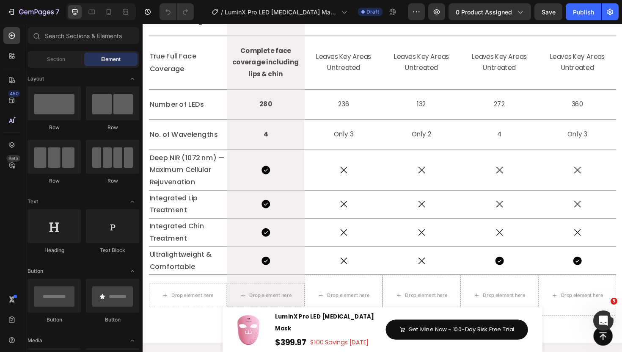
scroll to position [2273, 0]
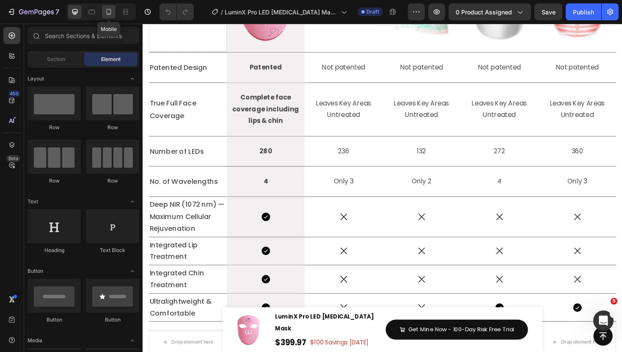
click at [111, 15] on icon at bounding box center [109, 12] width 8 height 8
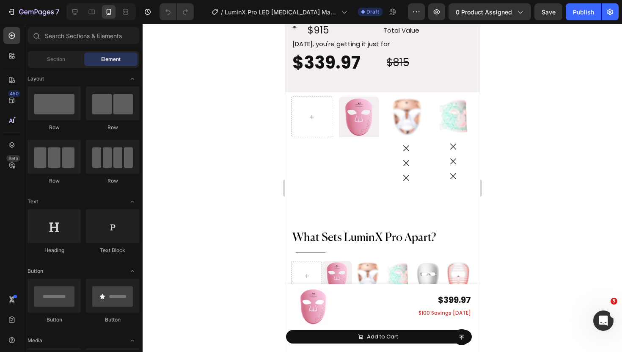
scroll to position [2356, 0]
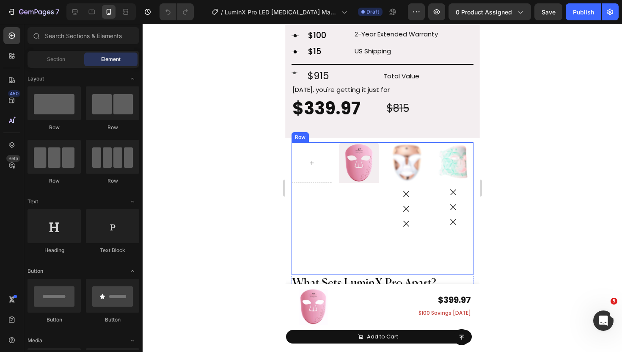
click at [383, 169] on div "Image Hero Banner Row Image Icon Icon Icon Image Icon Icon Icon Image Icon Icon…" at bounding box center [382, 208] width 182 height 132
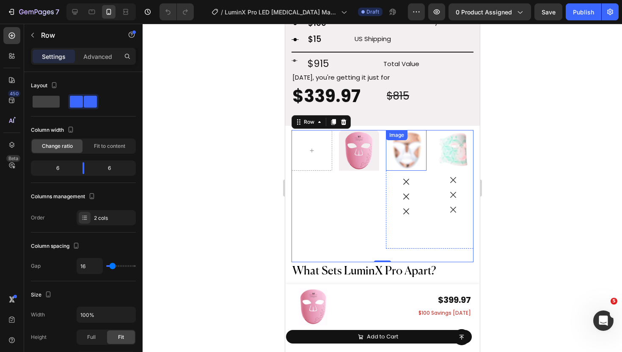
scroll to position [2382, 0]
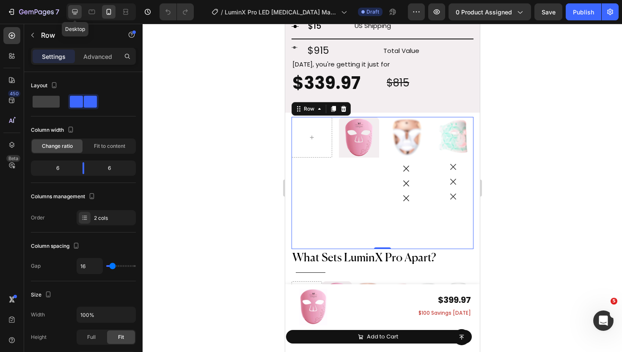
click at [78, 12] on icon at bounding box center [75, 12] width 8 height 8
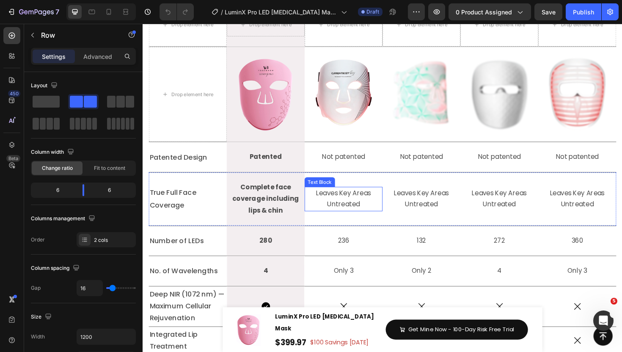
scroll to position [2215, 0]
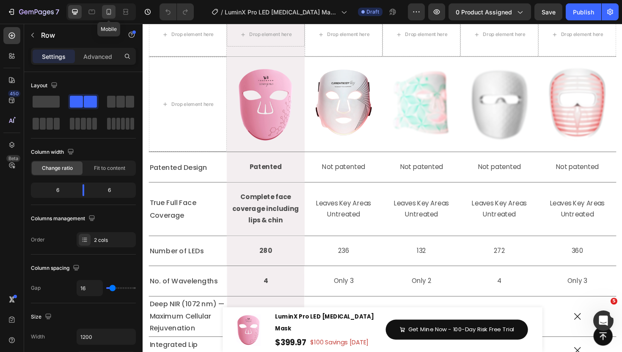
click at [109, 6] on div at bounding box center [109, 12] width 14 height 14
type input "100%"
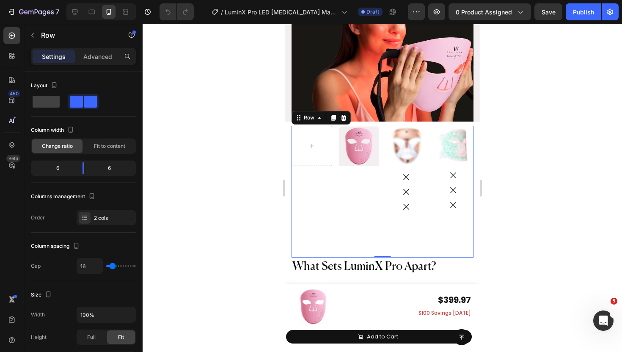
scroll to position [2251, 0]
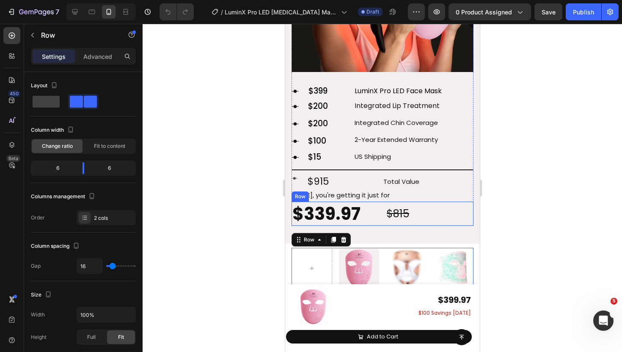
click at [440, 201] on div "$815 Text Block" at bounding box center [430, 213] width 88 height 24
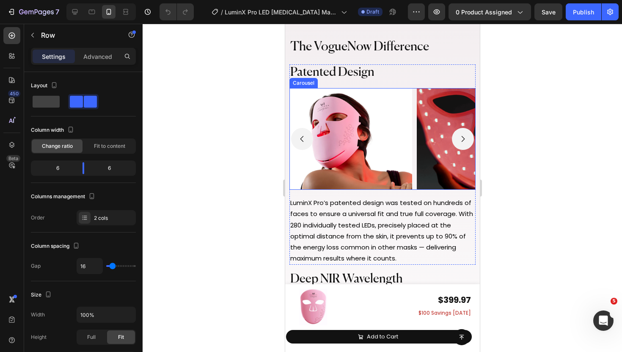
scroll to position [2889, 0]
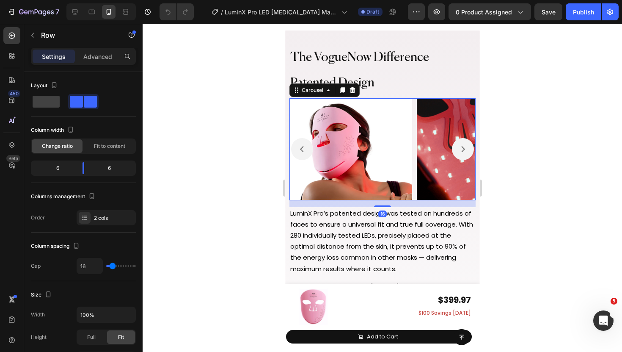
click at [459, 153] on icon "Carousel Next Arrow" at bounding box center [462, 149] width 8 height 8
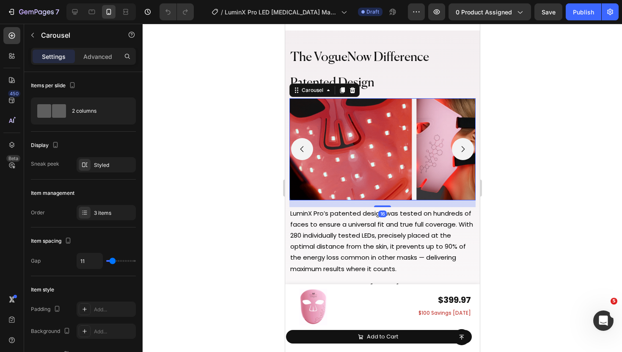
click at [459, 153] on icon "Carousel Next Arrow" at bounding box center [462, 149] width 8 height 8
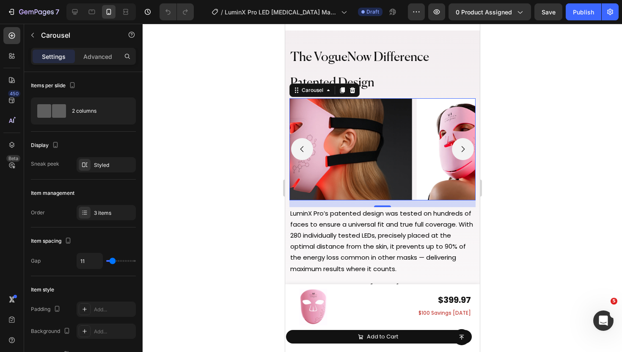
click at [305, 153] on icon "Carousel Back Arrow" at bounding box center [302, 149] width 8 height 8
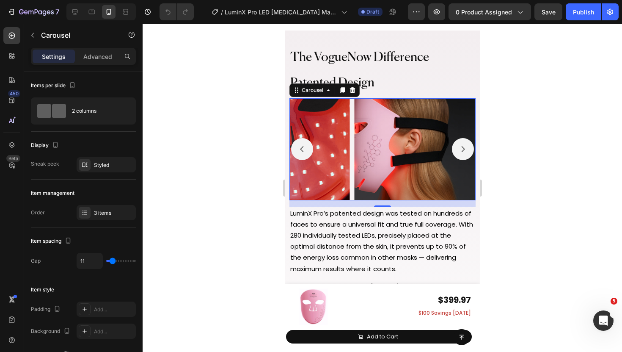
click at [305, 153] on icon "Carousel Back Arrow" at bounding box center [302, 149] width 8 height 8
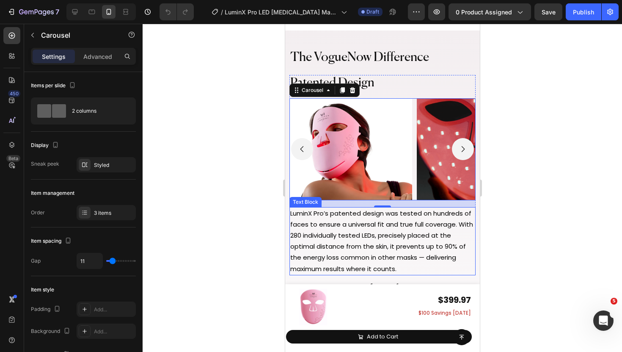
click at [420, 226] on span "LuminX Pro’s patented design was tested on hundreds of faces to ensure a univer…" at bounding box center [381, 241] width 183 height 64
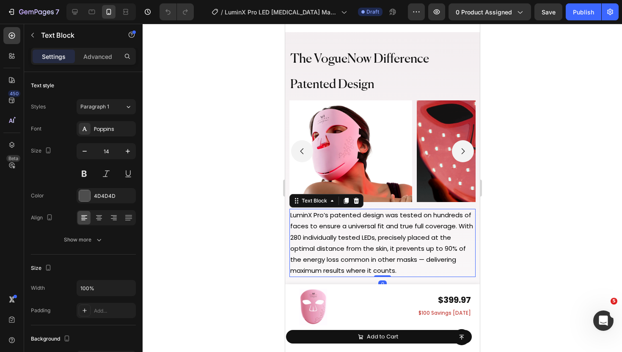
scroll to position [2906, 0]
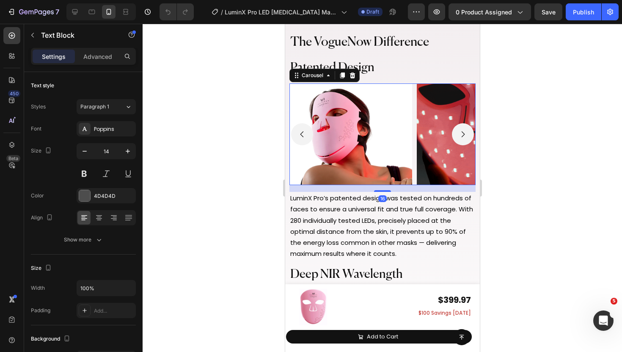
click at [413, 120] on div "Image Image Image" at bounding box center [382, 134] width 186 height 102
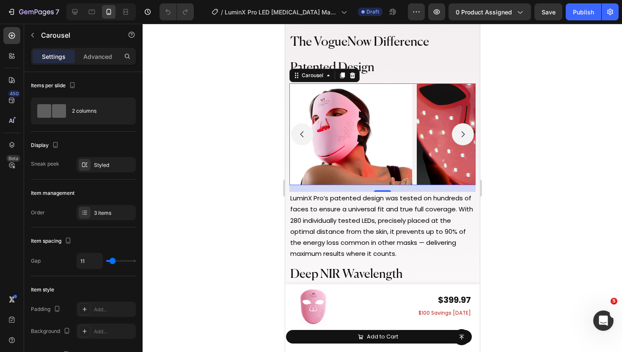
click at [465, 135] on icon "Carousel Next Arrow" at bounding box center [462, 134] width 8 height 8
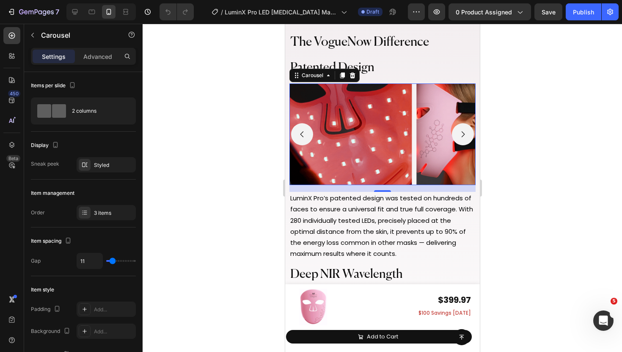
click at [465, 135] on icon "Carousel Next Arrow" at bounding box center [462, 134] width 8 height 8
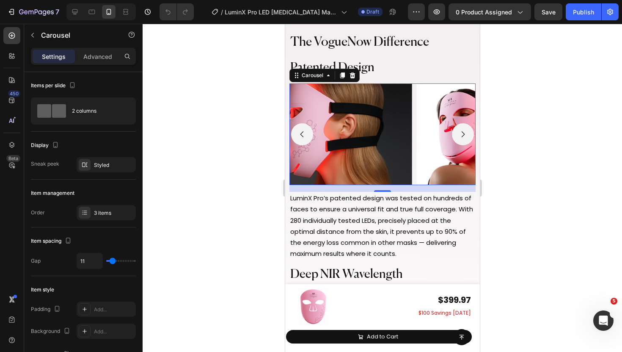
click at [465, 135] on icon "Carousel Next Arrow" at bounding box center [462, 134] width 8 height 8
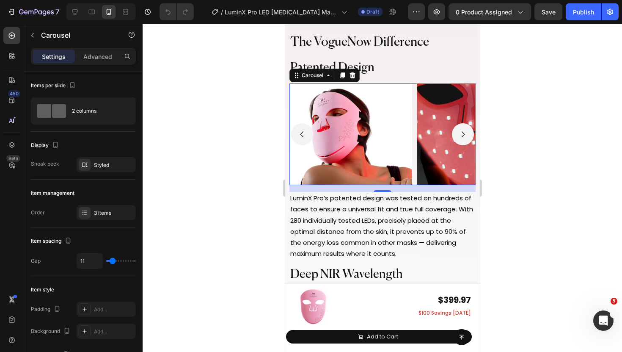
click at [465, 135] on icon "Carousel Next Arrow" at bounding box center [462, 134] width 8 height 8
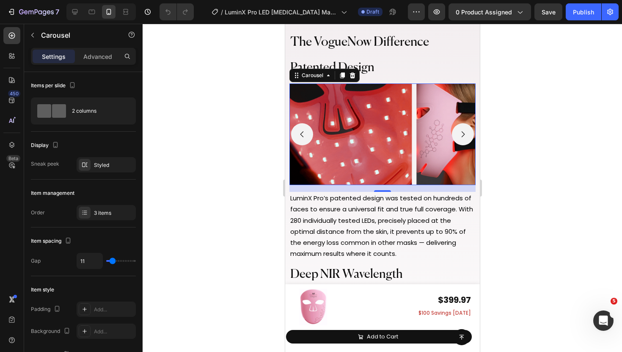
click at [465, 135] on icon "Carousel Next Arrow" at bounding box center [462, 134] width 8 height 8
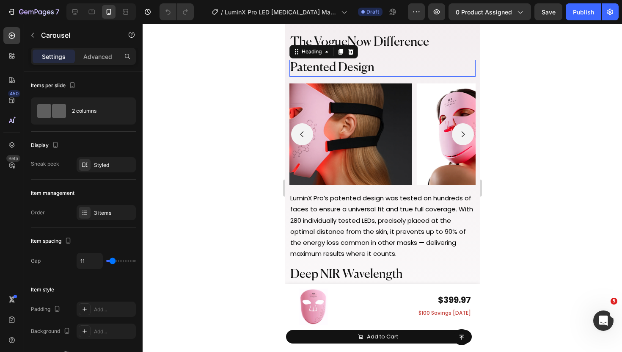
click at [396, 71] on h2 "Patented Design" at bounding box center [382, 68] width 186 height 17
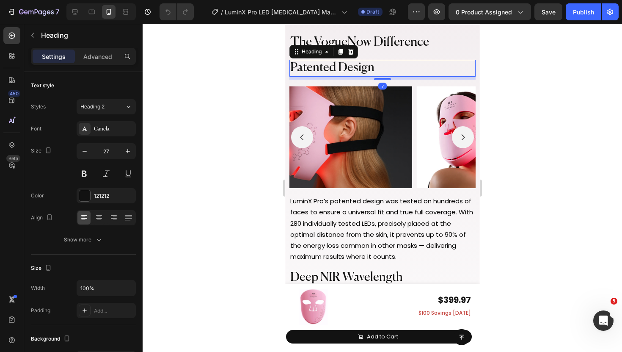
drag, startPoint x: 384, startPoint y: 75, endPoint x: 396, endPoint y: 110, distance: 36.7
click at [384, 78] on div at bounding box center [382, 79] width 17 height 2
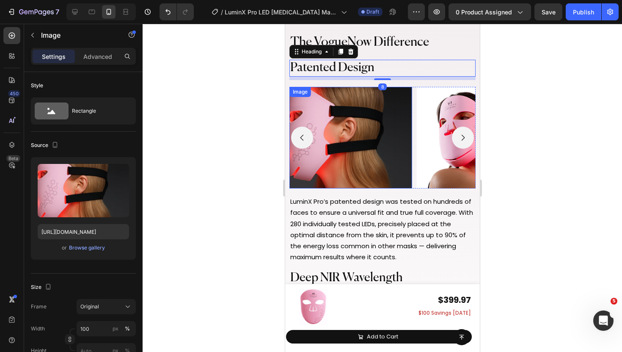
click at [396, 115] on img at bounding box center [350, 138] width 123 height 102
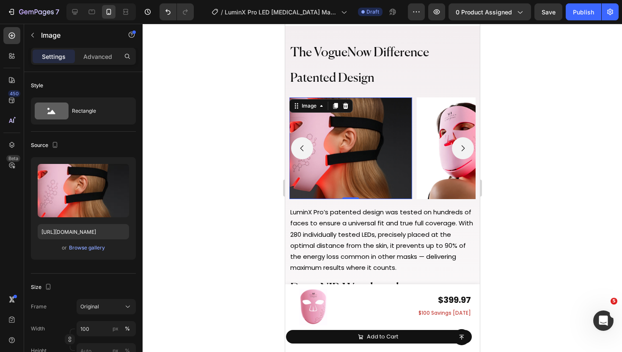
scroll to position [2851, 0]
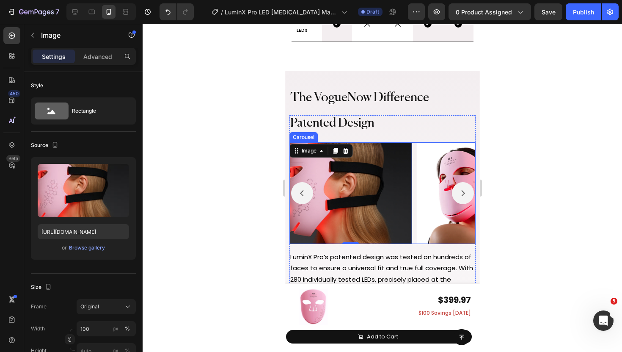
click at [302, 192] on icon "Carousel Back Arrow" at bounding box center [302, 193] width 8 height 8
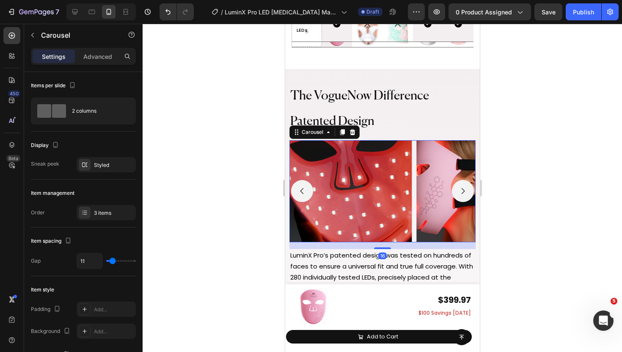
click at [302, 192] on icon "Carousel Back Arrow" at bounding box center [302, 191] width 8 height 8
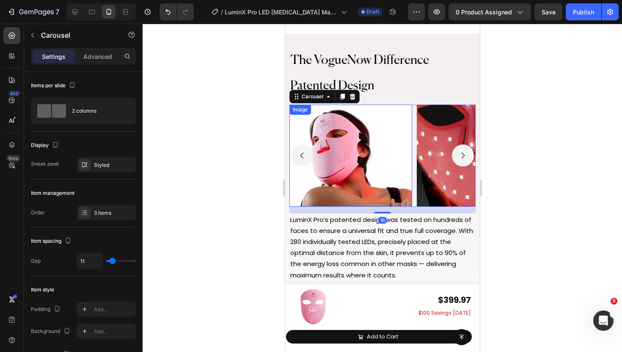
scroll to position [2899, 0]
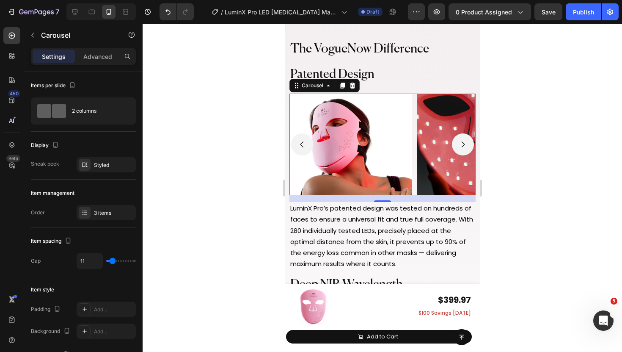
click at [460, 142] on icon "Carousel Next Arrow" at bounding box center [462, 144] width 8 height 8
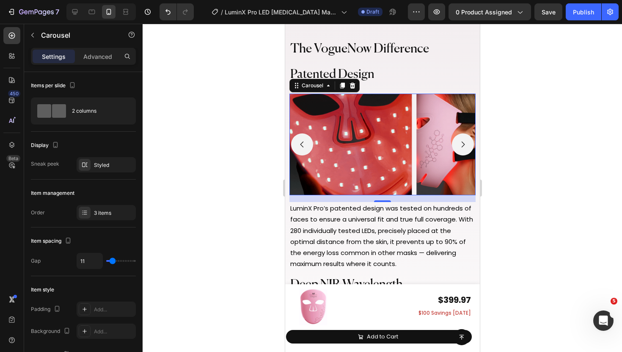
click at [460, 142] on icon "Carousel Next Arrow" at bounding box center [462, 144] width 8 height 8
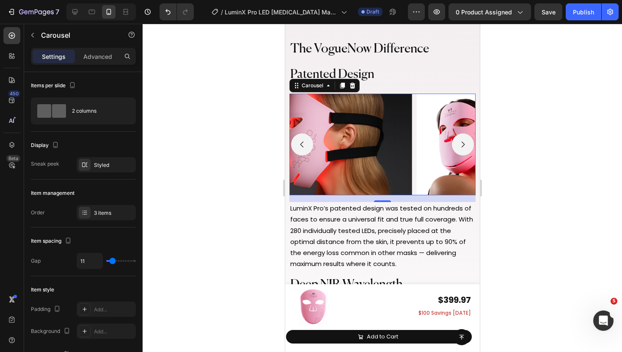
click at [303, 146] on icon "Carousel Back Arrow" at bounding box center [302, 144] width 8 height 8
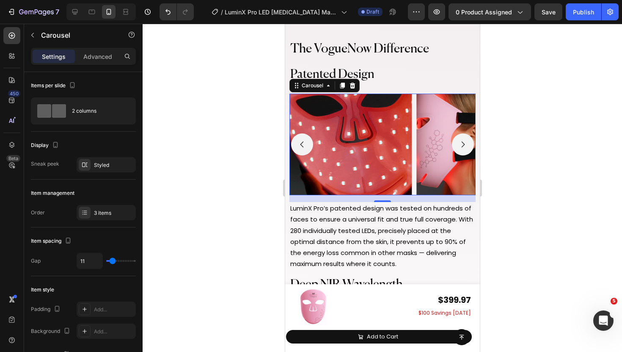
click at [303, 146] on icon "Carousel Back Arrow" at bounding box center [302, 144] width 8 height 8
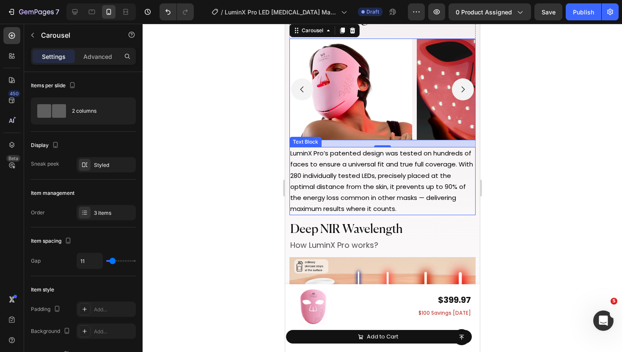
scroll to position [2956, 0]
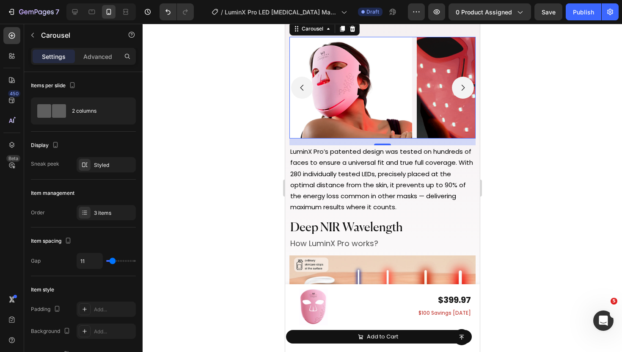
click at [457, 87] on button "Carousel Next Arrow" at bounding box center [463, 88] width 22 height 22
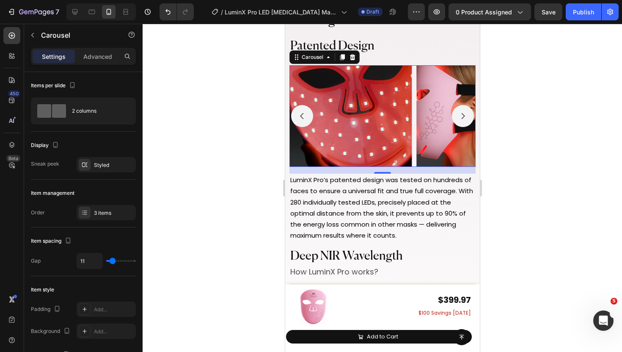
scroll to position [2927, 0]
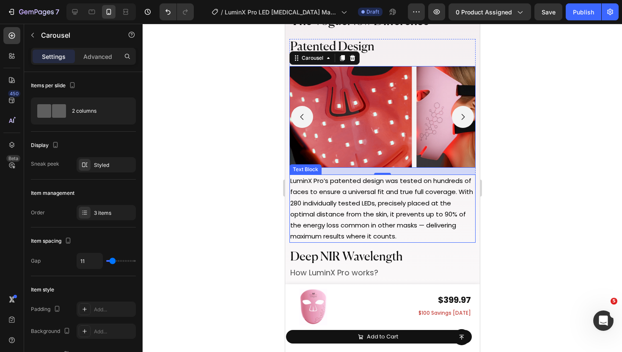
click at [257, 176] on div at bounding box center [383, 188] width 480 height 328
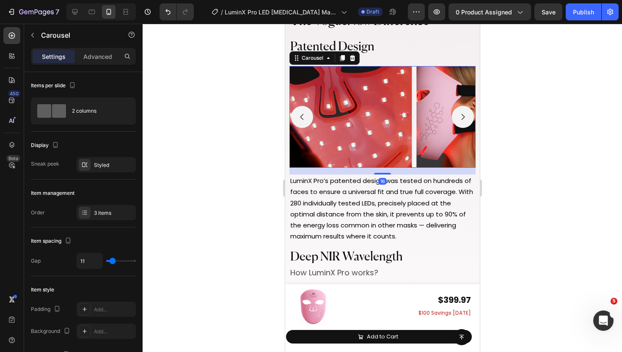
click at [299, 124] on button "Carousel Back Arrow" at bounding box center [302, 117] width 22 height 22
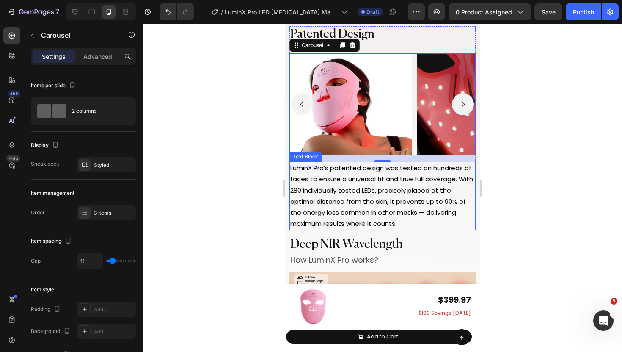
scroll to position [2941, 0]
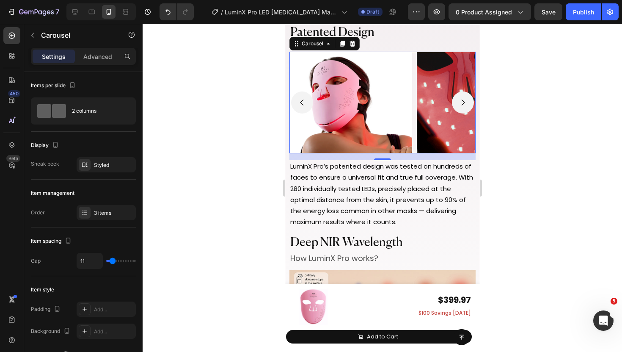
click at [456, 108] on button "Carousel Next Arrow" at bounding box center [463, 102] width 22 height 22
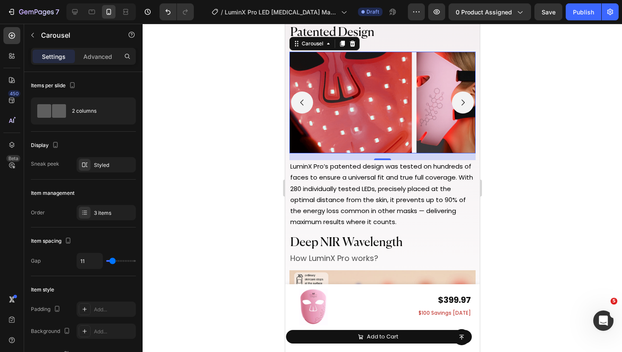
click at [456, 108] on button "Carousel Next Arrow" at bounding box center [463, 102] width 22 height 22
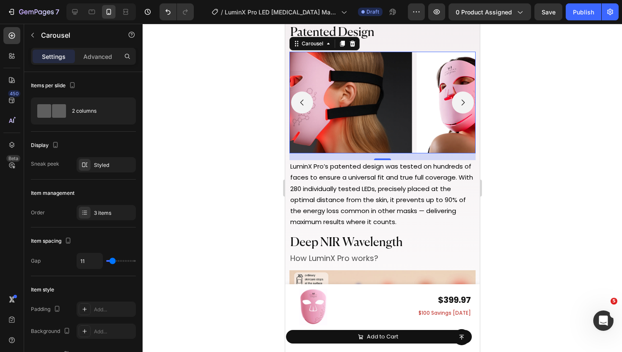
click at [306, 102] on icon "Carousel Back Arrow" at bounding box center [302, 102] width 8 height 8
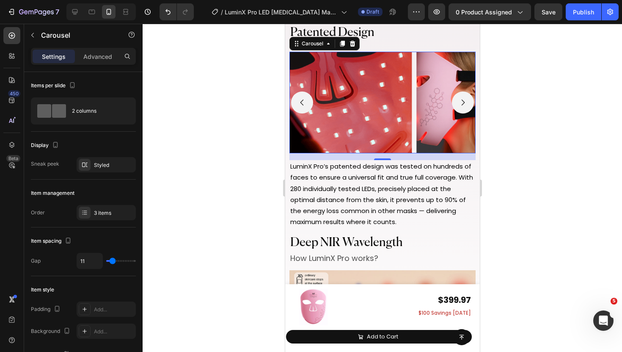
click at [306, 102] on icon "Carousel Back Arrow" at bounding box center [302, 102] width 8 height 8
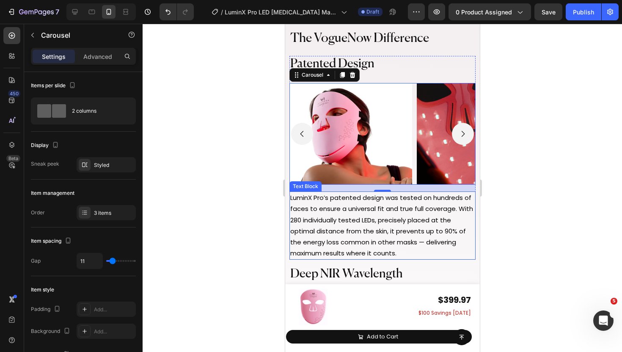
scroll to position [2910, 0]
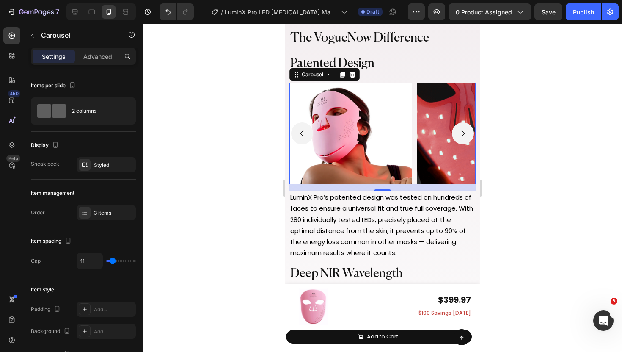
click at [463, 139] on button "Carousel Next Arrow" at bounding box center [463, 133] width 22 height 22
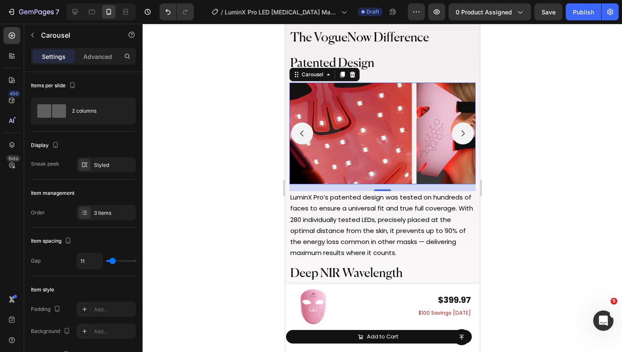
click at [463, 139] on button "Carousel Next Arrow" at bounding box center [463, 133] width 22 height 22
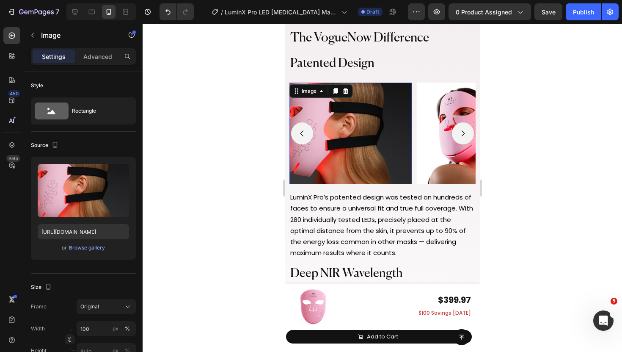
click at [365, 149] on img at bounding box center [350, 134] width 123 height 102
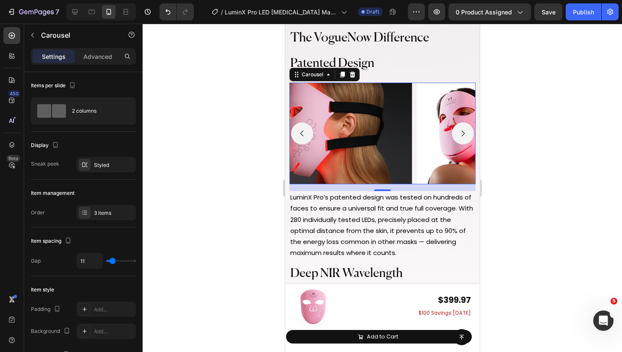
click at [303, 132] on icon "Carousel Back Arrow" at bounding box center [302, 133] width 8 height 8
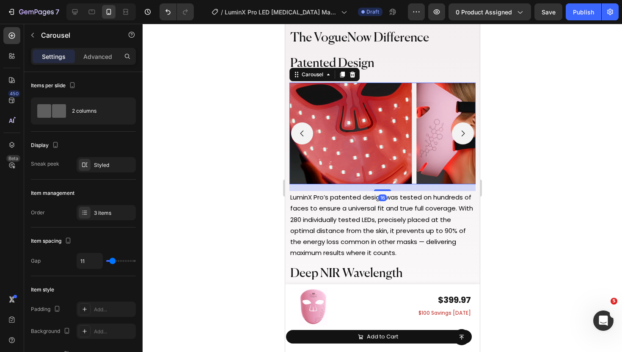
click at [464, 133] on icon "Carousel Next Arrow" at bounding box center [462, 133] width 8 height 8
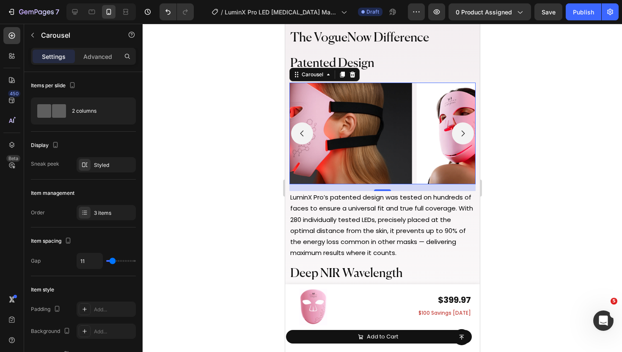
click at [464, 133] on icon "Carousel Next Arrow" at bounding box center [462, 133] width 8 height 8
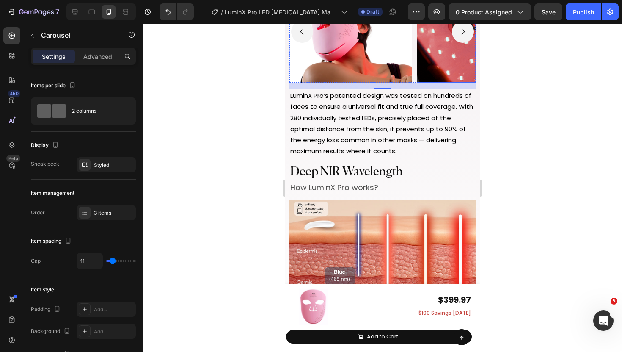
scroll to position [3013, 0]
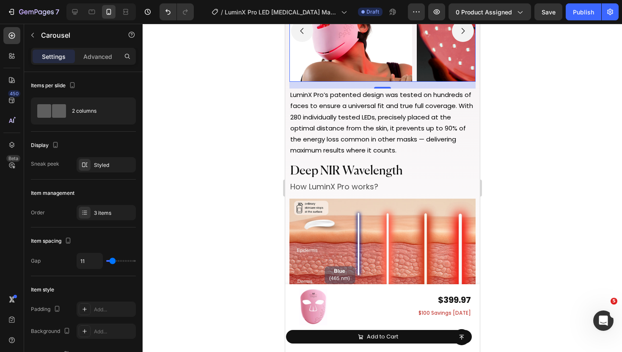
click at [413, 75] on div "Image Image Image" at bounding box center [382, 31] width 186 height 102
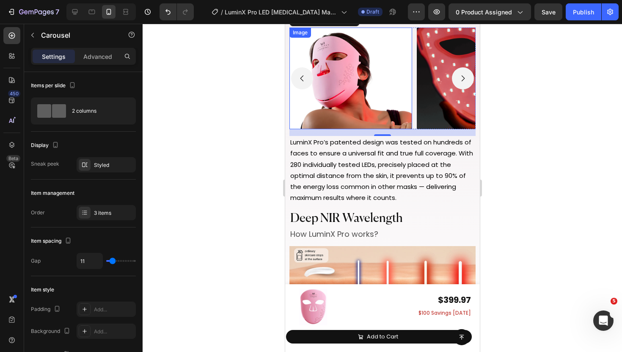
scroll to position [2953, 0]
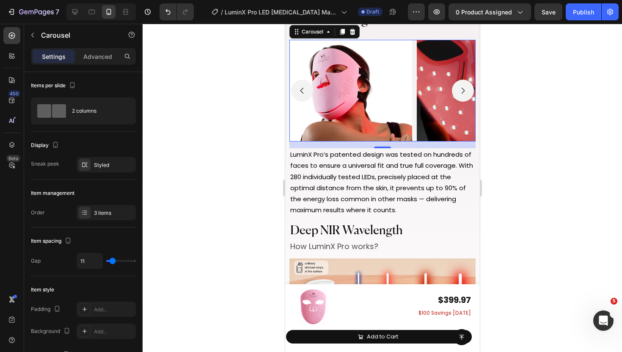
click at [460, 88] on icon "Carousel Next Arrow" at bounding box center [462, 90] width 8 height 8
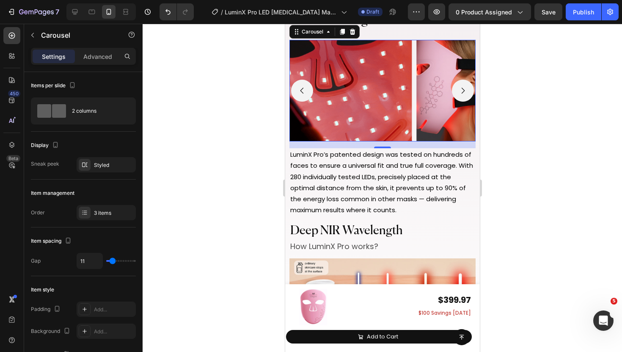
click at [460, 88] on icon "Carousel Next Arrow" at bounding box center [462, 90] width 8 height 8
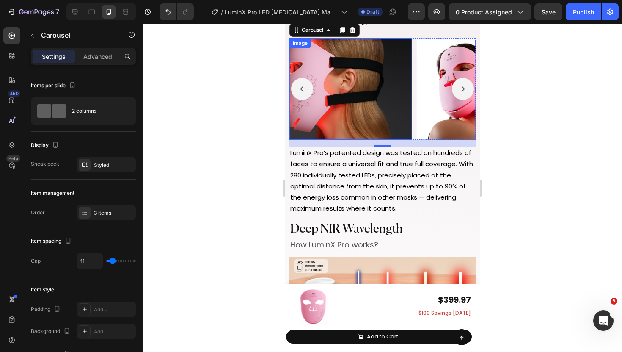
scroll to position [2944, 0]
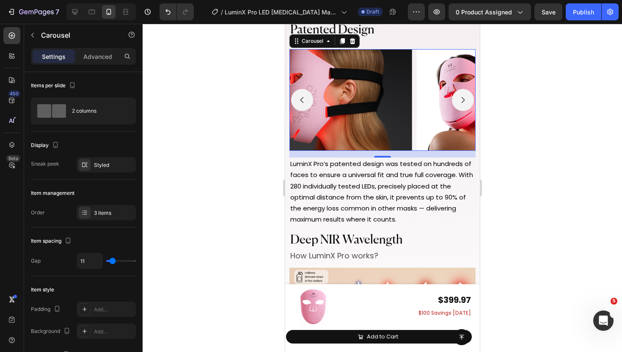
click at [304, 102] on icon "Carousel Back Arrow" at bounding box center [302, 100] width 8 height 8
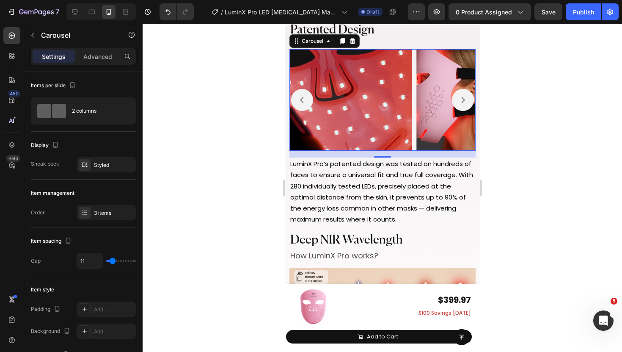
click at [304, 102] on icon "Carousel Back Arrow" at bounding box center [302, 100] width 8 height 8
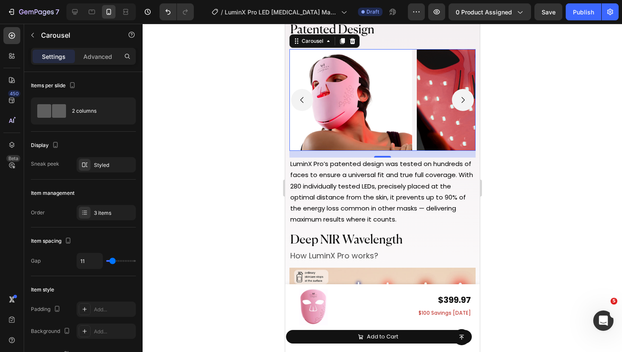
click at [304, 102] on icon "Carousel Back Arrow" at bounding box center [302, 100] width 8 height 8
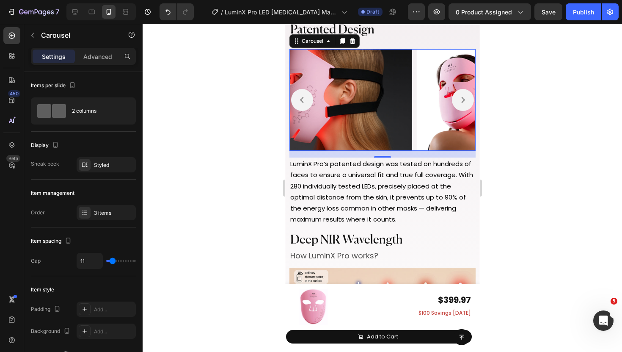
click at [304, 102] on icon "Carousel Back Arrow" at bounding box center [302, 100] width 8 height 8
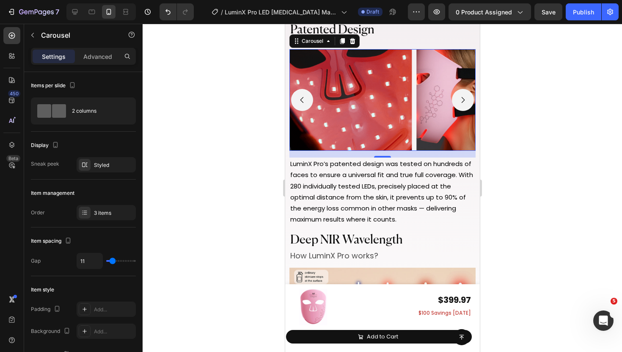
click at [304, 102] on icon "Carousel Back Arrow" at bounding box center [302, 100] width 8 height 8
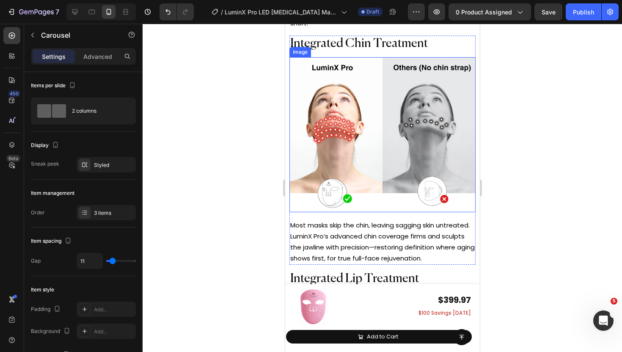
scroll to position [3427, 0]
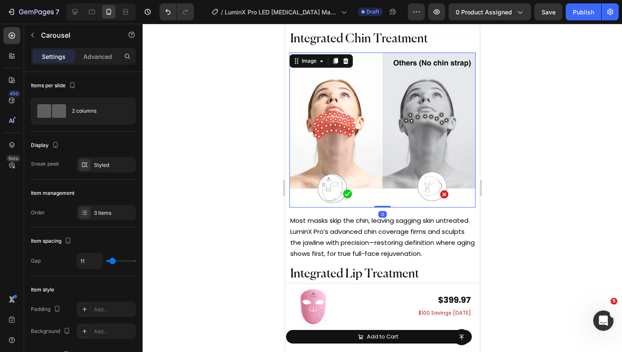
click at [341, 121] on img at bounding box center [382, 129] width 186 height 155
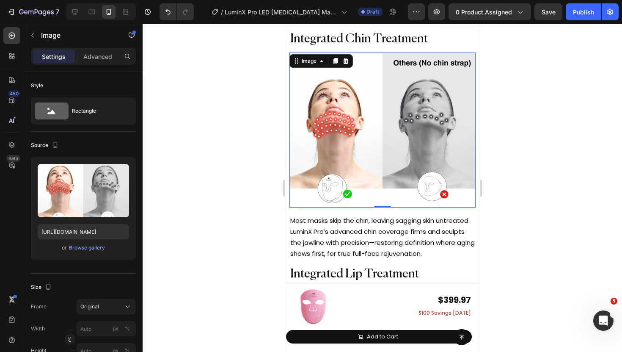
click at [277, 154] on div at bounding box center [383, 188] width 480 height 328
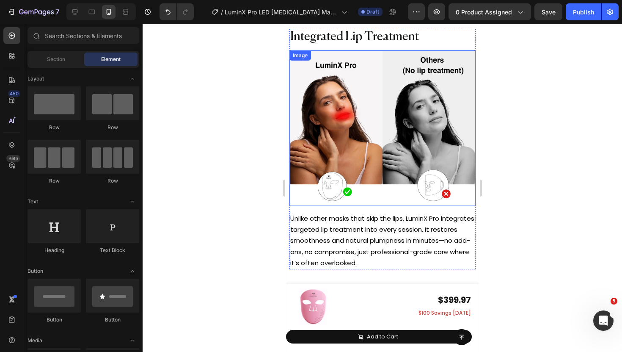
scroll to position [3662, 0]
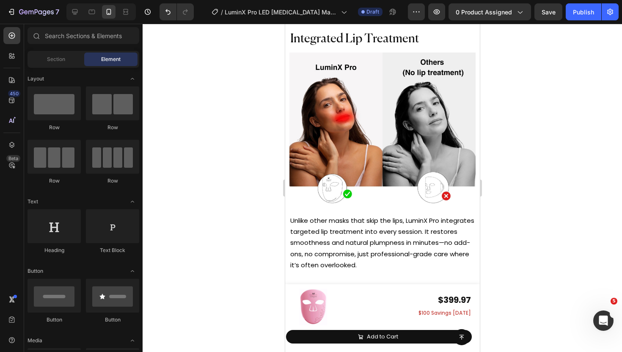
click at [264, 143] on div at bounding box center [383, 188] width 480 height 328
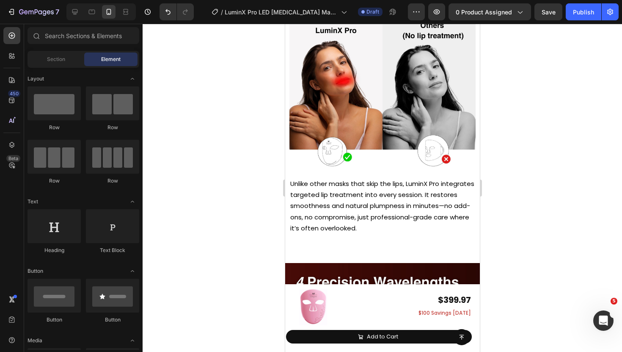
scroll to position [3607, 0]
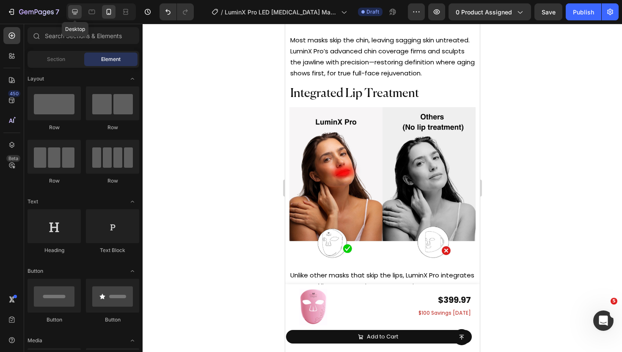
click at [73, 17] on div at bounding box center [75, 12] width 14 height 14
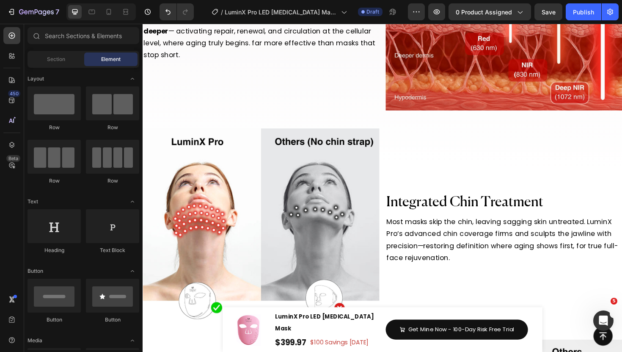
scroll to position [3338, 0]
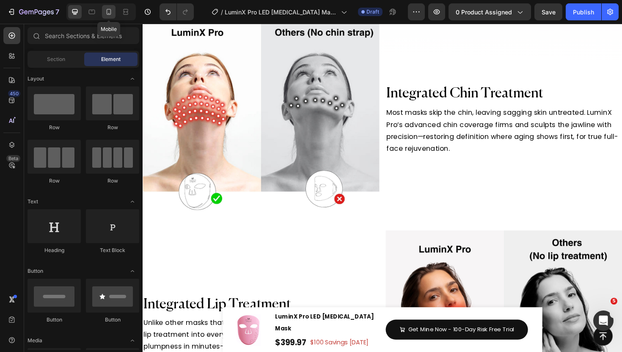
click at [108, 8] on icon at bounding box center [109, 12] width 8 height 8
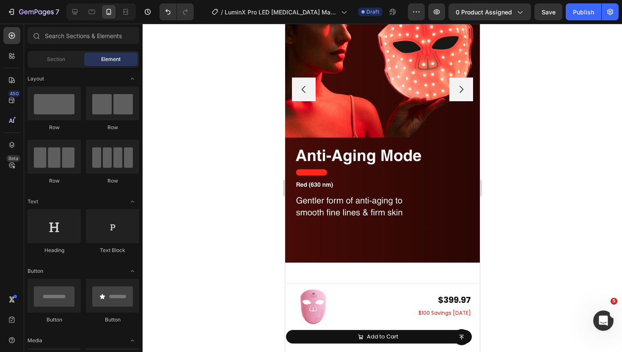
scroll to position [4100, 0]
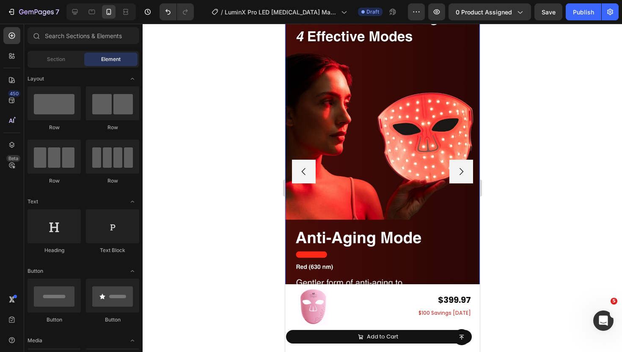
click at [461, 176] on button "Carousel Next Arrow" at bounding box center [461, 172] width 24 height 24
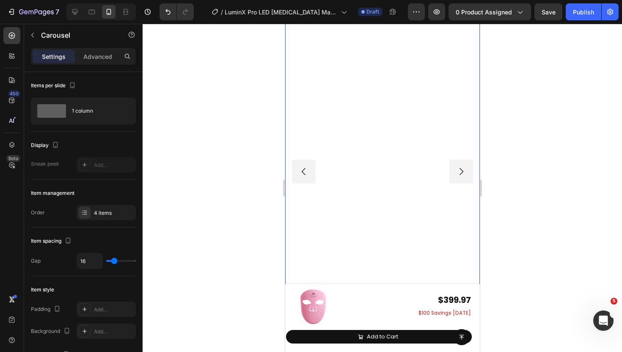
click at [461, 176] on button "Carousel Next Arrow" at bounding box center [461, 172] width 24 height 24
click at [76, 17] on div at bounding box center [75, 12] width 14 height 14
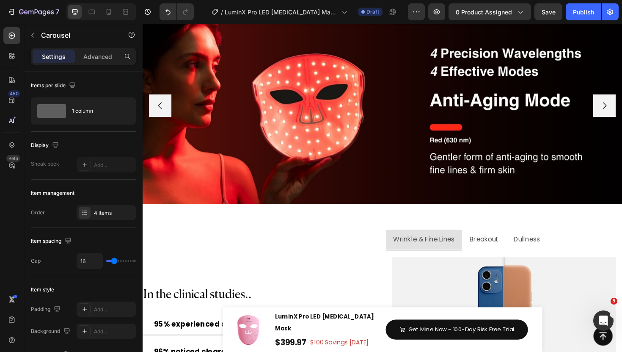
scroll to position [3685, 0]
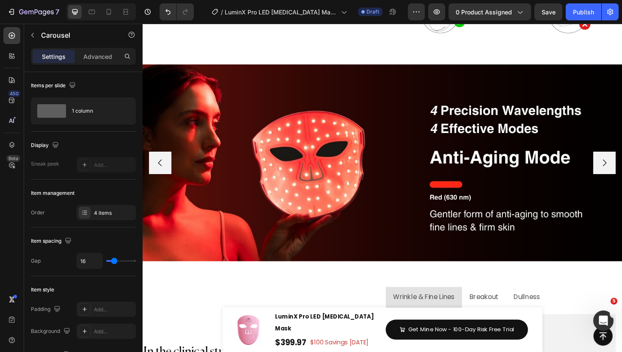
click at [622, 166] on button "Carousel Next Arrow" at bounding box center [632, 171] width 24 height 24
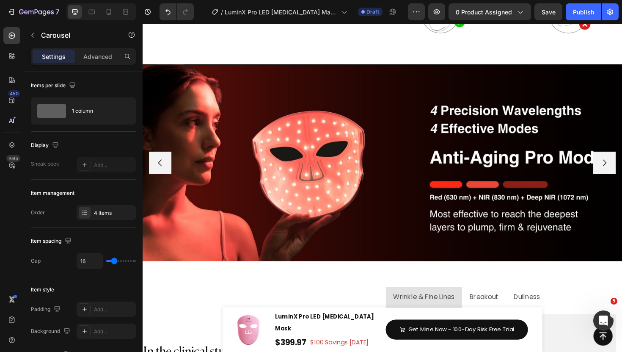
click at [622, 169] on icon "Carousel Next Arrow" at bounding box center [632, 171] width 10 height 10
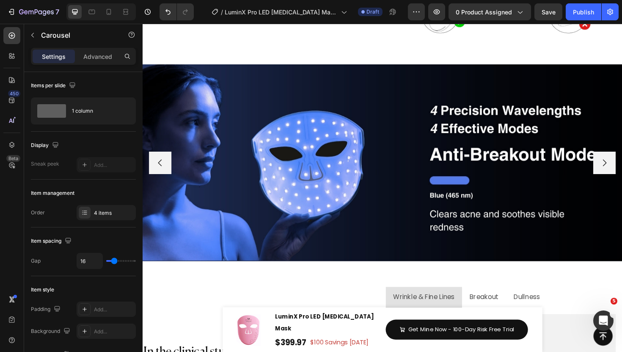
click at [622, 169] on icon "Carousel Next Arrow" at bounding box center [632, 171] width 10 height 10
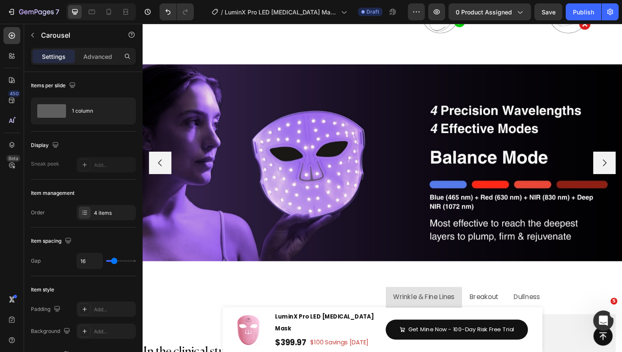
click at [165, 174] on icon "Carousel Back Arrow" at bounding box center [161, 171] width 10 height 10
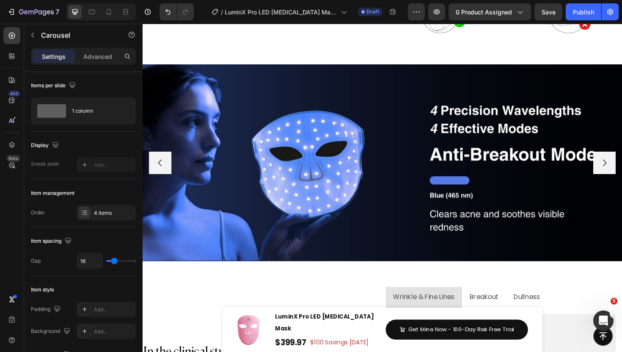
click at [165, 174] on icon "Carousel Back Arrow" at bounding box center [161, 171] width 10 height 10
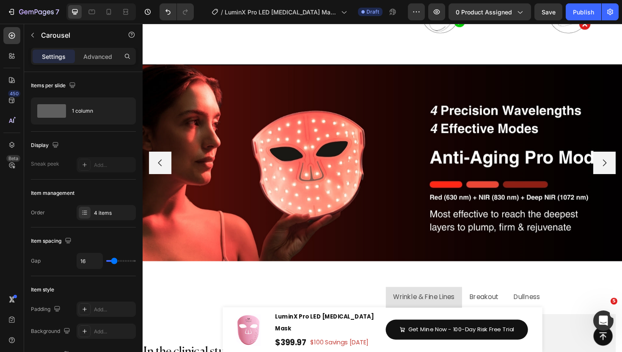
click at [165, 174] on icon "Carousel Back Arrow" at bounding box center [161, 171] width 10 height 10
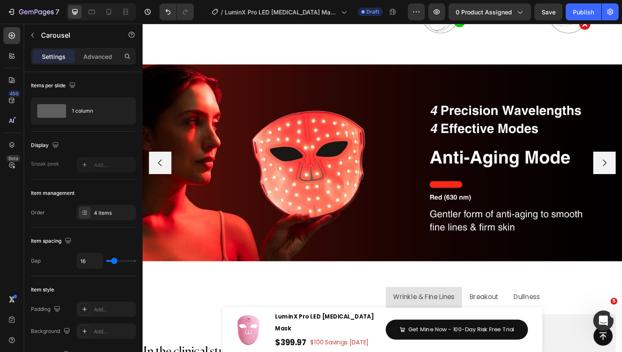
click at [622, 176] on button "Carousel Next Arrow" at bounding box center [632, 171] width 24 height 24
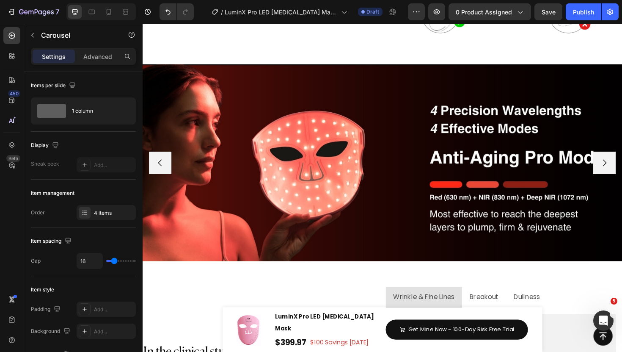
click at [622, 176] on button "Carousel Next Arrow" at bounding box center [632, 171] width 24 height 24
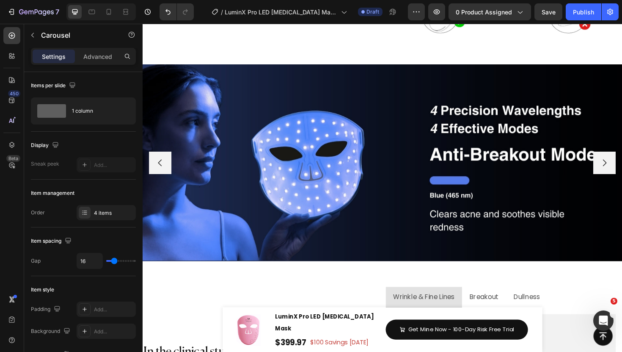
click at [622, 164] on button "Carousel Next Arrow" at bounding box center [632, 171] width 24 height 24
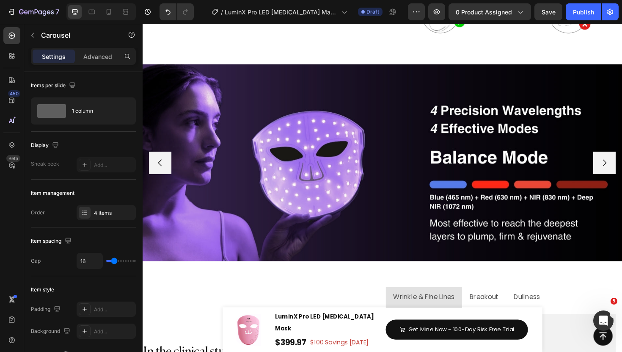
click at [622, 164] on button "Carousel Next Arrow" at bounding box center [632, 171] width 24 height 24
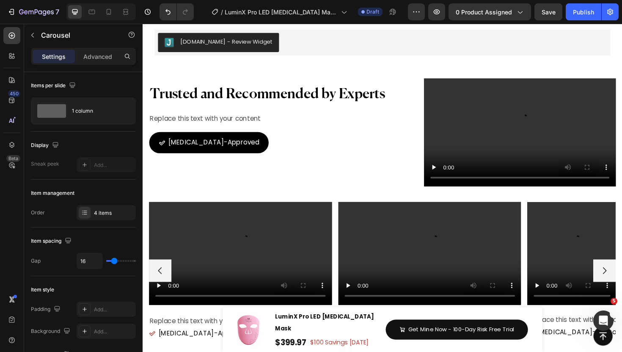
scroll to position [4741, 0]
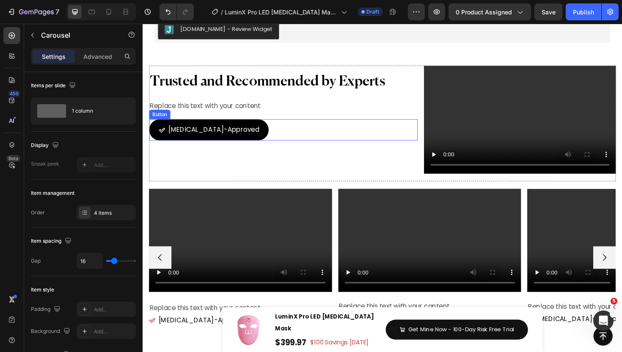
click at [374, 130] on div "[MEDICAL_DATA]-Approved Button" at bounding box center [291, 136] width 284 height 22
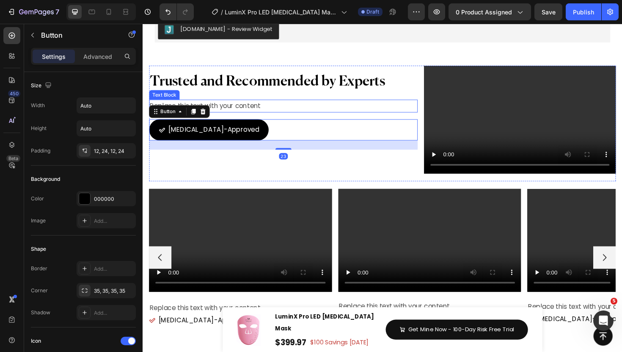
click at [380, 112] on div "Replace this text with your content" at bounding box center [291, 111] width 284 height 14
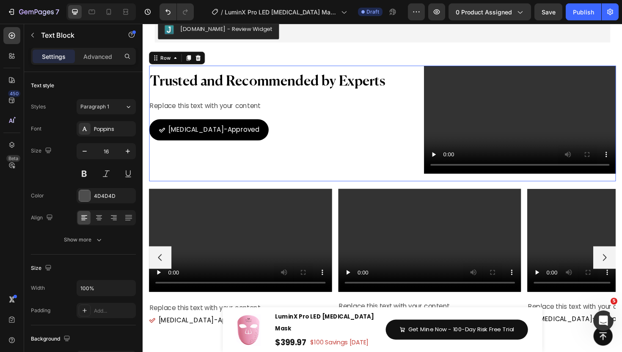
click at [439, 83] on div "Trusted and Recommended by Experts Heading Replace this text with your content …" at bounding box center [396, 129] width 494 height 122
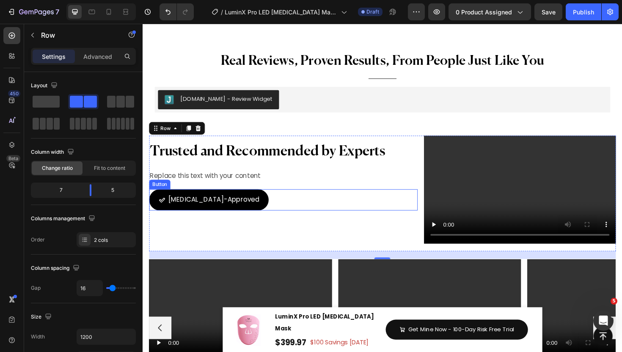
scroll to position [4715, 0]
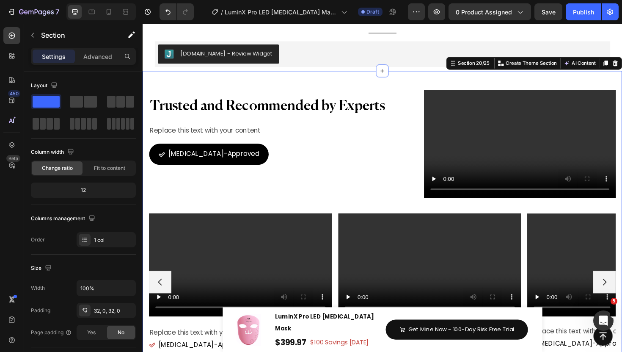
click at [448, 81] on div "Trusted and Recommended by Experts Heading Title Line Video [MEDICAL_DATA]-Appr…" at bounding box center [397, 240] width 508 height 332
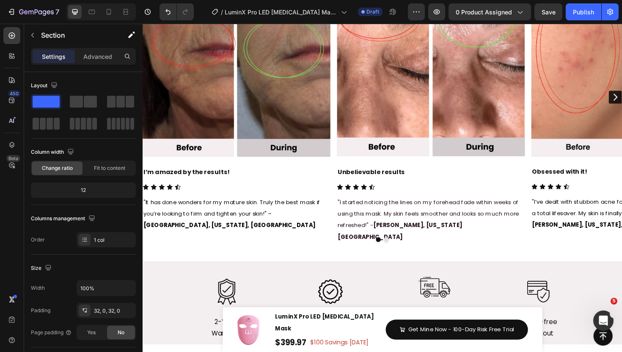
scroll to position [4748, 0]
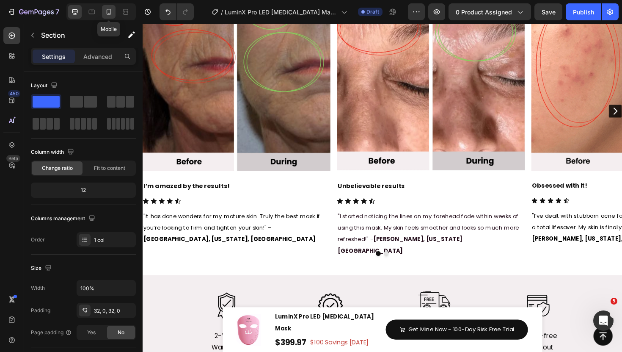
click at [110, 15] on icon at bounding box center [109, 12] width 8 height 8
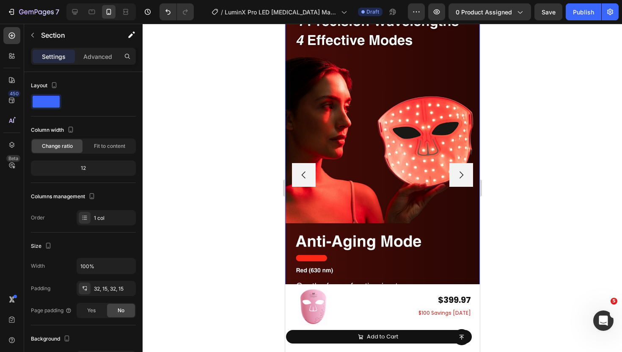
scroll to position [4567, 0]
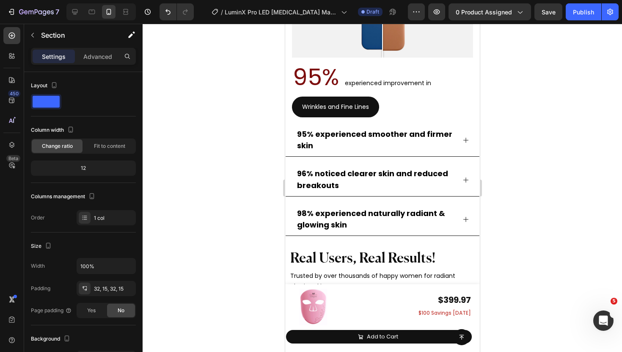
scroll to position [4882, 0]
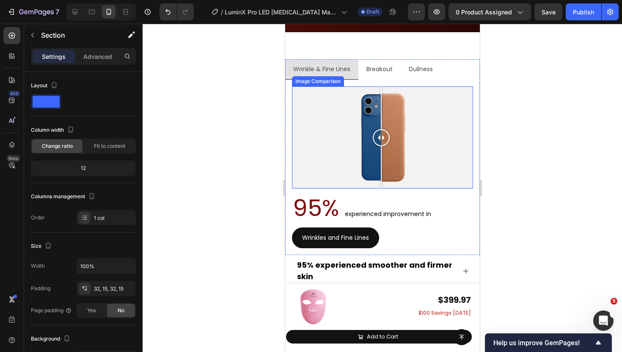
drag, startPoint x: 383, startPoint y: 139, endPoint x: 380, endPoint y: 145, distance: 6.2
click at [381, 145] on div at bounding box center [380, 137] width 17 height 17
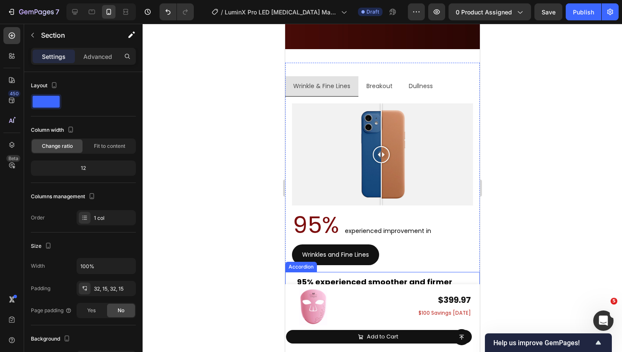
scroll to position [4867, 0]
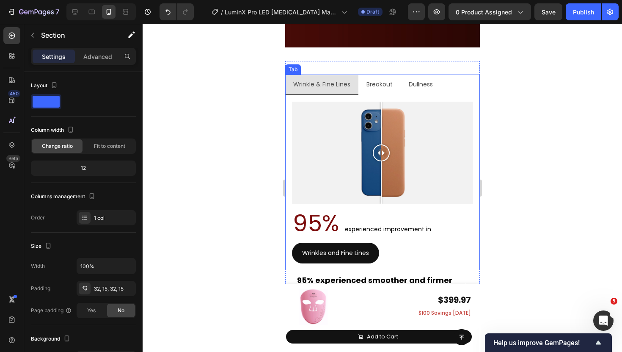
click at [393, 89] on div "Breakout" at bounding box center [379, 84] width 29 height 13
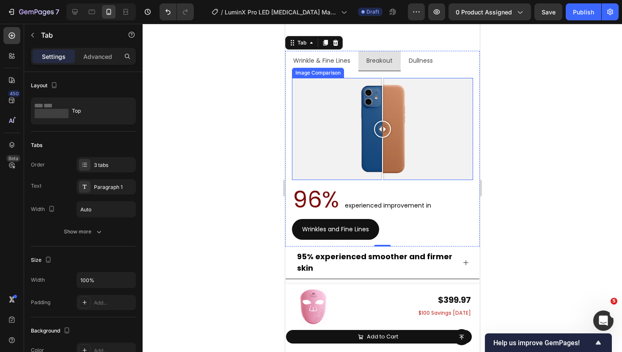
scroll to position [4894, 0]
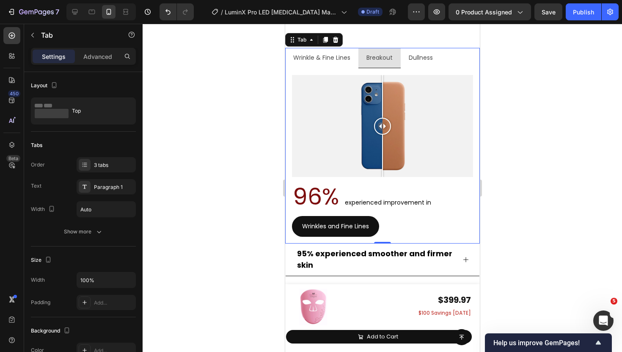
click at [352, 60] on li "Wrinkle & Fine Lines" at bounding box center [321, 58] width 73 height 20
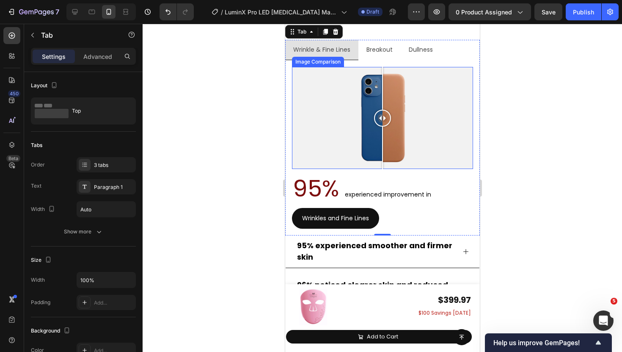
scroll to position [4896, 0]
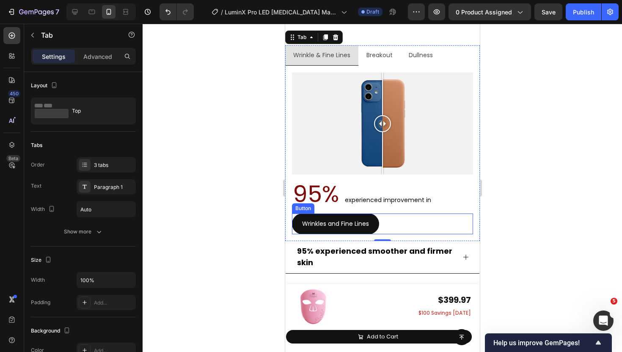
click at [397, 226] on div "Wrinkles and Fine Lines Button" at bounding box center [382, 223] width 181 height 21
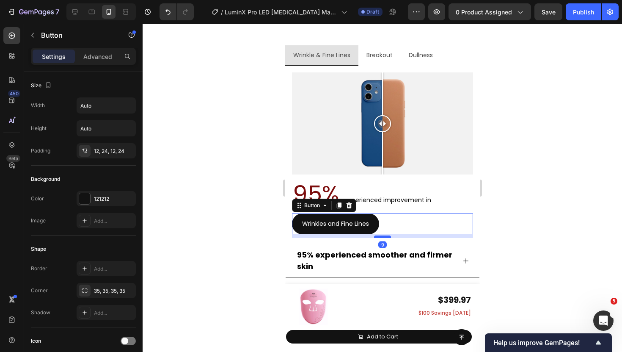
click at [382, 237] on div at bounding box center [382, 236] width 17 height 3
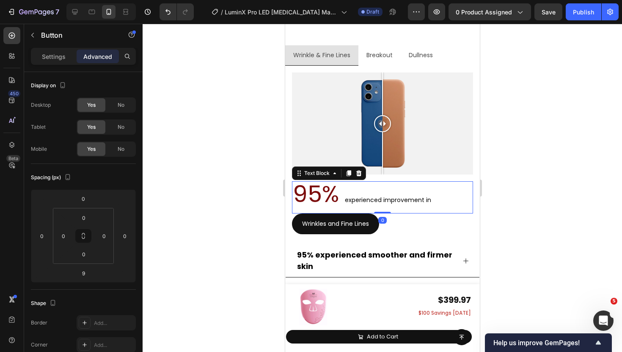
click at [413, 187] on p "95% experienced improvement in" at bounding box center [381, 197] width 179 height 30
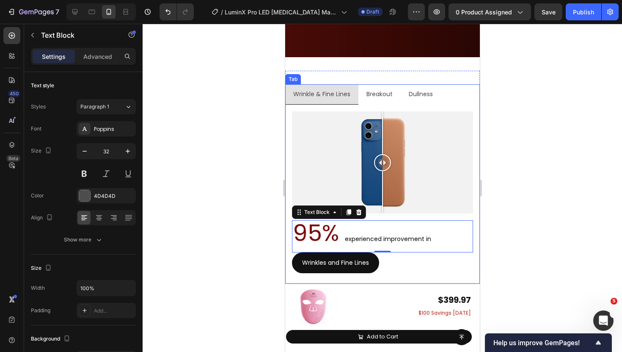
scroll to position [4878, 0]
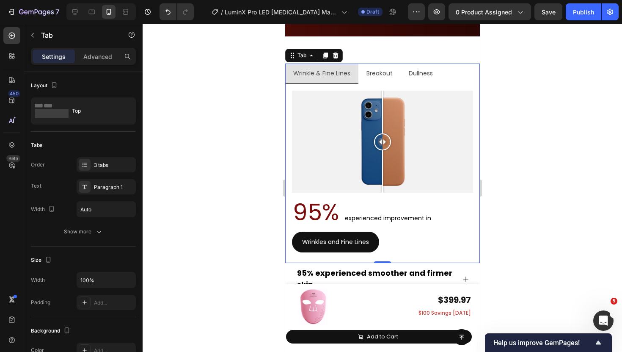
click at [394, 75] on li "Breakout" at bounding box center [379, 73] width 42 height 20
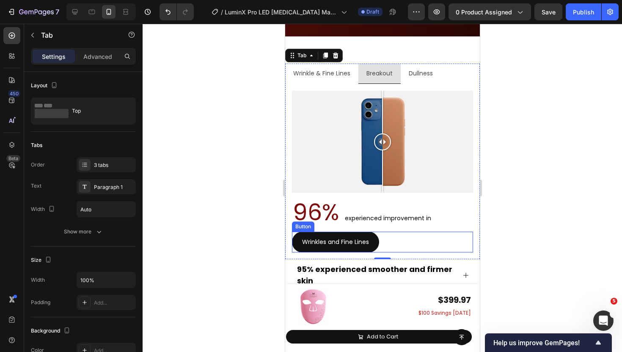
scroll to position [4905, 0]
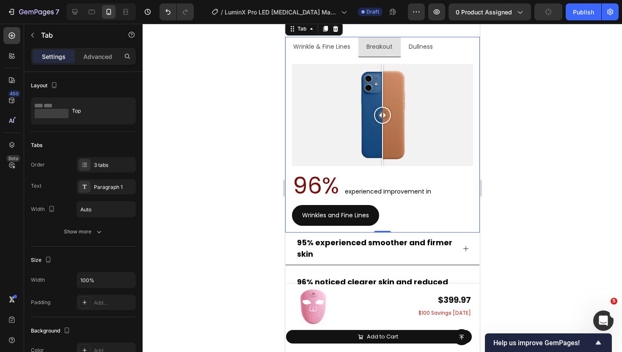
click at [436, 52] on li "Dullness" at bounding box center [420, 47] width 40 height 20
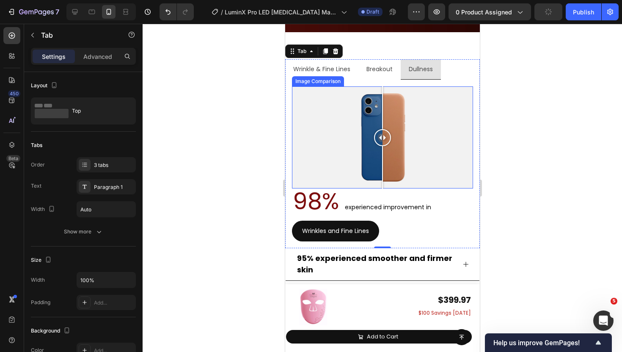
scroll to position [4874, 0]
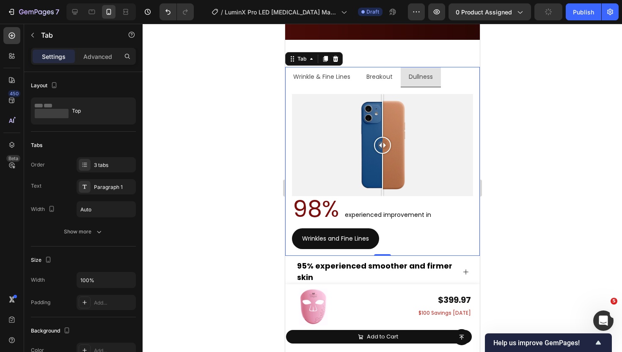
click at [352, 74] on li "Wrinkle & Fine Lines" at bounding box center [321, 77] width 73 height 20
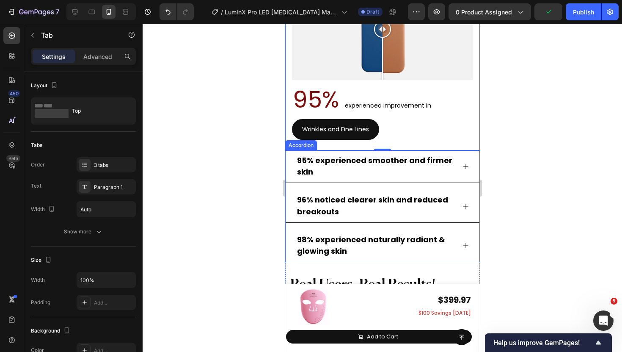
scroll to position [5007, 0]
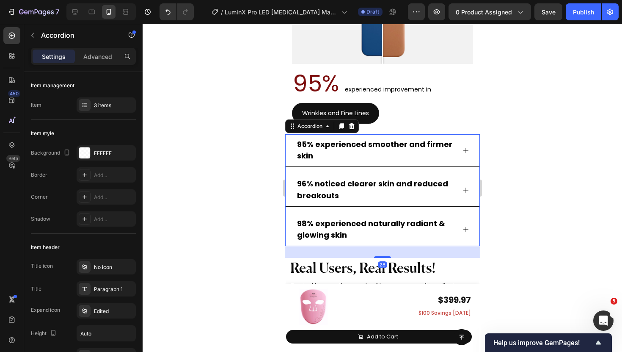
click at [466, 146] on div "95% experienced smoother and firmer skin" at bounding box center [382, 150] width 194 height 33
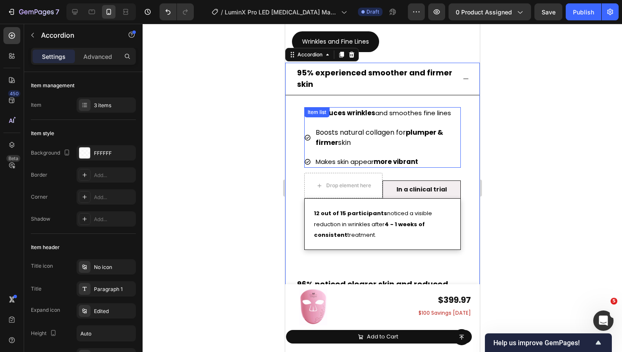
scroll to position [5082, 0]
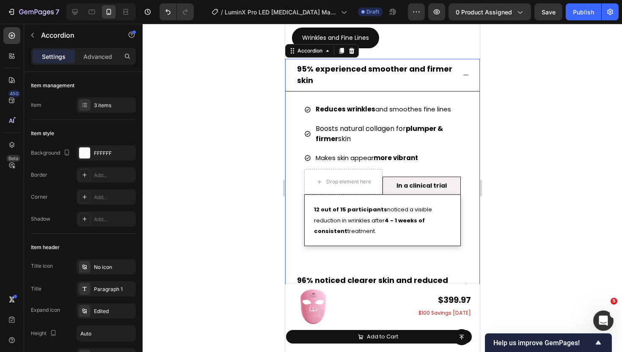
click at [466, 84] on div "95% experienced smoother and firmer skin" at bounding box center [382, 75] width 194 height 33
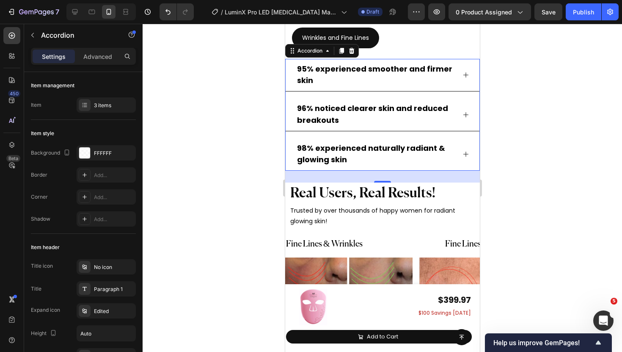
click at [465, 111] on icon at bounding box center [465, 114] width 7 height 7
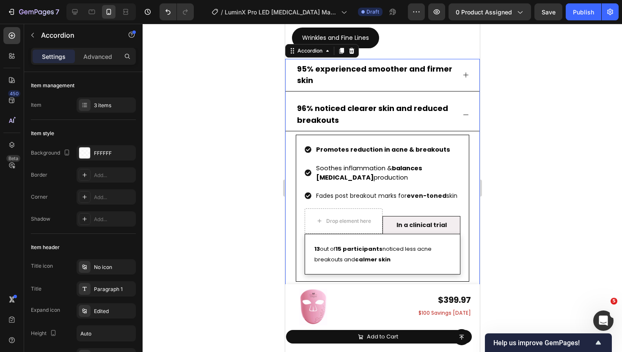
click at [465, 111] on icon at bounding box center [465, 114] width 7 height 7
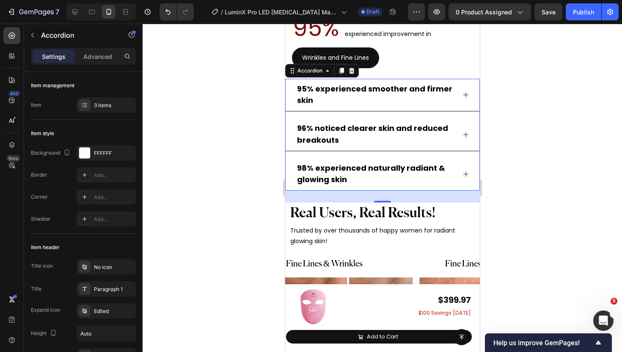
scroll to position [5048, 0]
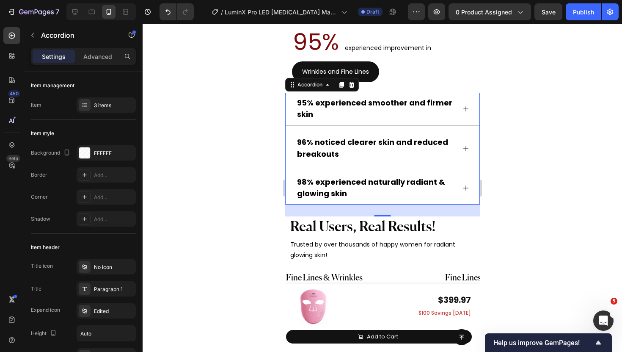
click at [223, 103] on div at bounding box center [383, 188] width 480 height 328
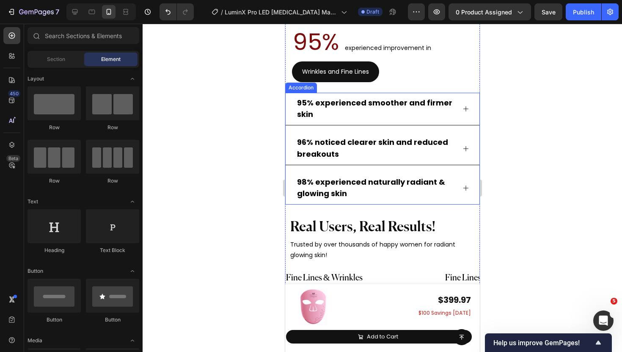
click at [464, 115] on div "95% experienced smoother and firmer skin" at bounding box center [382, 109] width 194 height 33
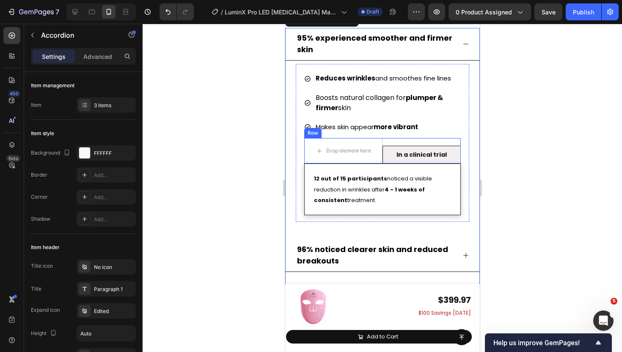
scroll to position [5123, 0]
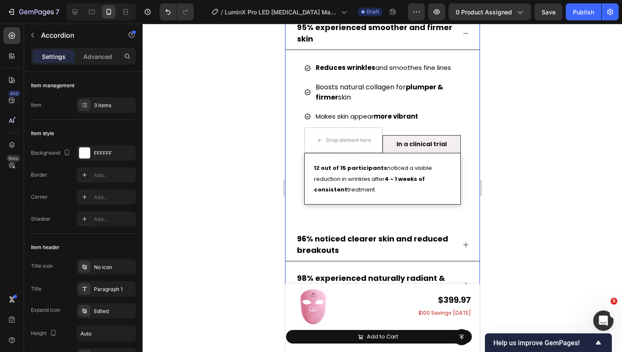
click at [461, 32] on div "95% experienced smoother and firmer skin" at bounding box center [382, 33] width 194 height 33
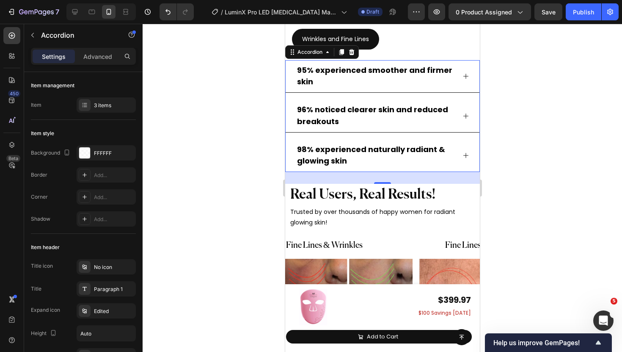
scroll to position [5068, 0]
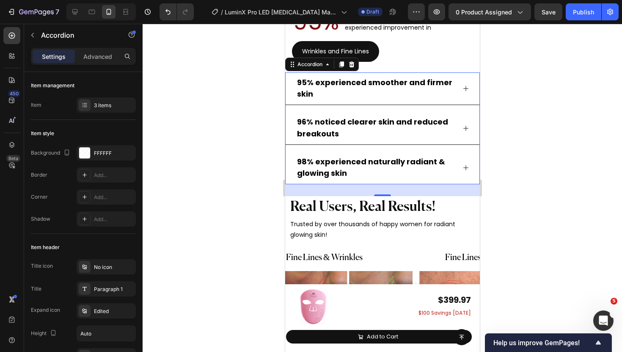
click at [464, 129] on icon at bounding box center [465, 128] width 7 height 7
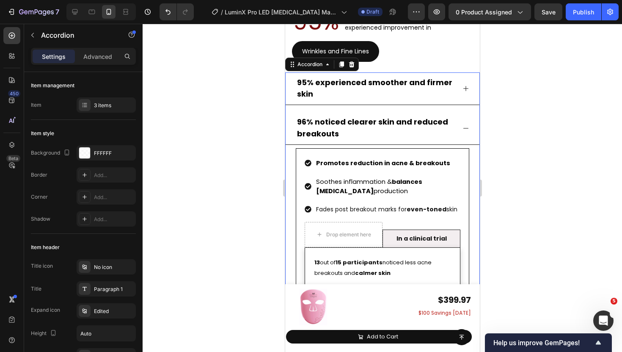
click at [464, 129] on icon at bounding box center [465, 128] width 7 height 7
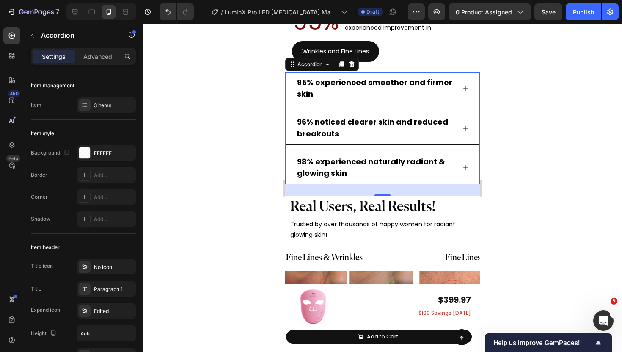
click at [464, 165] on icon at bounding box center [465, 167] width 7 height 7
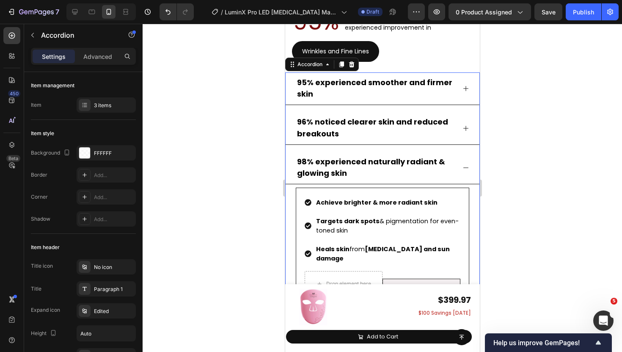
click at [464, 165] on icon at bounding box center [465, 167] width 7 height 7
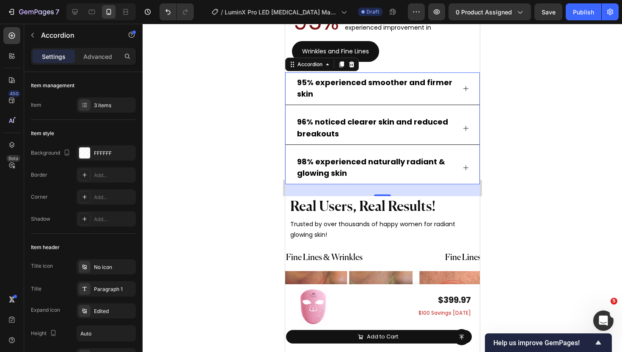
click at [508, 61] on div at bounding box center [383, 188] width 480 height 328
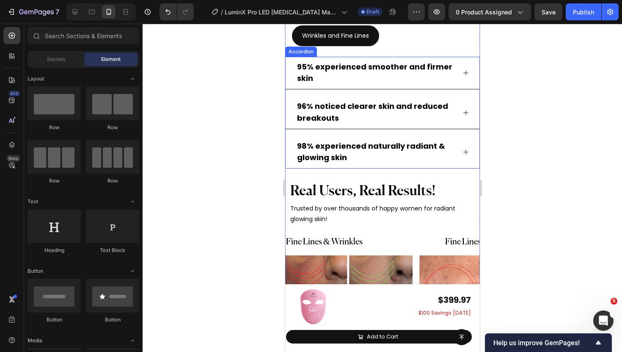
scroll to position [5064, 0]
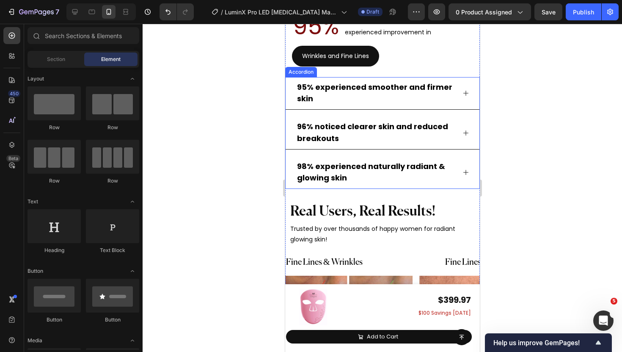
click at [465, 98] on div "95% experienced smoother and firmer skin" at bounding box center [382, 93] width 194 height 33
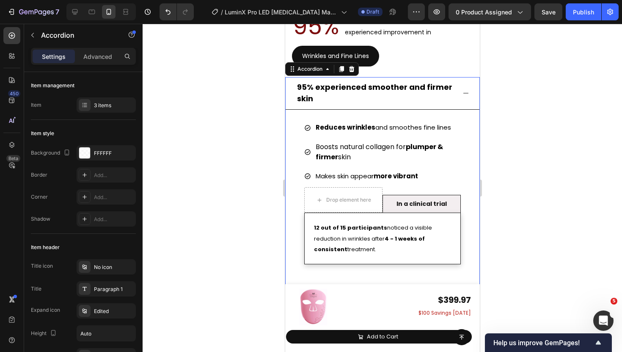
click at [465, 98] on div "95% experienced smoother and firmer skin" at bounding box center [382, 93] width 194 height 33
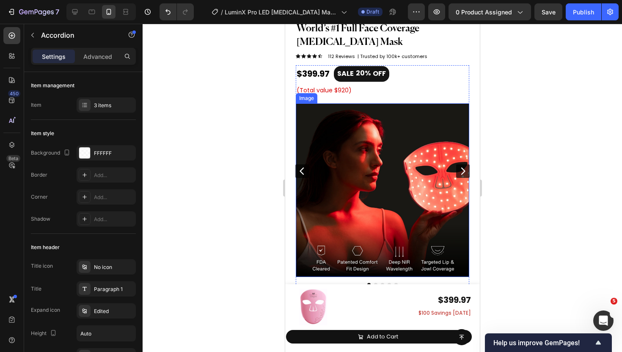
scroll to position [0, 0]
